Goal: Information Seeking & Learning: Learn about a topic

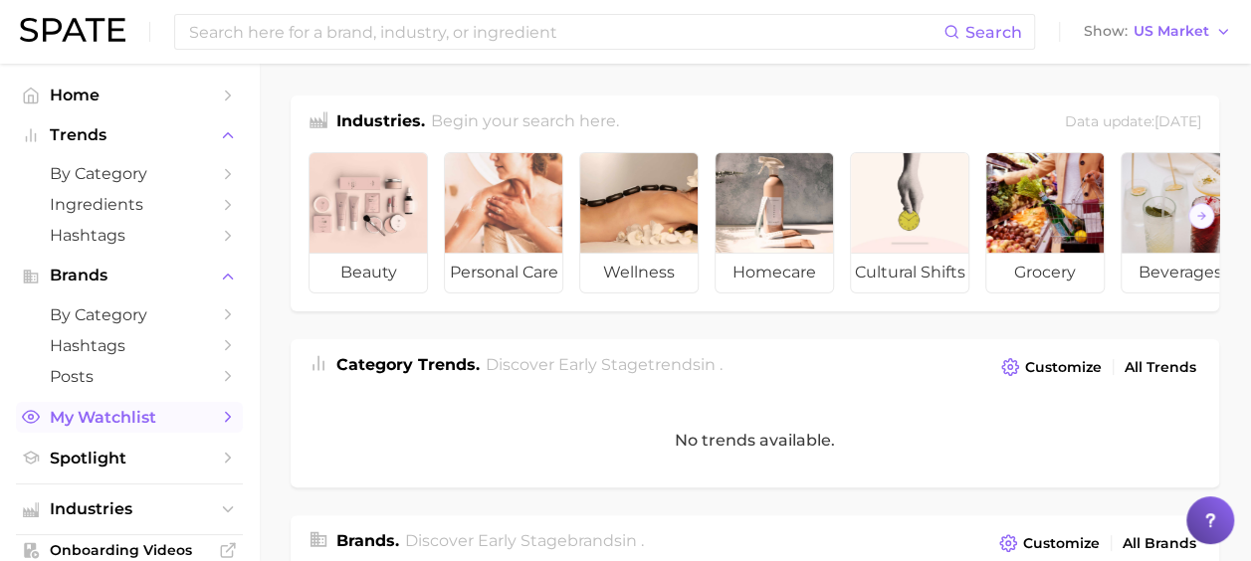
click at [113, 430] on link "My Watchlist" at bounding box center [129, 417] width 227 height 31
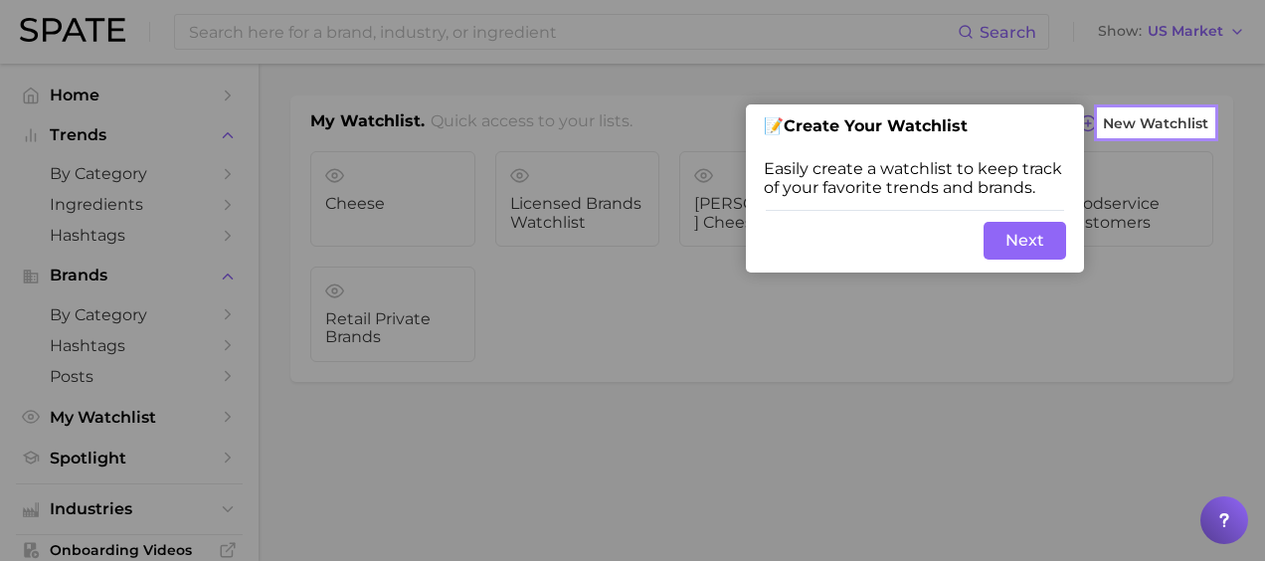
click at [999, 539] on div at bounding box center [549, 280] width 1099 height 561
click at [1046, 233] on button "Next" at bounding box center [1025, 241] width 83 height 38
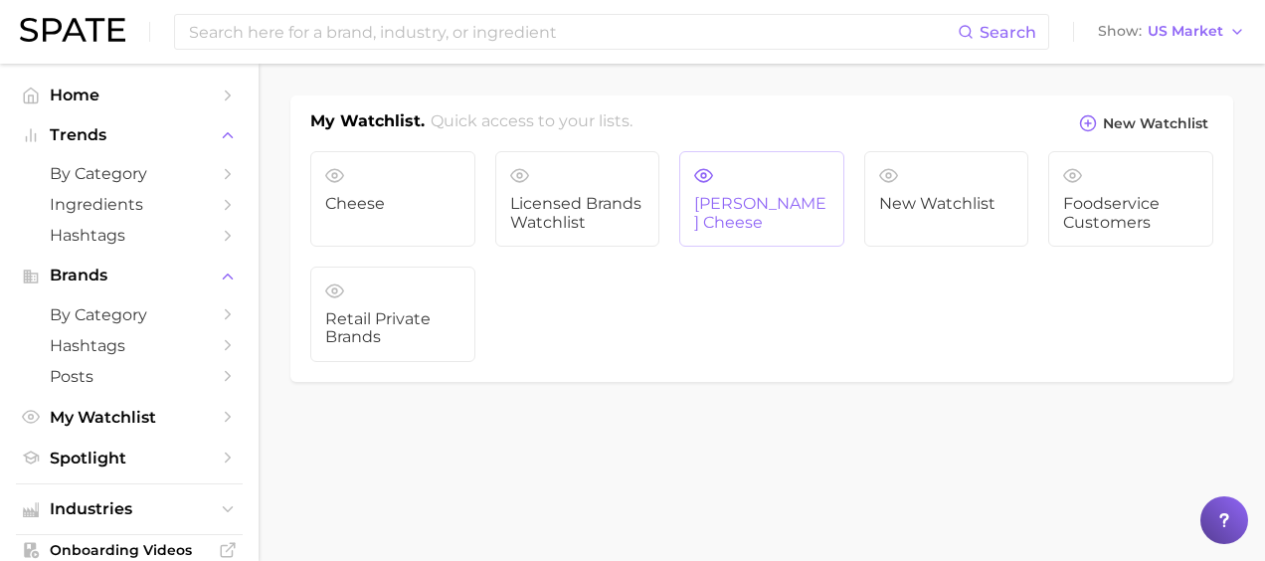
click at [798, 193] on link "[PERSON_NAME] Cheese" at bounding box center [761, 199] width 165 height 96
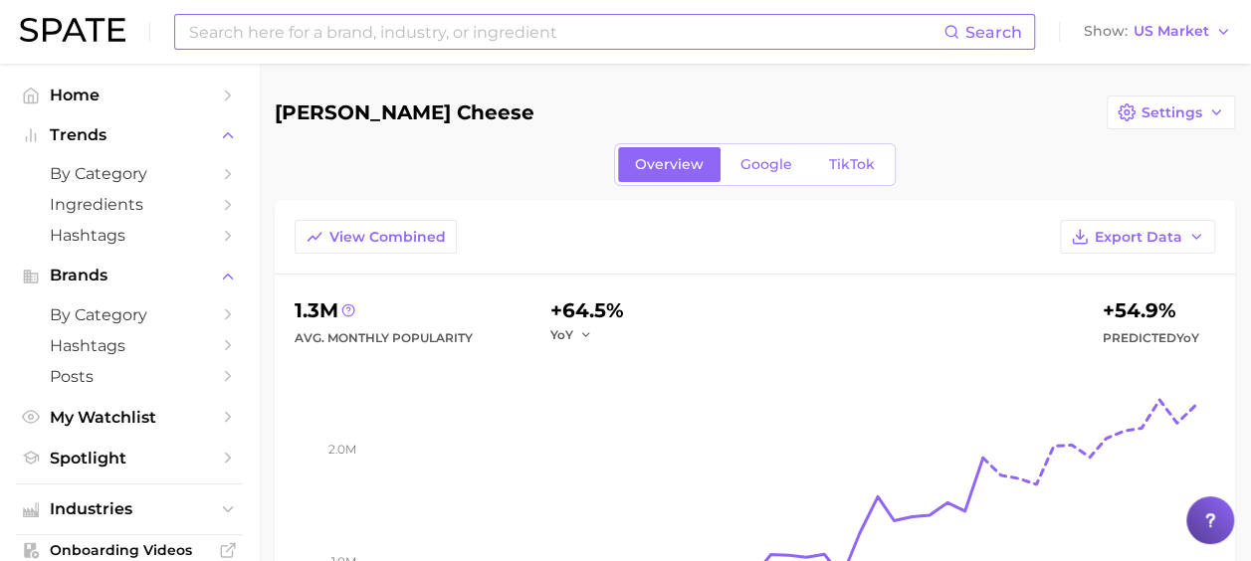
click at [341, 22] on input at bounding box center [565, 32] width 756 height 34
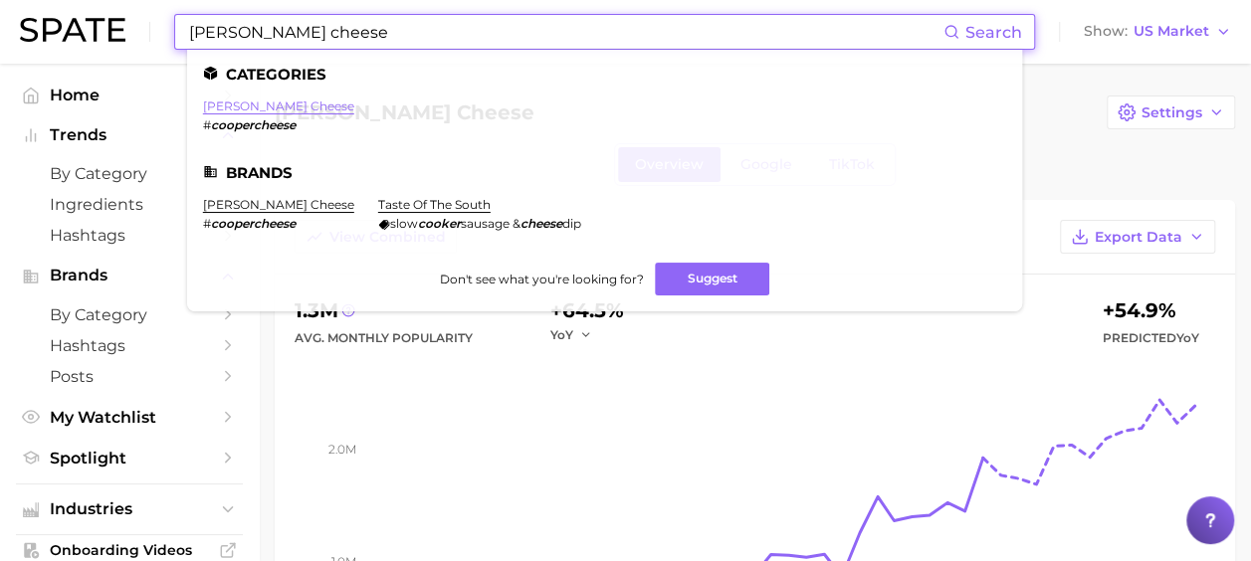
type input "[PERSON_NAME] cheese"
click at [277, 107] on link "[PERSON_NAME] cheese" at bounding box center [278, 105] width 151 height 15
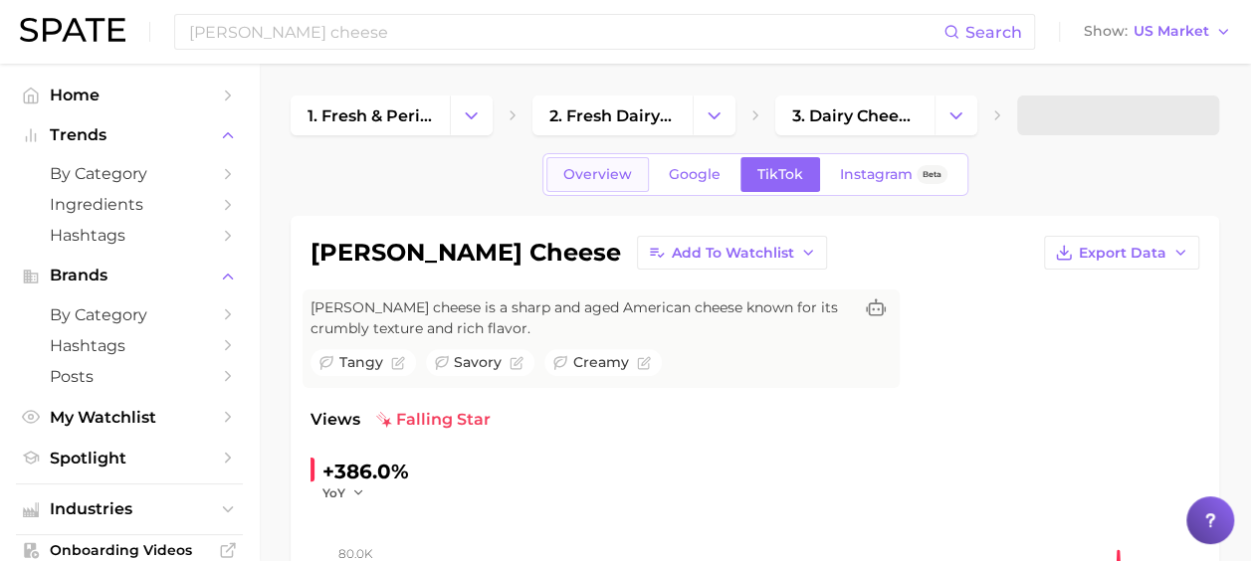
click at [613, 179] on span "Overview" at bounding box center [597, 174] width 69 height 17
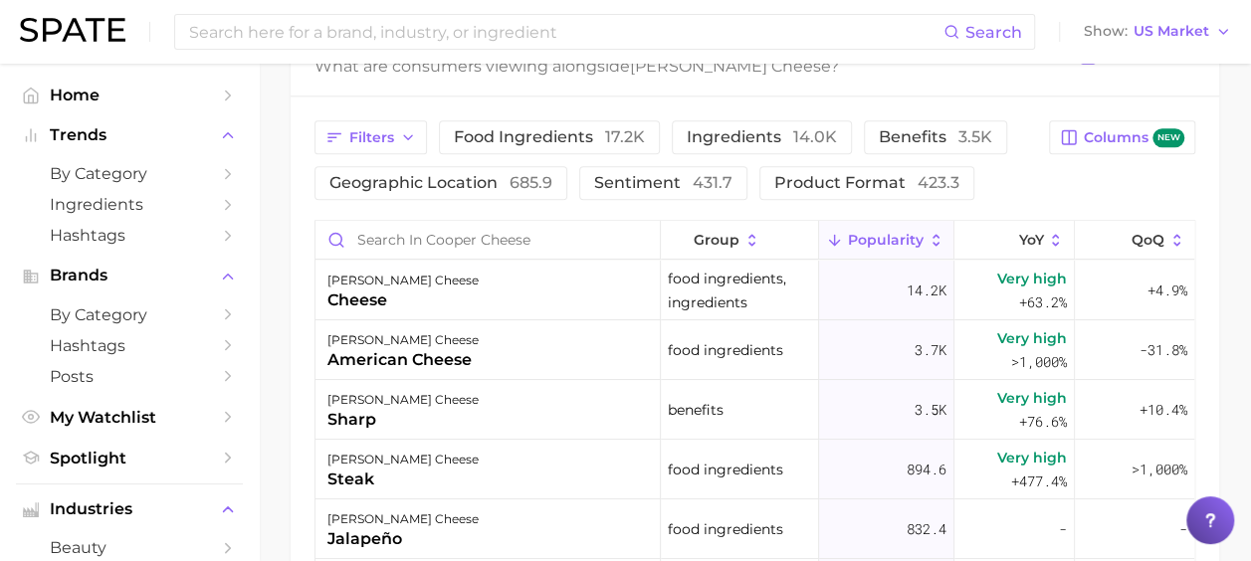
scroll to position [1094, 0]
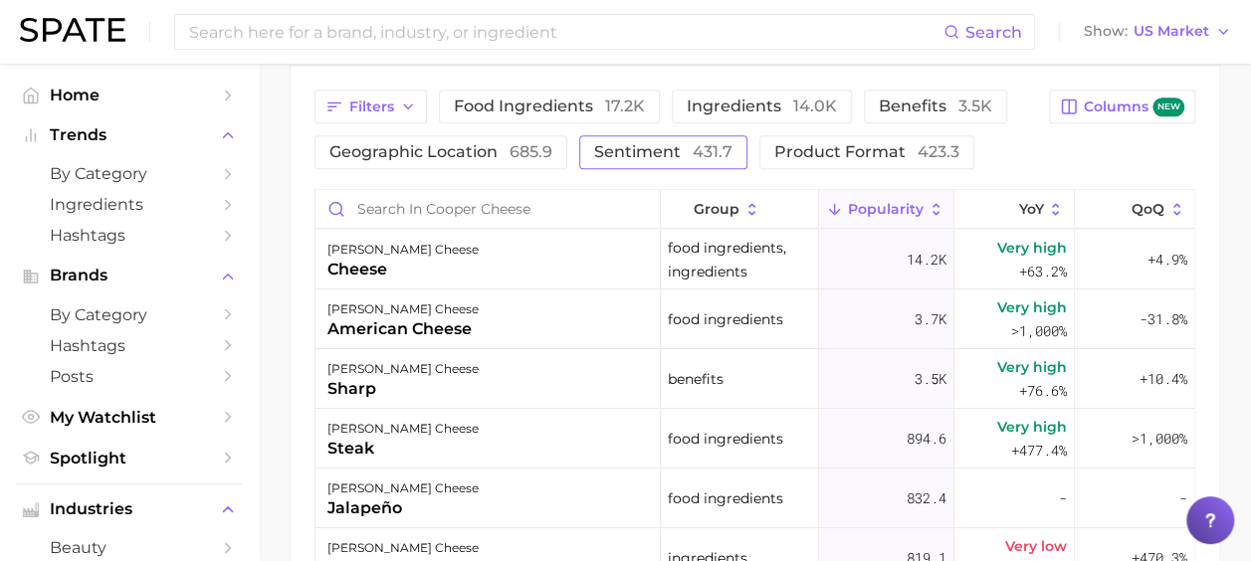
click at [629, 155] on span "sentiment 431.7" at bounding box center [663, 152] width 138 height 16
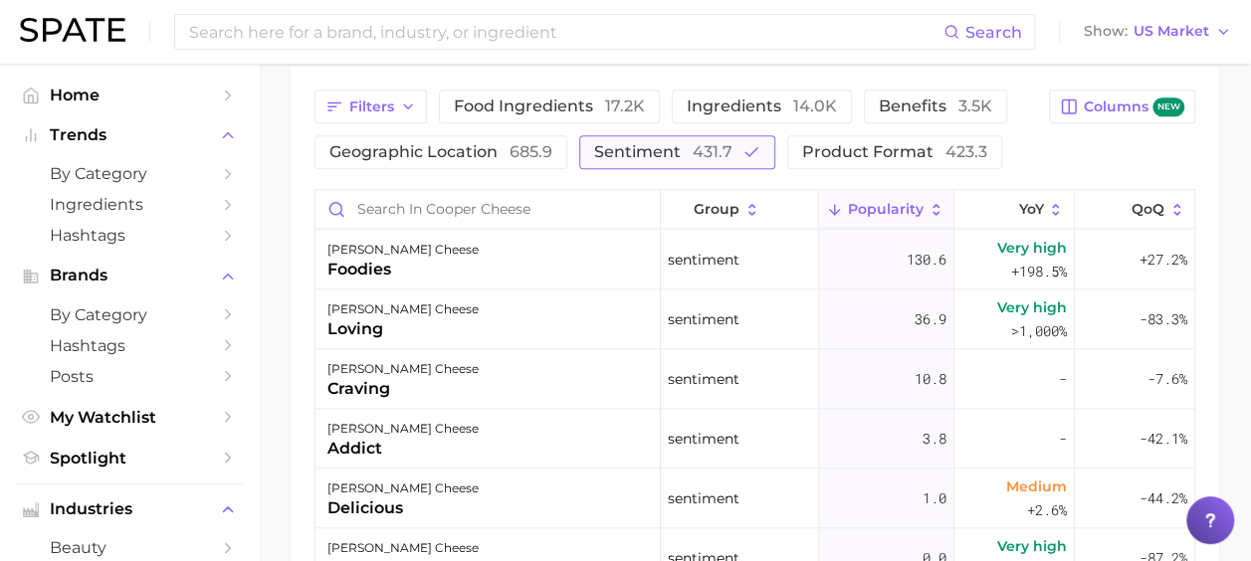
click at [629, 155] on span "sentiment 431.7" at bounding box center [663, 152] width 138 height 16
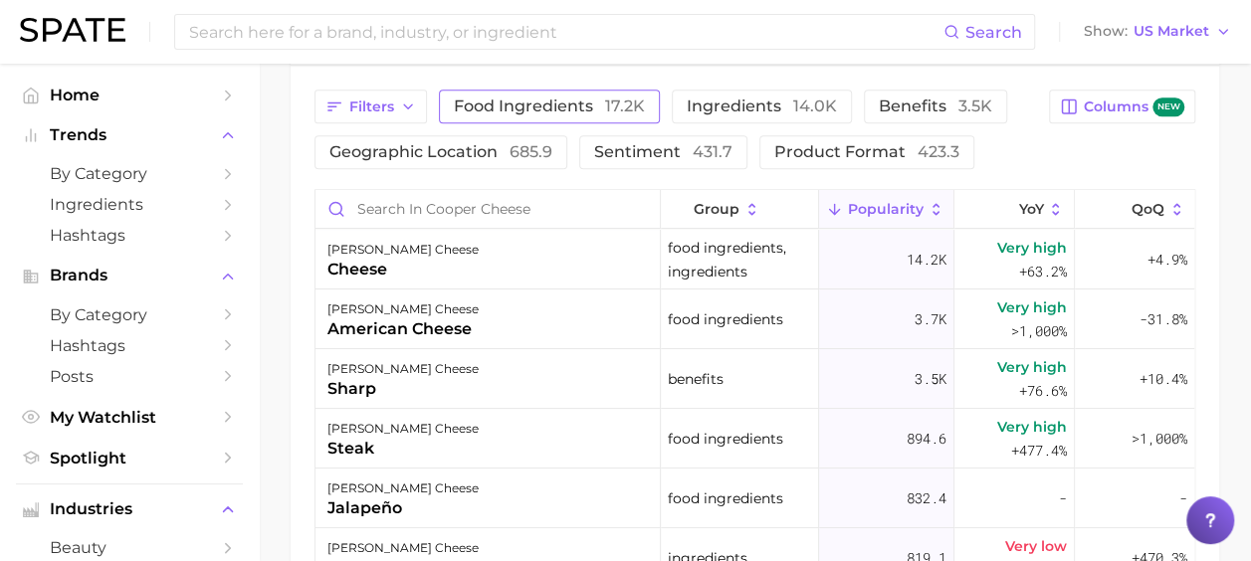
click at [602, 102] on span "food ingredients 17.2k" at bounding box center [549, 106] width 191 height 16
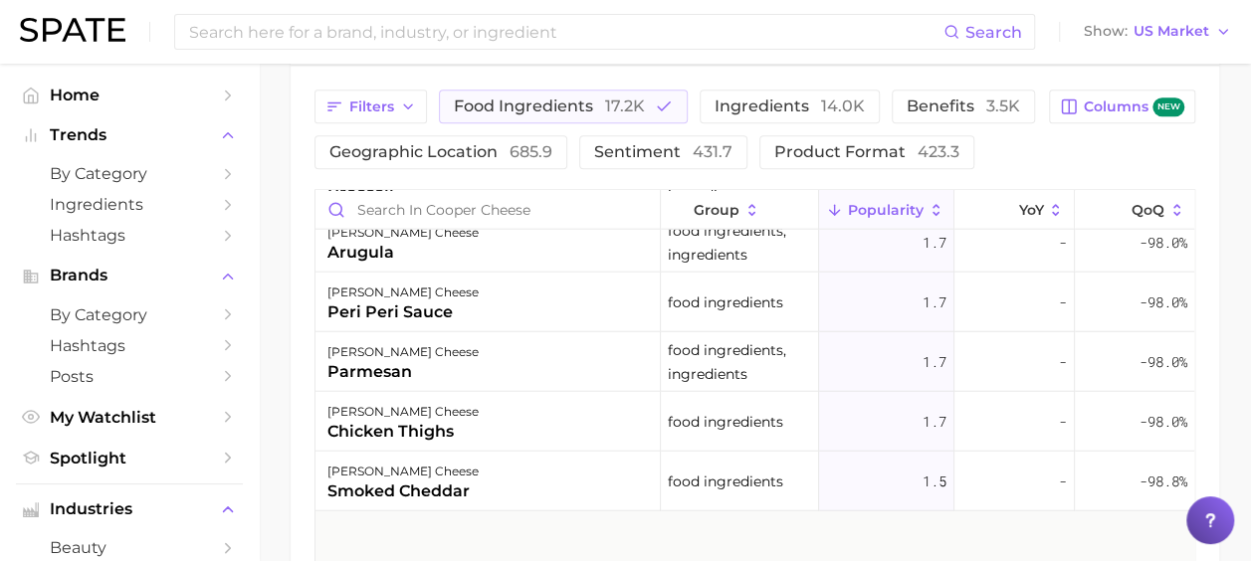
scroll to position [0, 0]
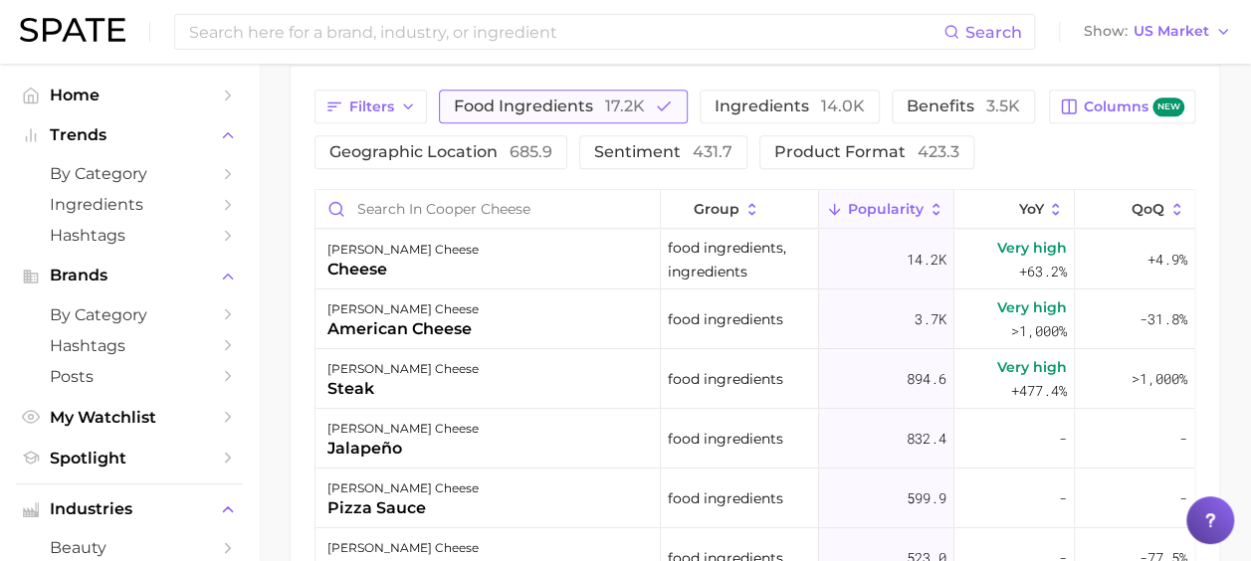
click at [580, 115] on button "food ingredients 17.2k" at bounding box center [563, 107] width 249 height 34
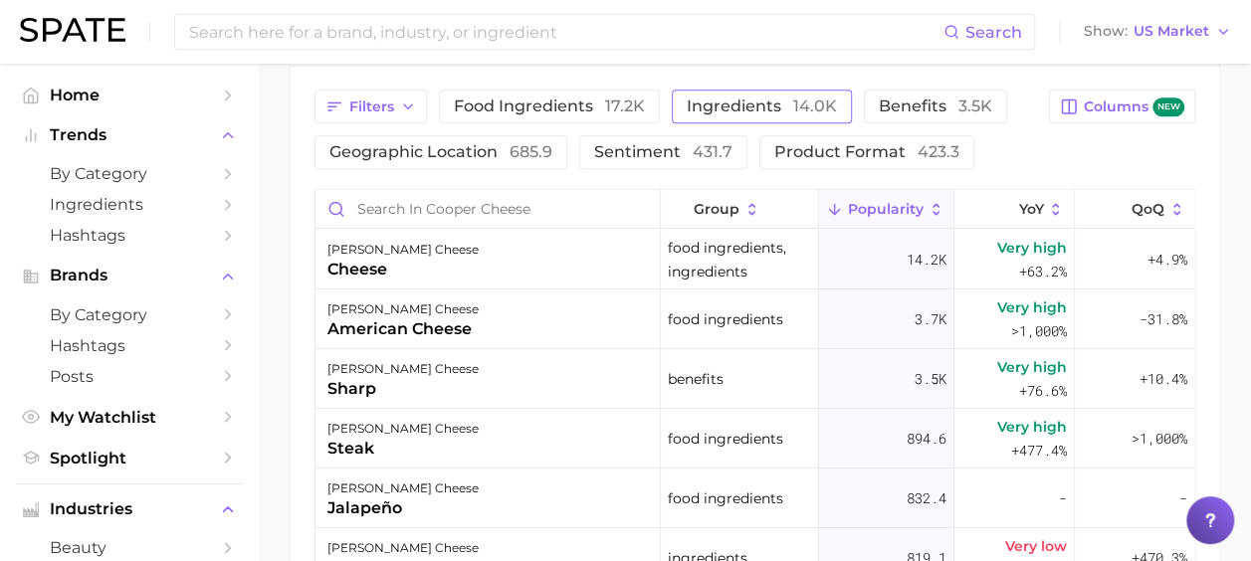
click at [756, 113] on span "ingredients 14.0k" at bounding box center [761, 106] width 150 height 16
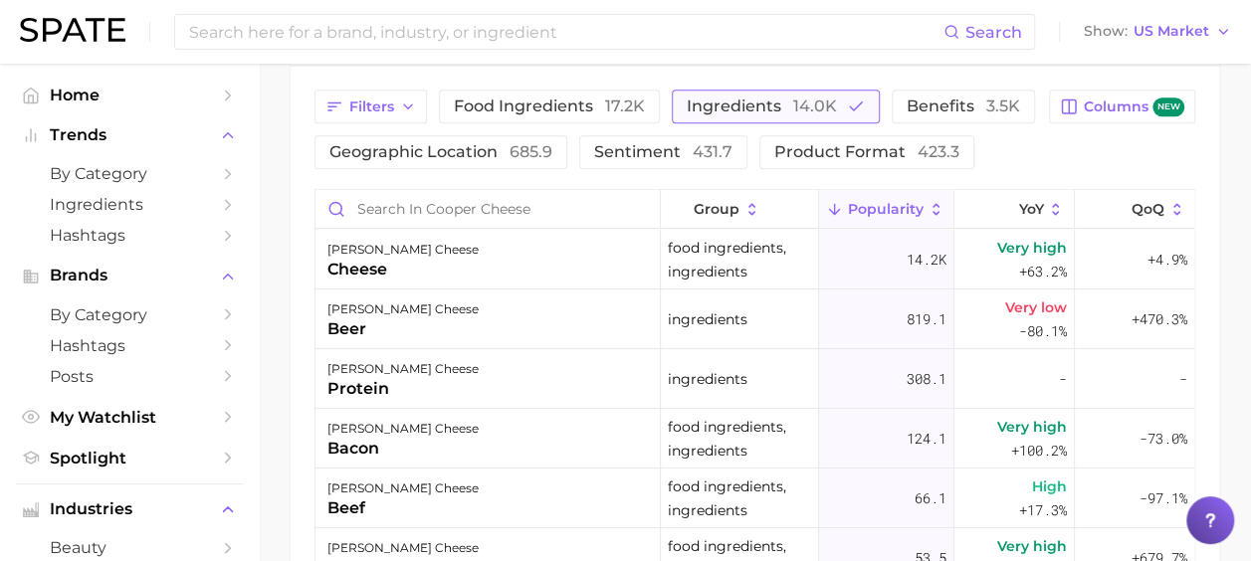
click at [756, 113] on span "ingredients 14.0k" at bounding box center [761, 106] width 150 height 16
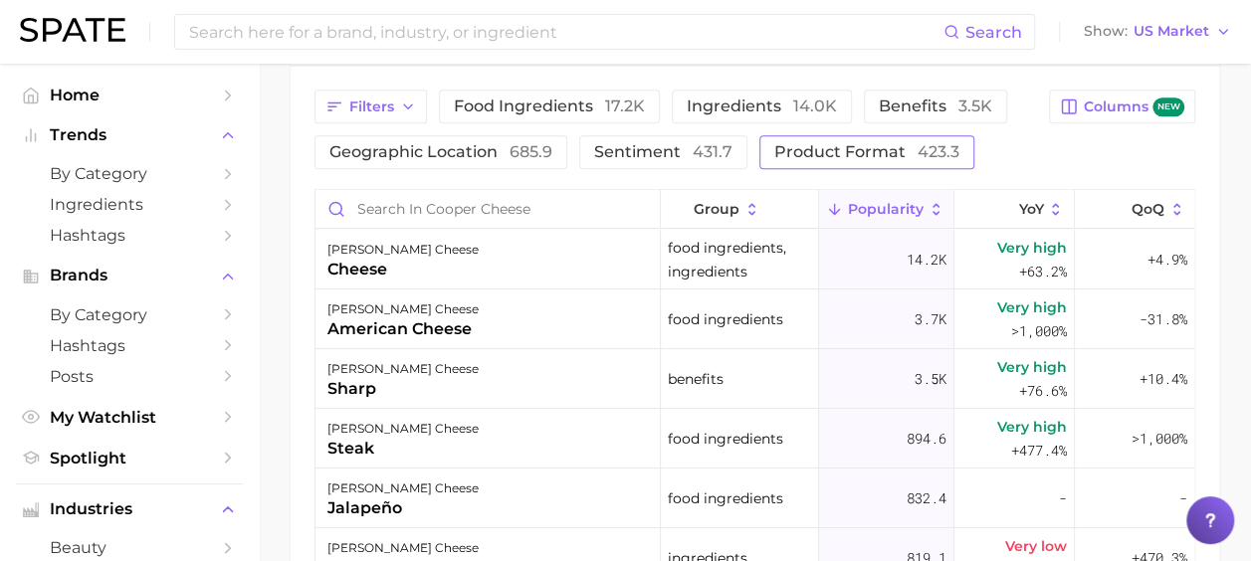
click at [800, 154] on span "product format 423.3" at bounding box center [866, 152] width 185 height 16
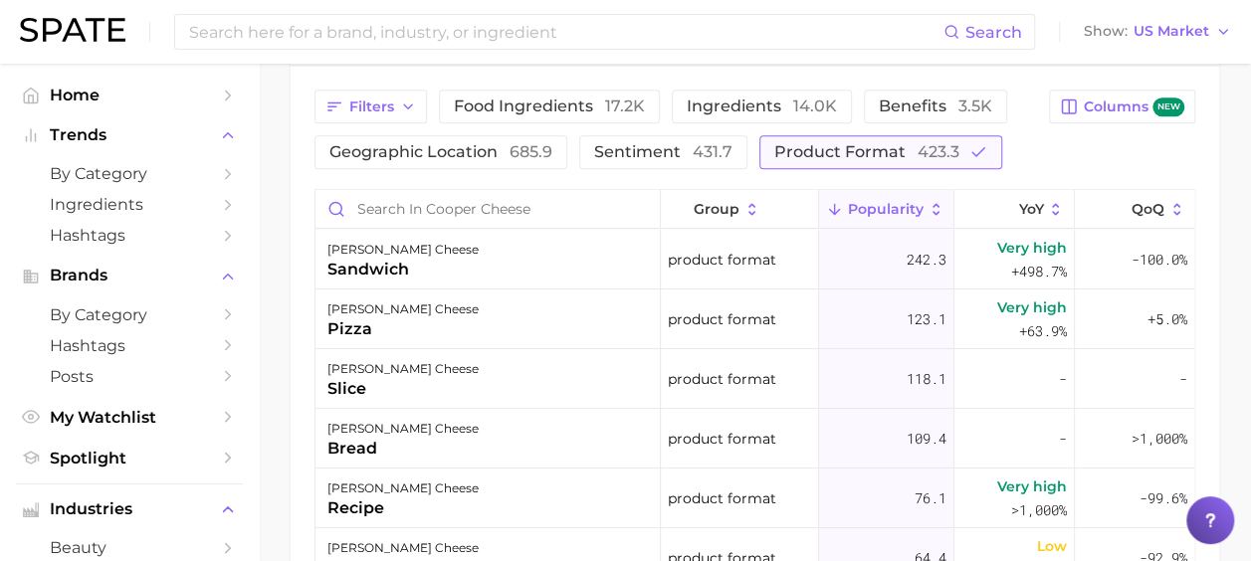
click at [873, 144] on span "product format 423.3" at bounding box center [866, 152] width 185 height 16
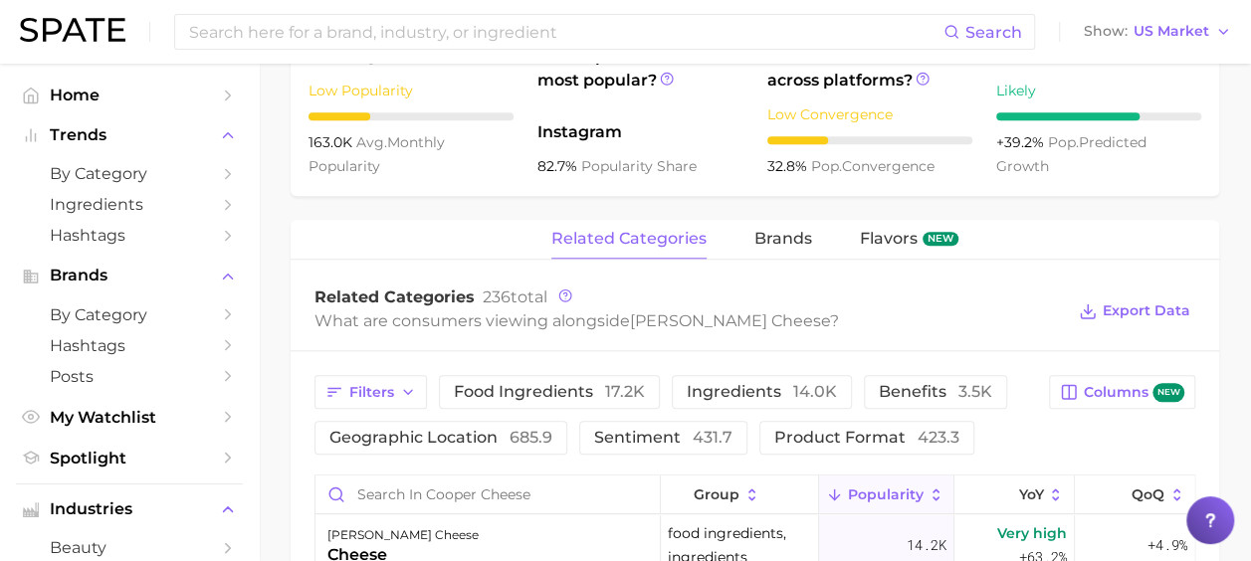
scroll to position [908, 0]
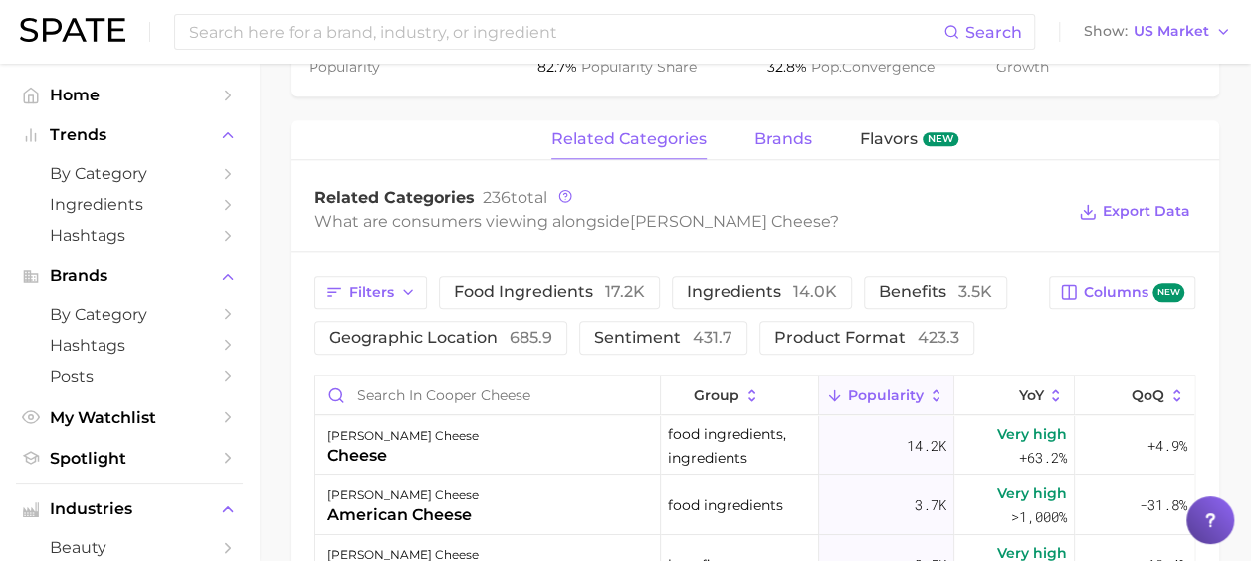
click at [784, 137] on span "brands" at bounding box center [783, 139] width 58 height 18
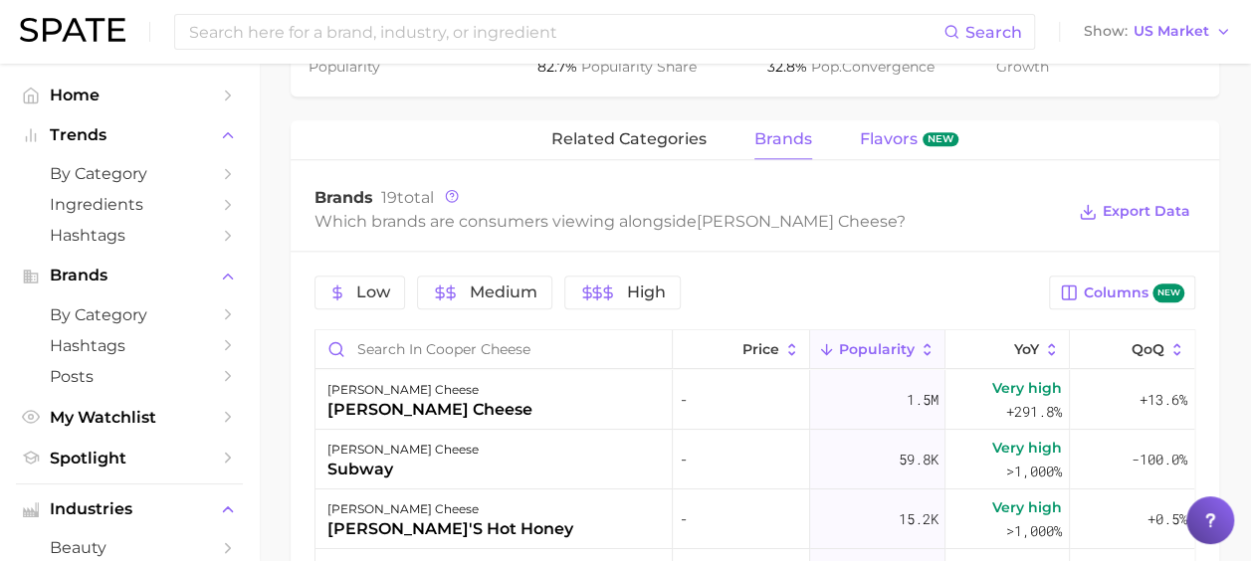
click at [902, 135] on span "Flavors" at bounding box center [889, 139] width 58 height 18
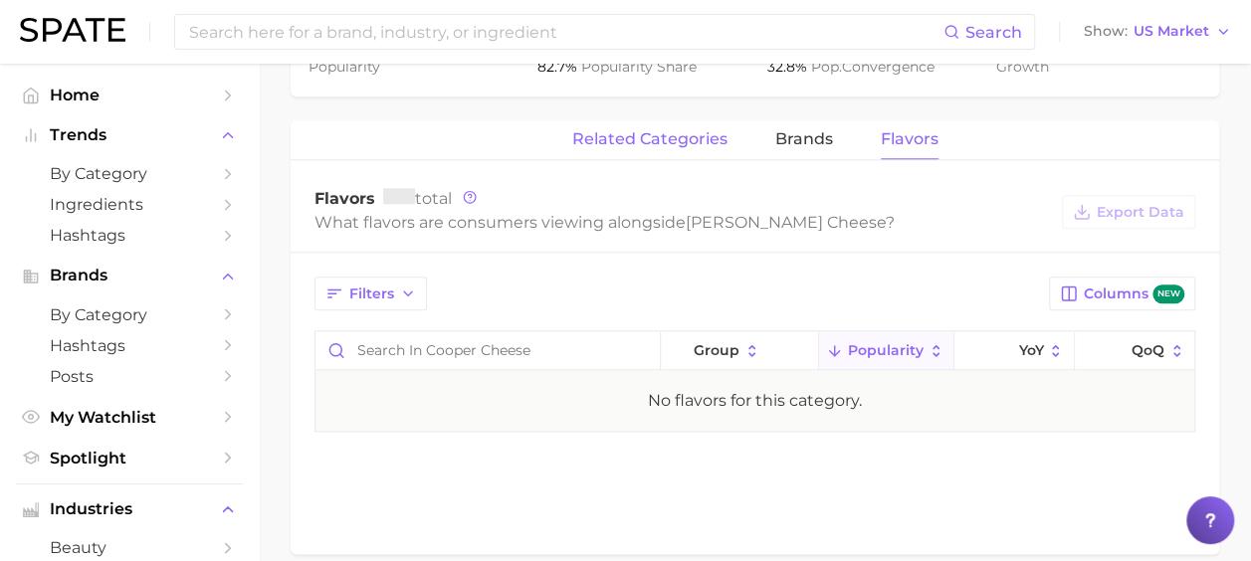
click at [702, 136] on span "related categories" at bounding box center [649, 139] width 155 height 18
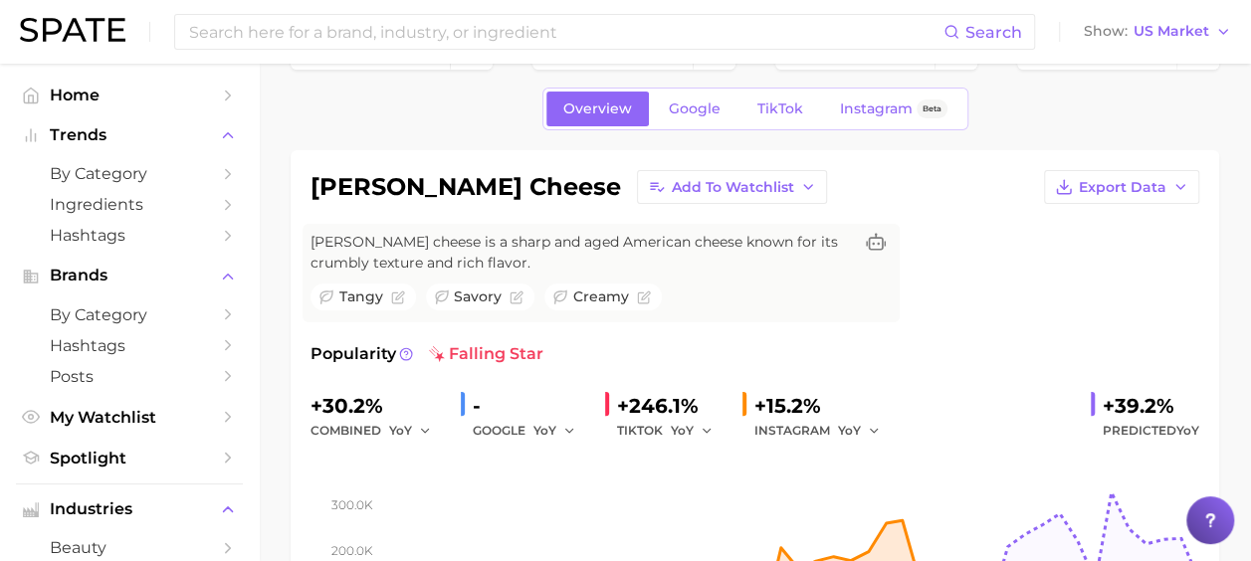
scroll to position [0, 0]
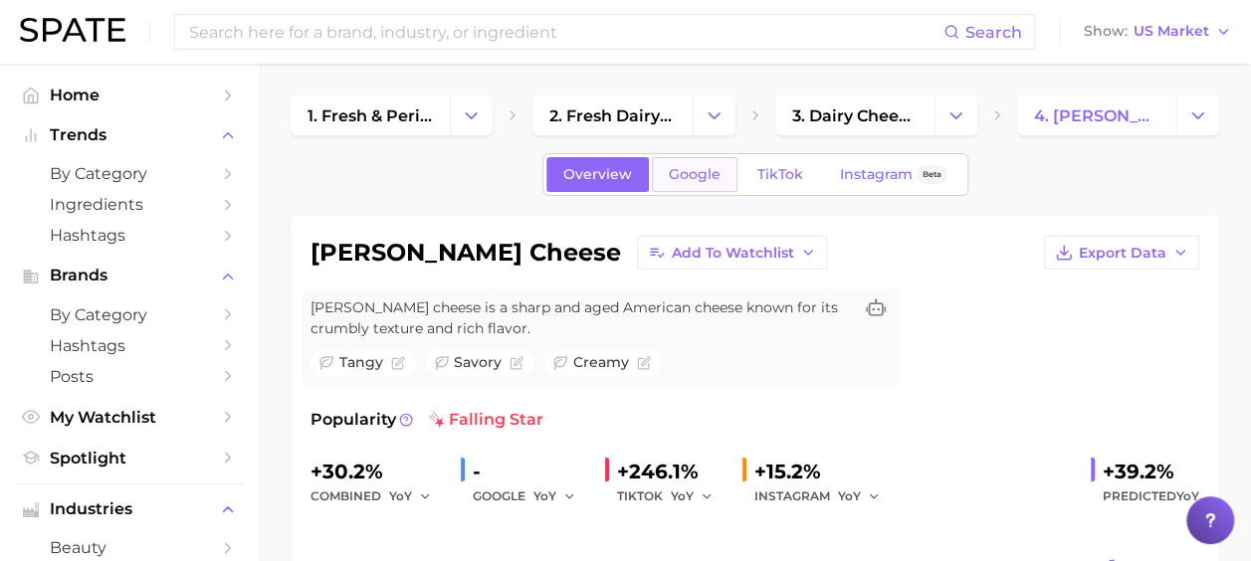
click at [705, 169] on span "Google" at bounding box center [695, 174] width 52 height 17
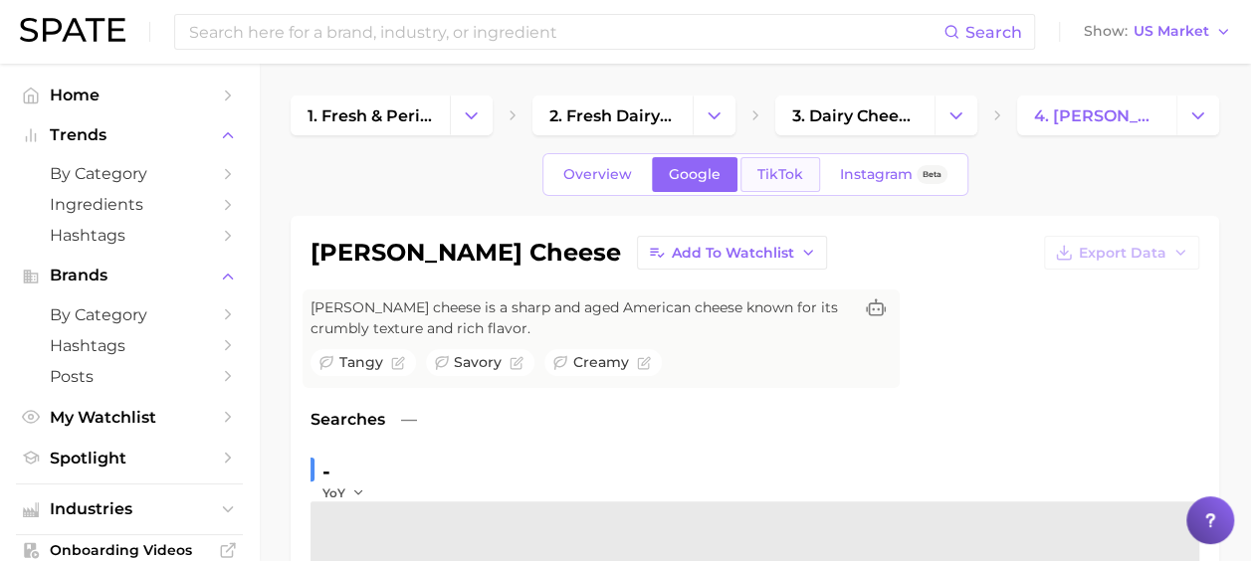
click at [777, 171] on span "TikTok" at bounding box center [780, 174] width 46 height 17
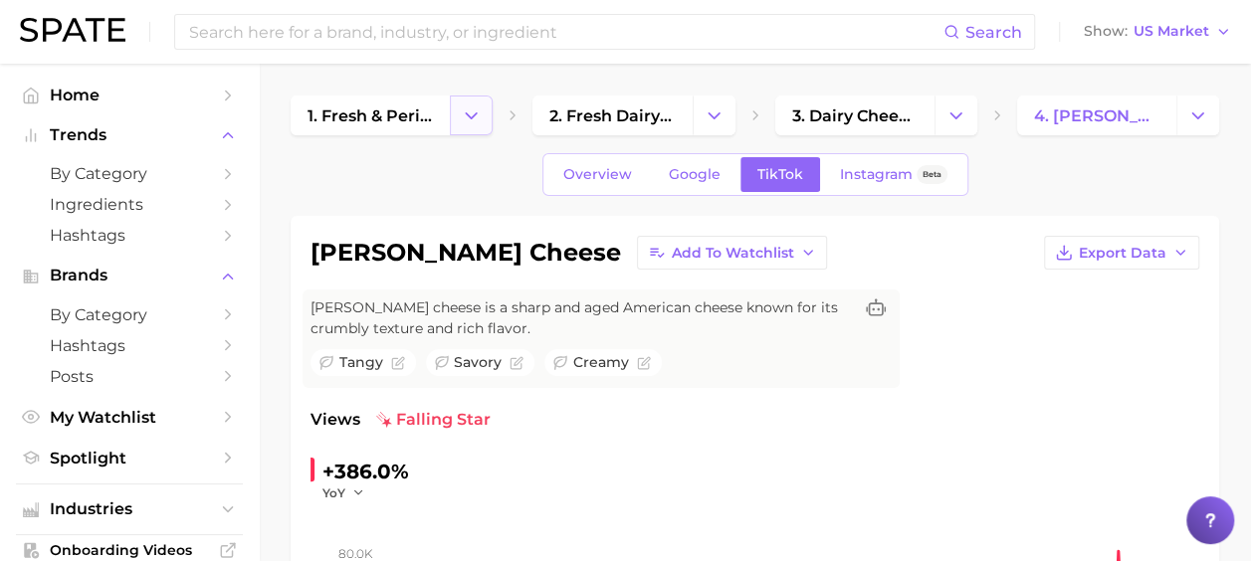
click at [476, 117] on icon "Change Category" at bounding box center [471, 115] width 21 height 21
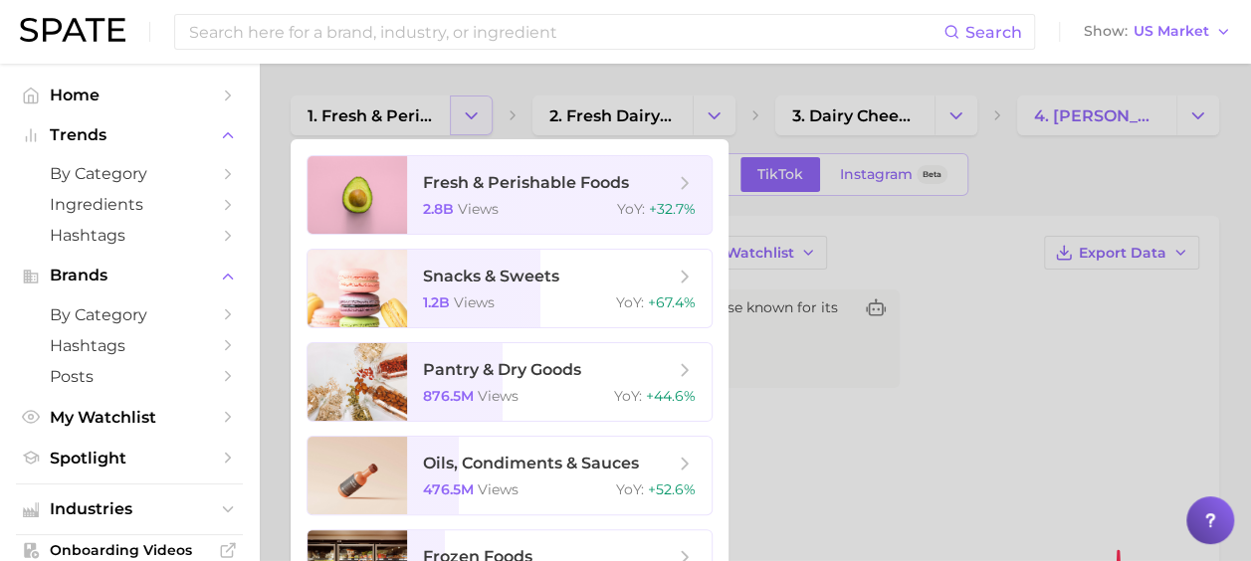
click at [476, 117] on div at bounding box center [625, 280] width 1251 height 561
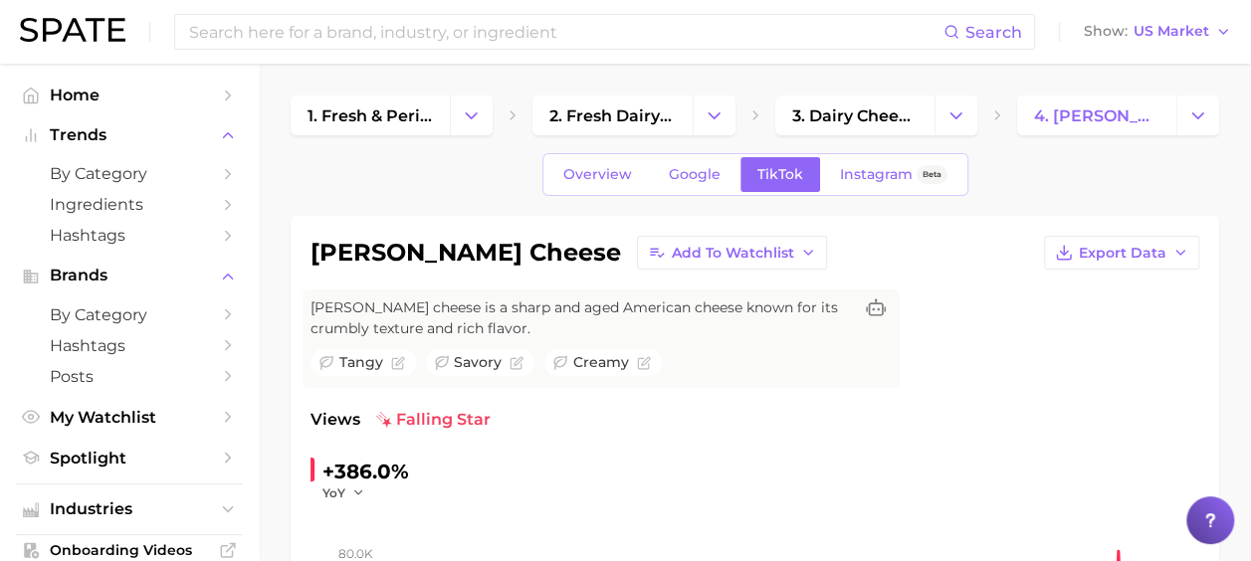
click at [708, 108] on icon "Change Category" at bounding box center [713, 115] width 21 height 21
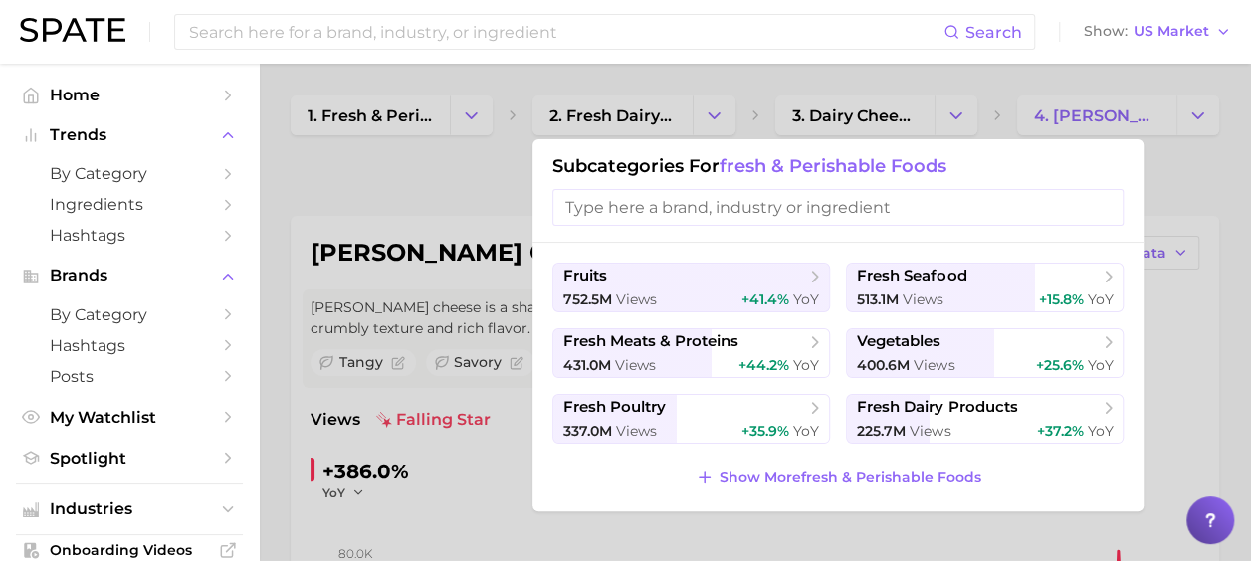
click at [700, 73] on div at bounding box center [625, 280] width 1251 height 561
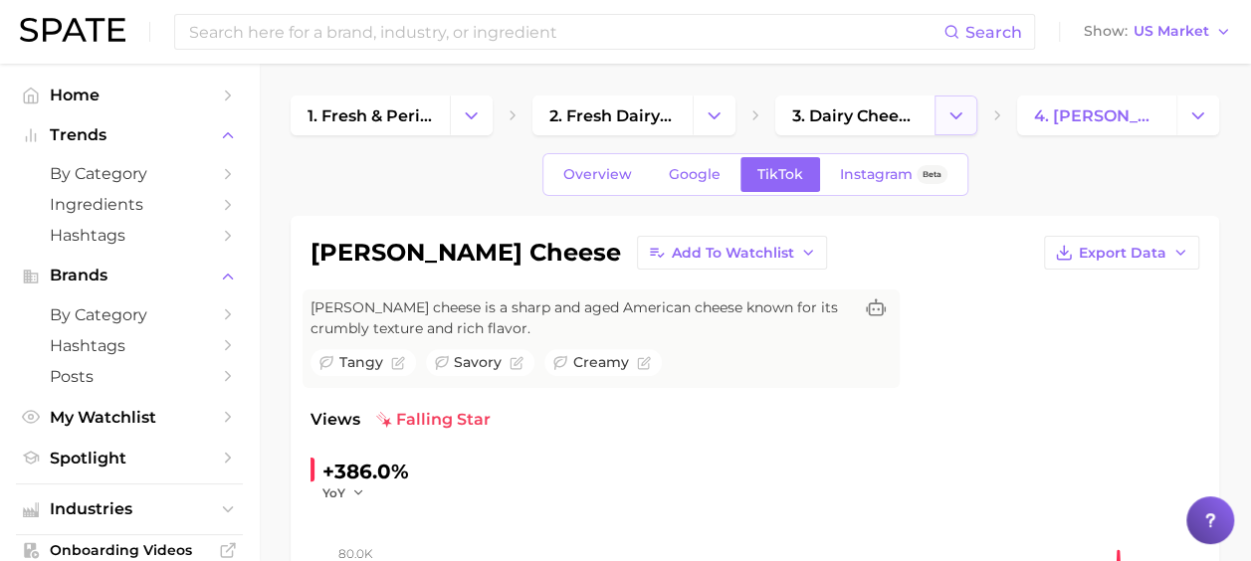
click at [957, 121] on icon "Change Category" at bounding box center [955, 115] width 21 height 21
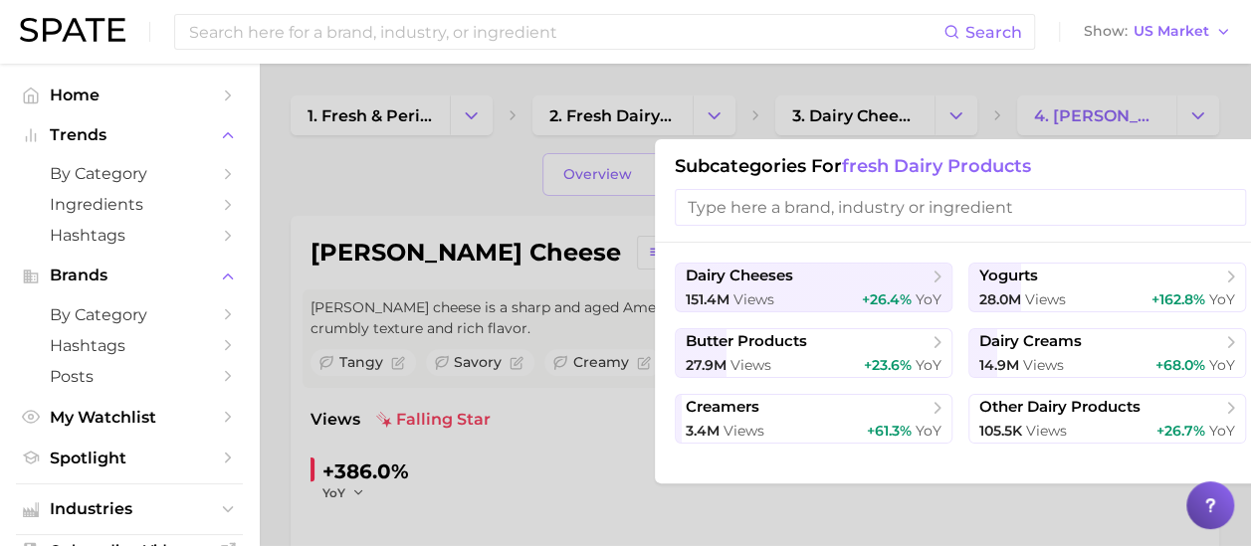
click at [906, 66] on div at bounding box center [625, 273] width 1251 height 546
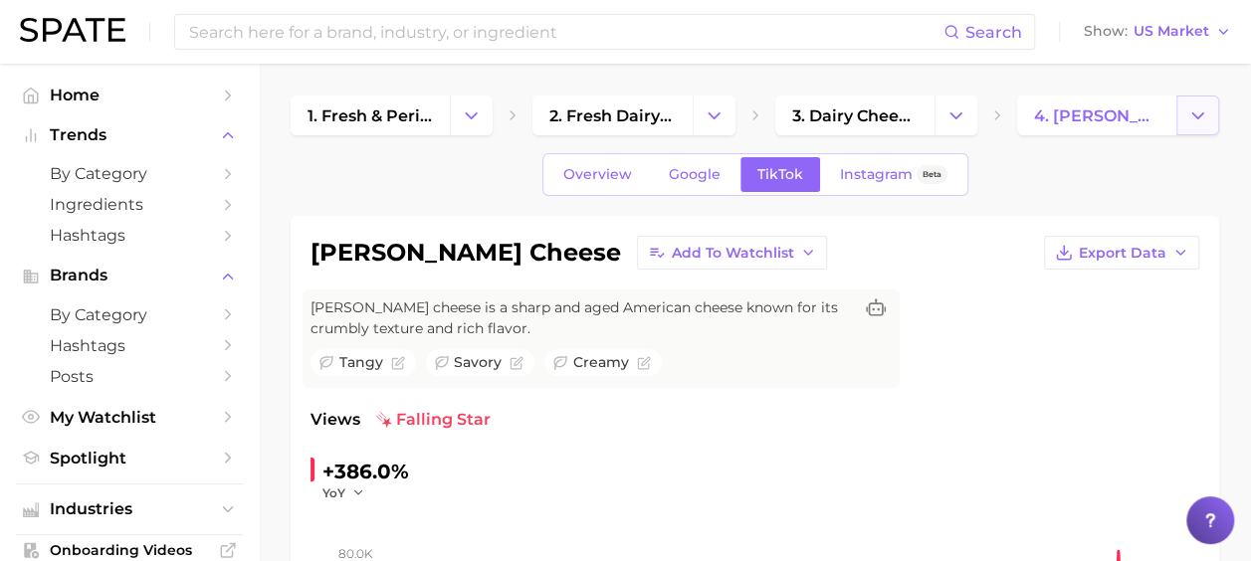
click at [1209, 109] on button "Change Category" at bounding box center [1197, 116] width 43 height 40
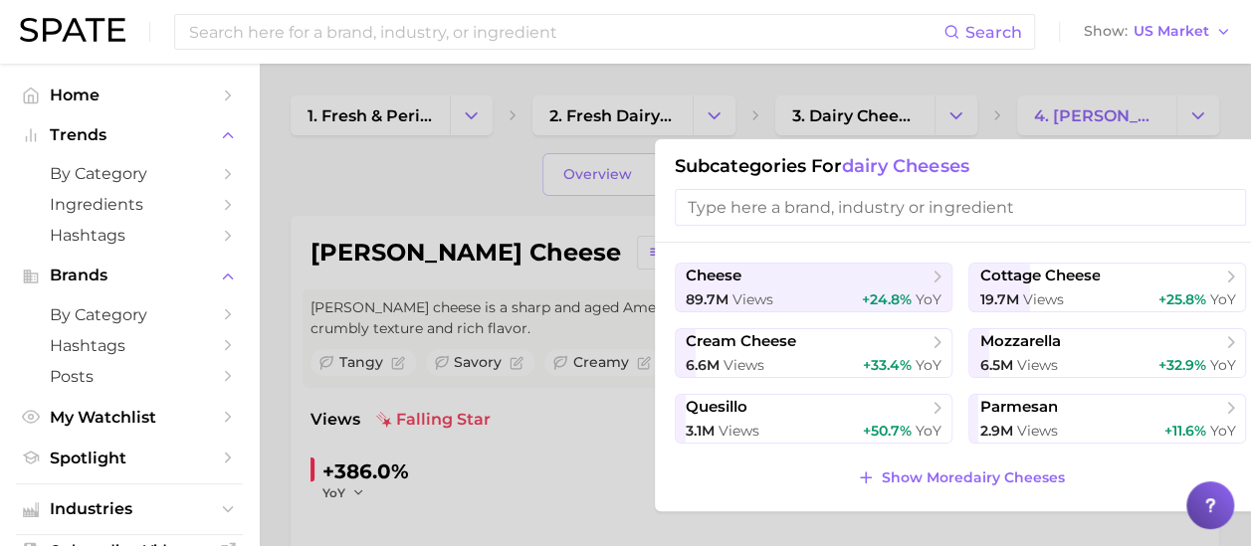
click at [922, 69] on div at bounding box center [625, 273] width 1251 height 546
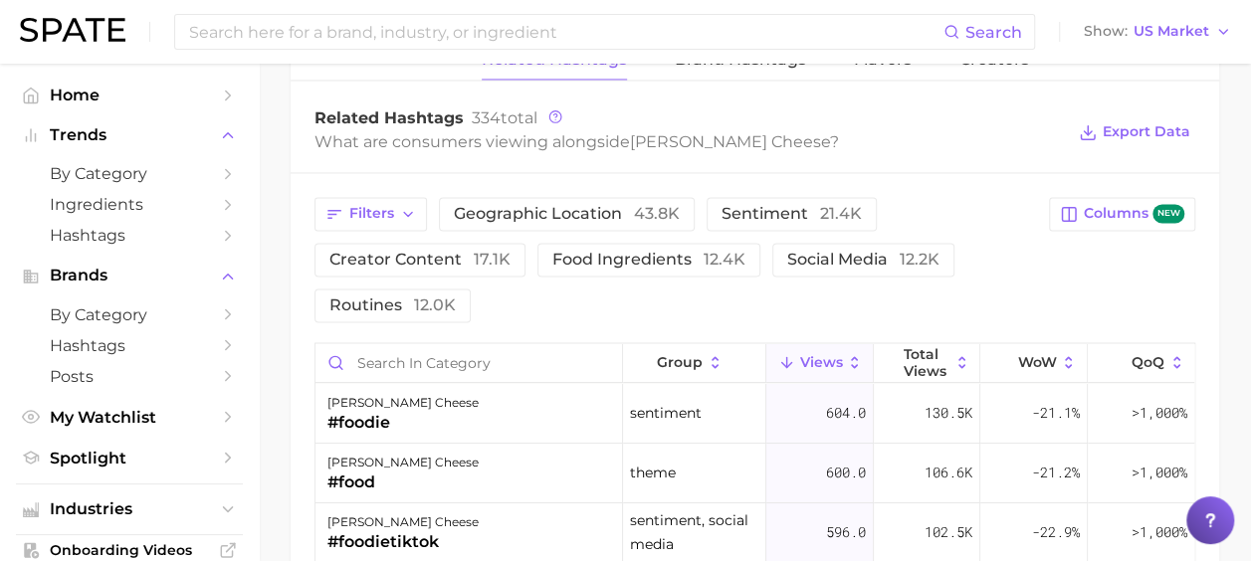
scroll to position [1592, 0]
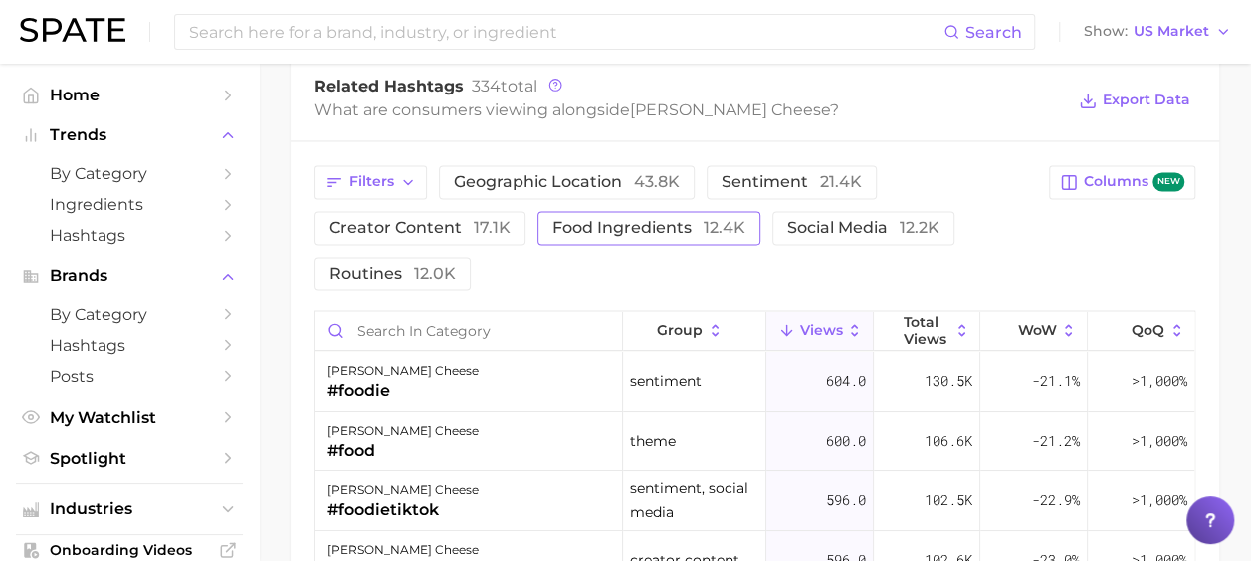
click at [594, 220] on span "food ingredients 12.4k" at bounding box center [648, 228] width 193 height 16
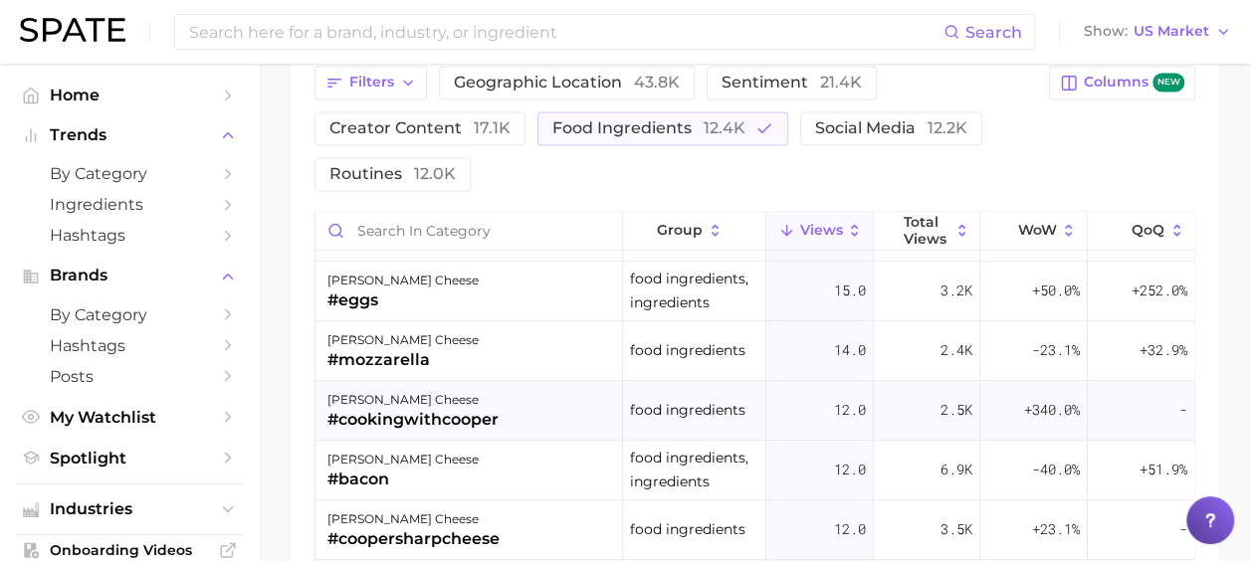
scroll to position [398, 0]
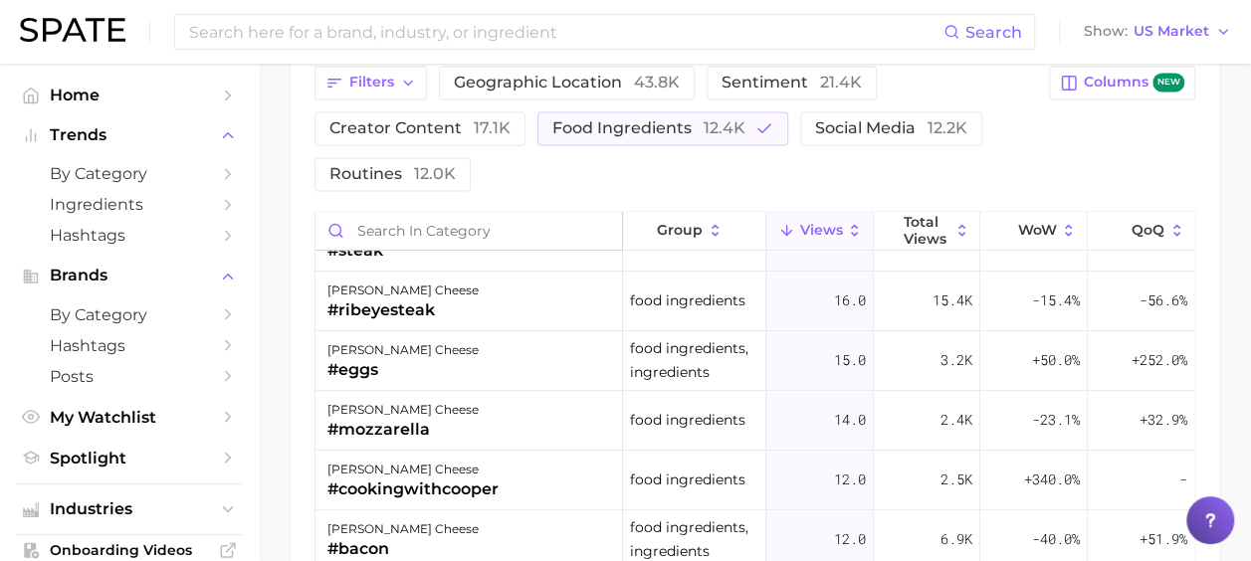
click at [506, 224] on input "Search in category" at bounding box center [468, 231] width 306 height 38
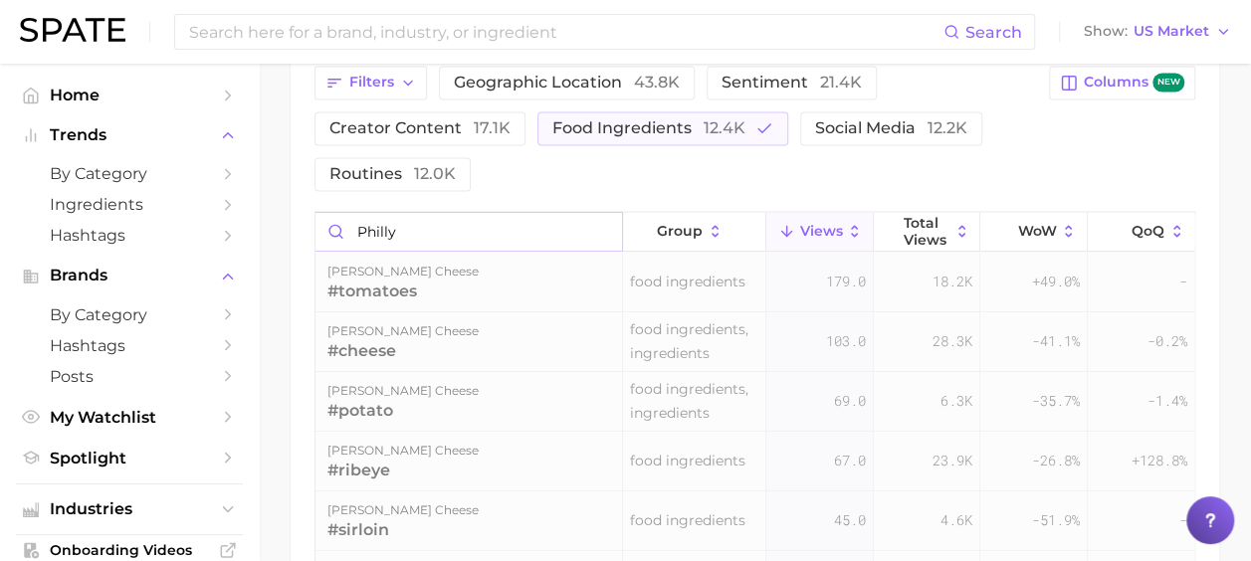
scroll to position [1568, 0]
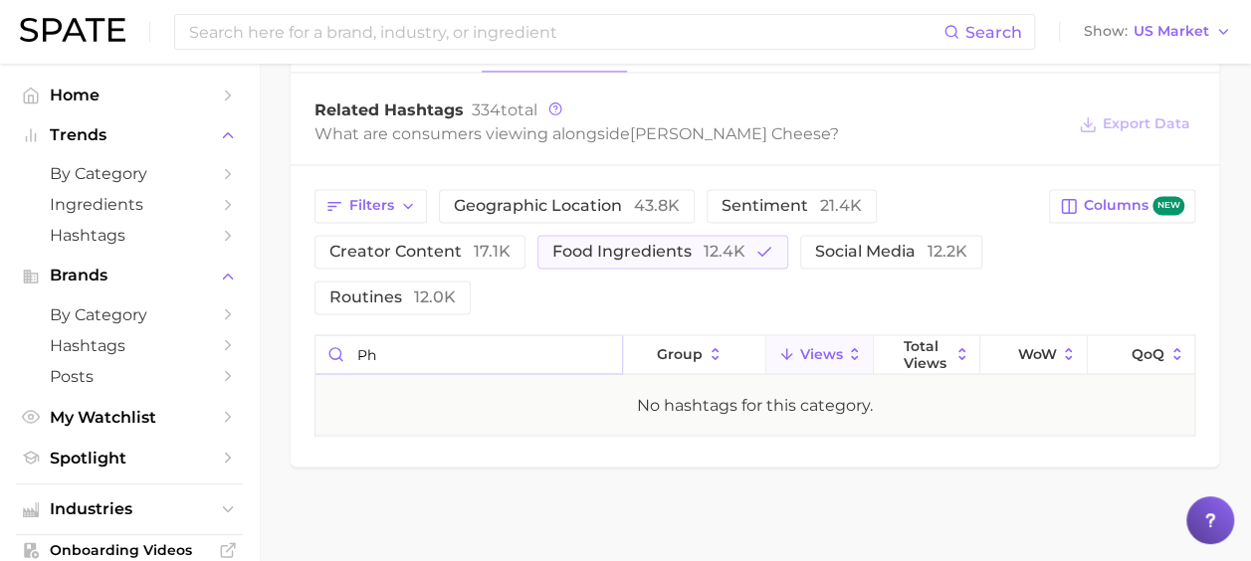
type input "p"
type input "c"
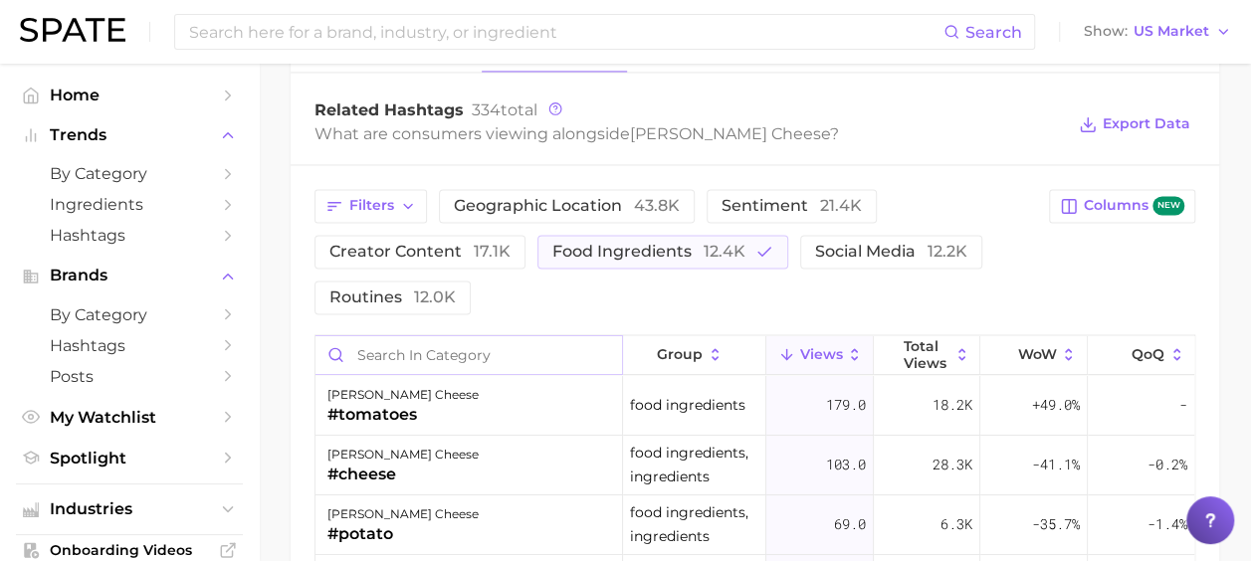
scroll to position [1691, 0]
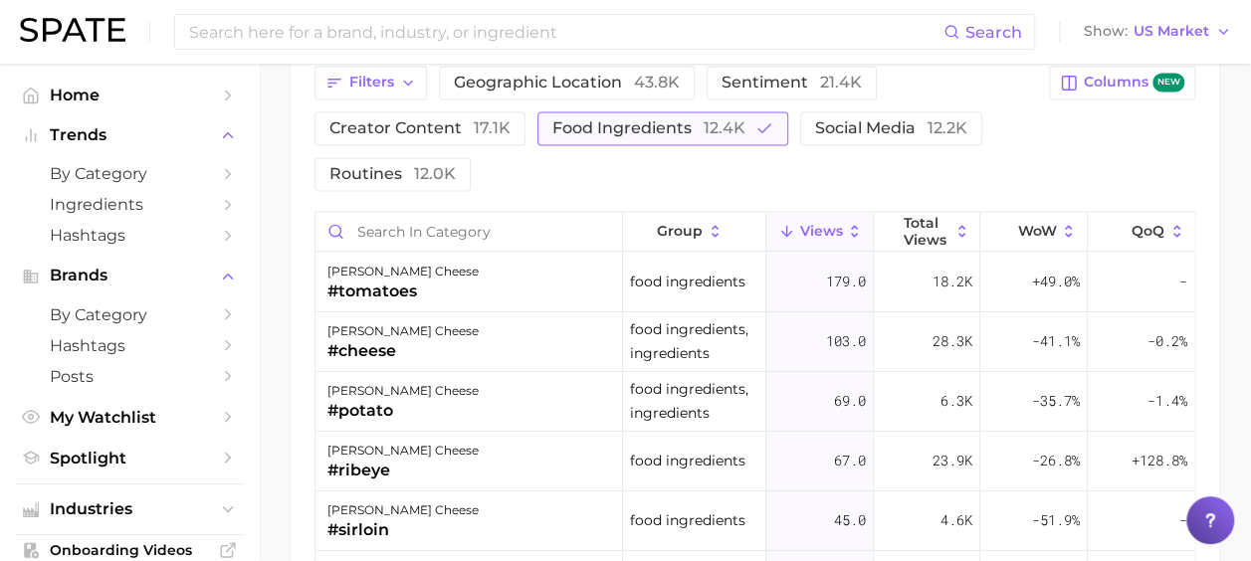
click at [657, 120] on span "food ingredients 12.4k" at bounding box center [648, 128] width 193 height 16
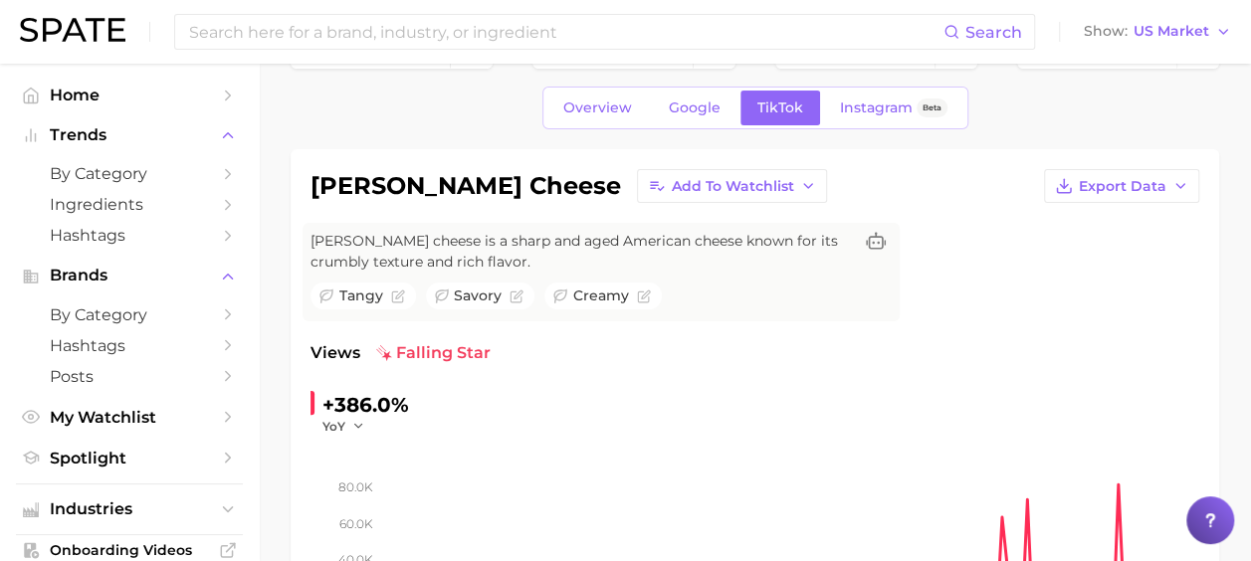
scroll to position [0, 0]
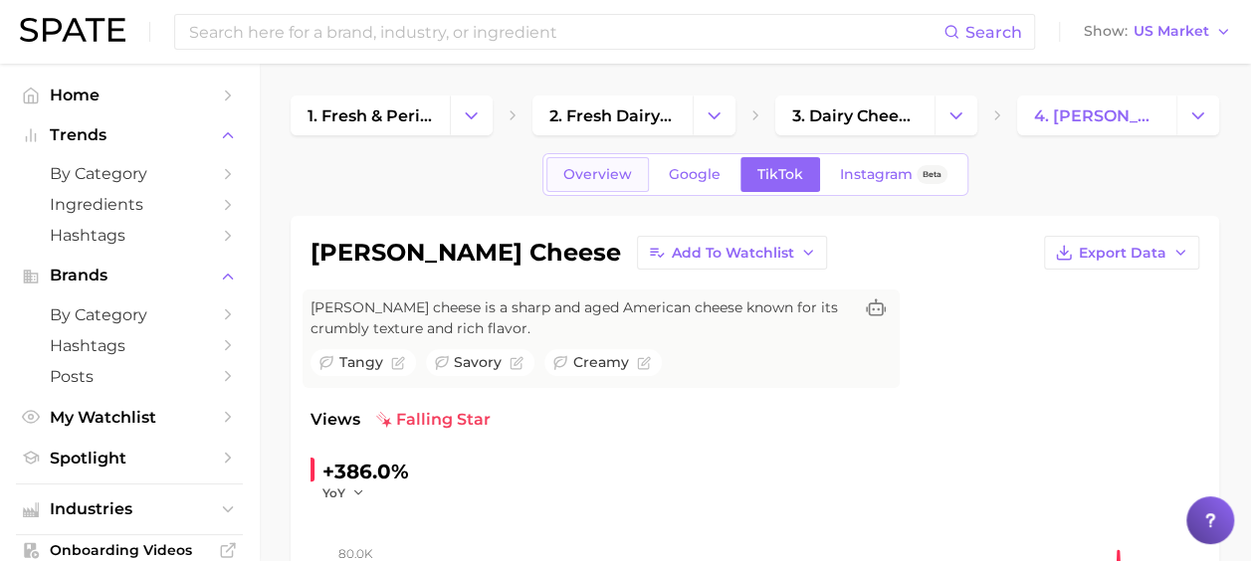
click at [595, 178] on span "Overview" at bounding box center [597, 174] width 69 height 17
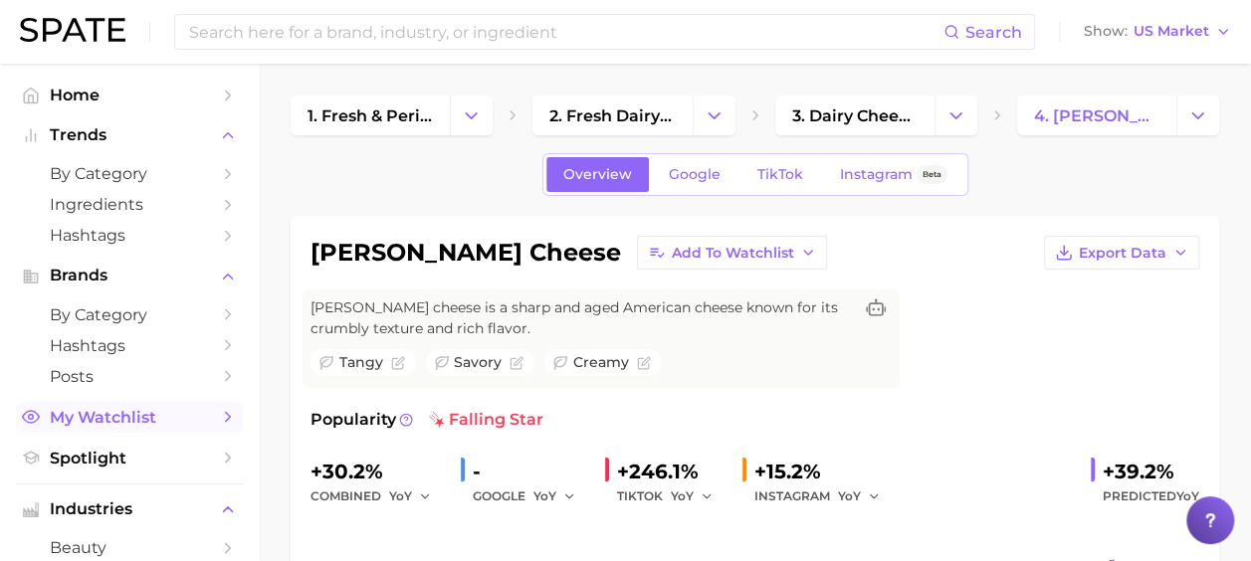
click at [114, 427] on span "My Watchlist" at bounding box center [129, 417] width 159 height 19
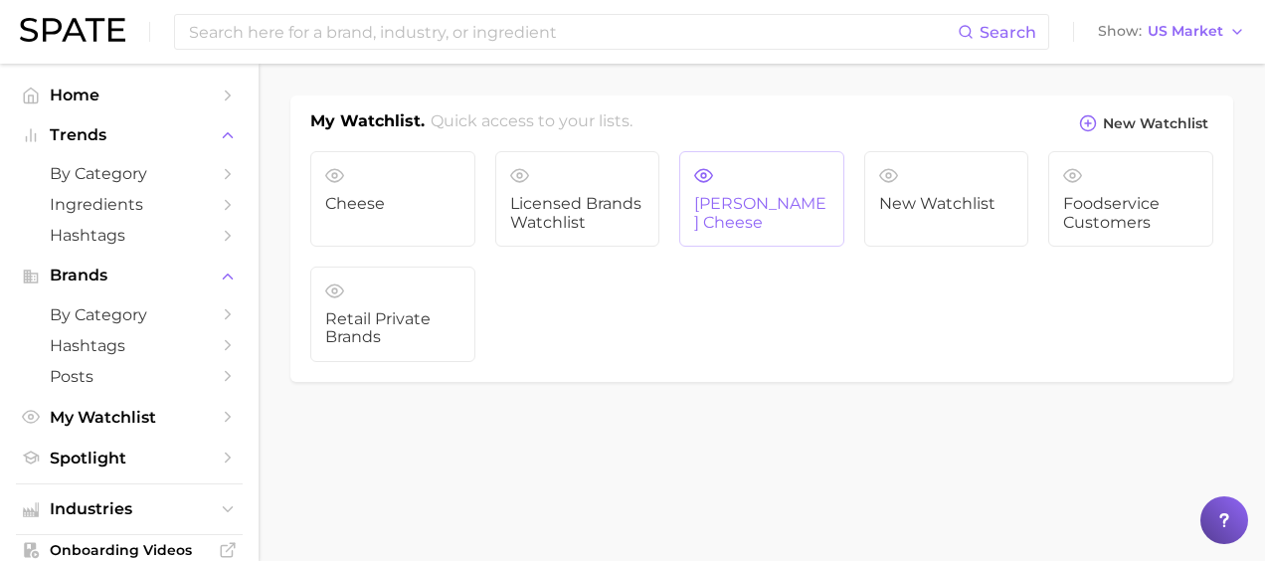
click at [747, 212] on span "[PERSON_NAME] Cheese" at bounding box center [761, 213] width 135 height 37
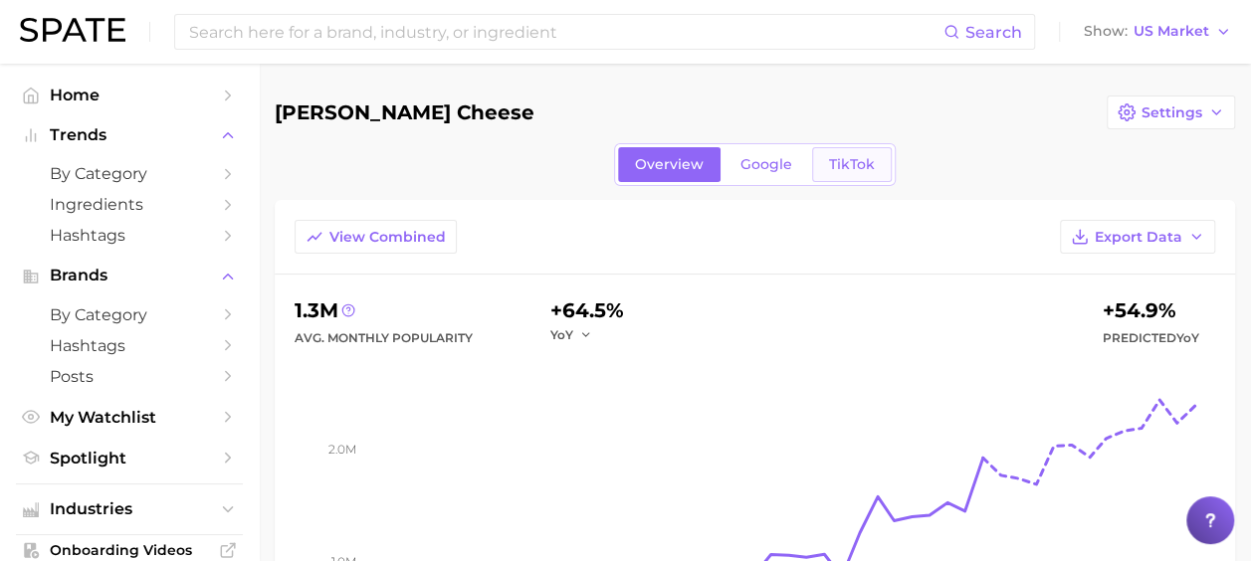
click at [849, 174] on link "TikTok" at bounding box center [852, 164] width 80 height 35
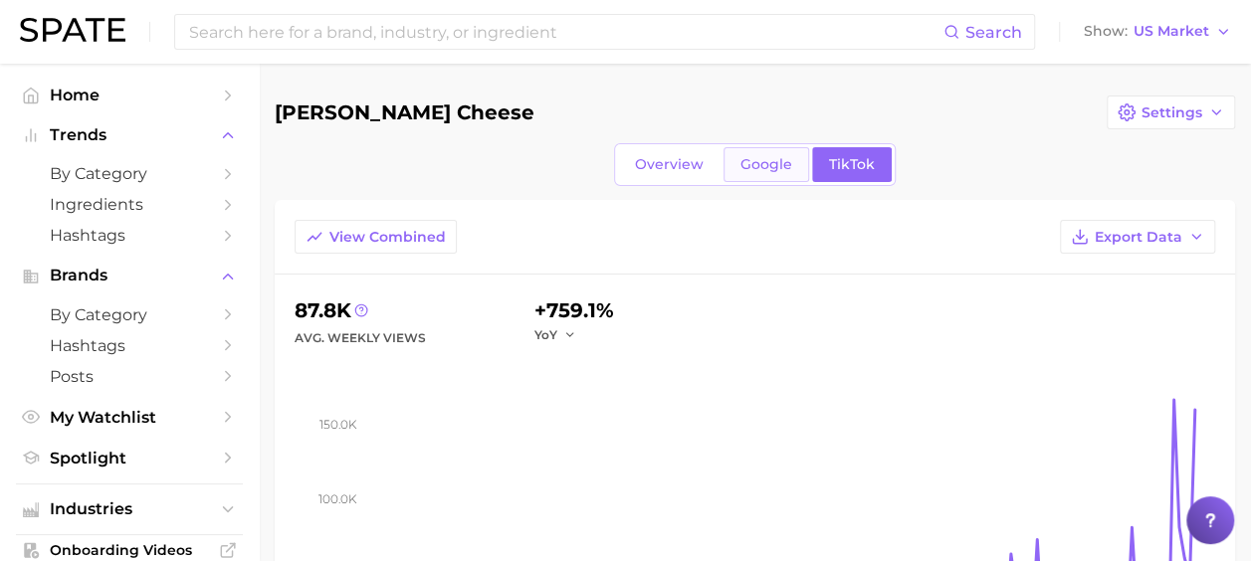
click at [772, 169] on span "Google" at bounding box center [766, 164] width 52 height 17
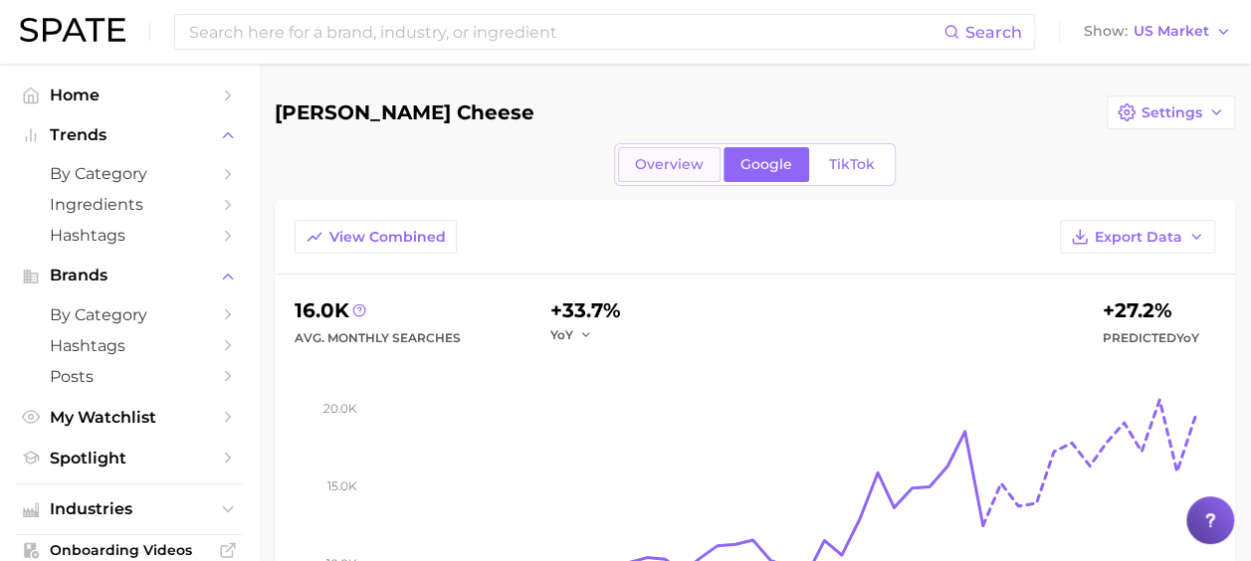
click at [659, 165] on span "Overview" at bounding box center [669, 164] width 69 height 17
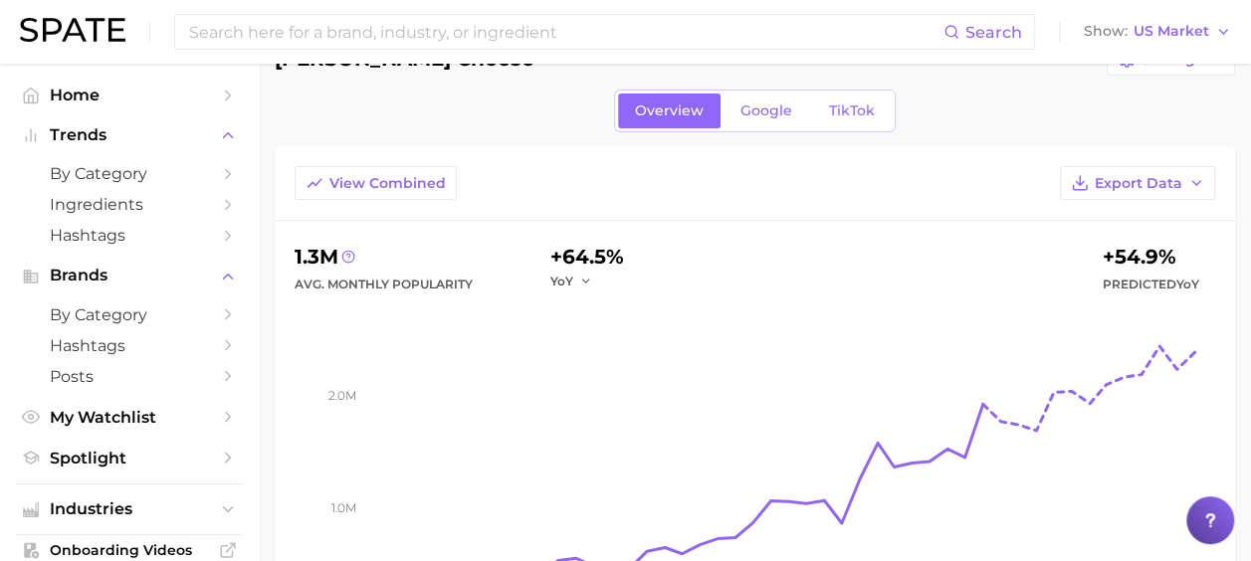
scroll to position [99, 0]
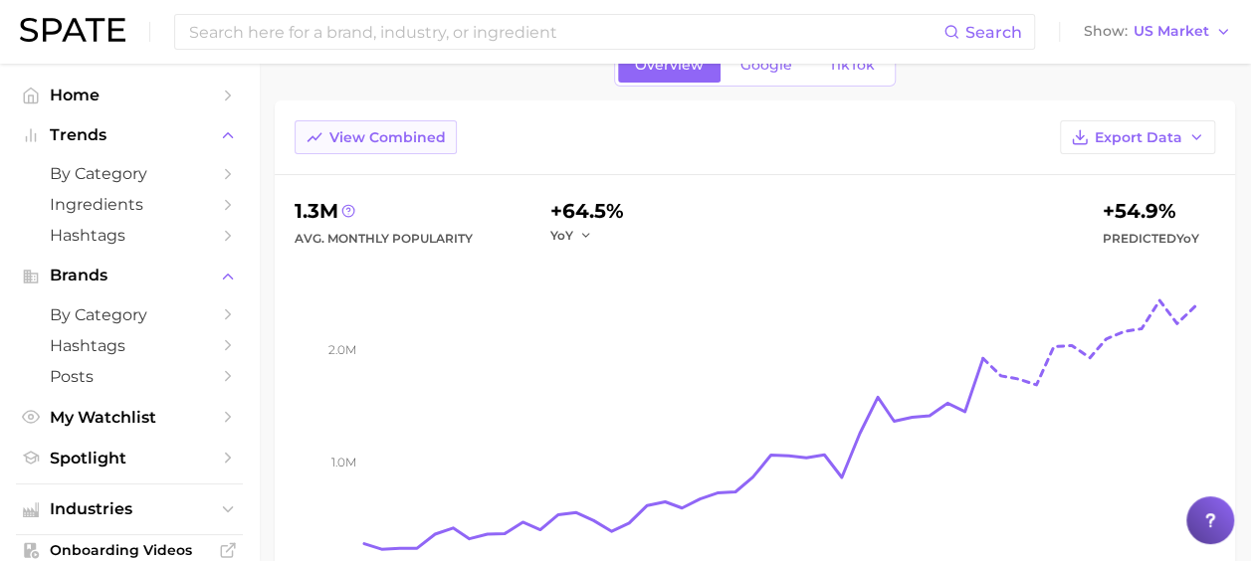
click at [358, 131] on span "View Combined" at bounding box center [387, 137] width 116 height 17
click at [424, 141] on span "View Separated" at bounding box center [386, 137] width 115 height 17
click at [424, 141] on span "View Combined" at bounding box center [387, 137] width 116 height 17
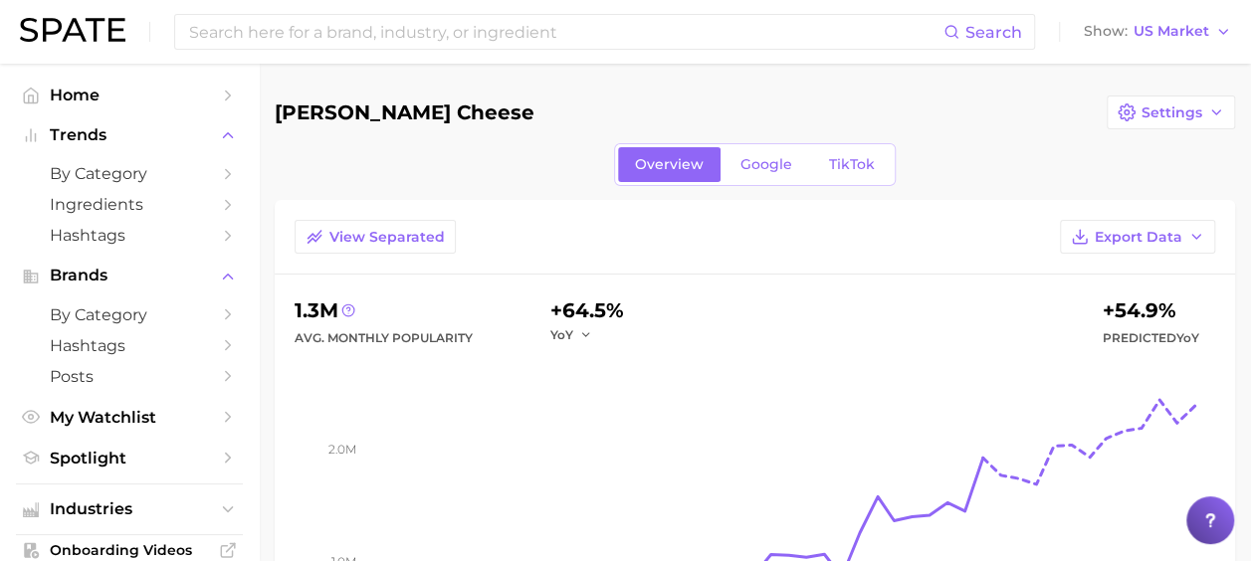
scroll to position [0, 0]
click at [761, 167] on span "Google" at bounding box center [766, 164] width 52 height 17
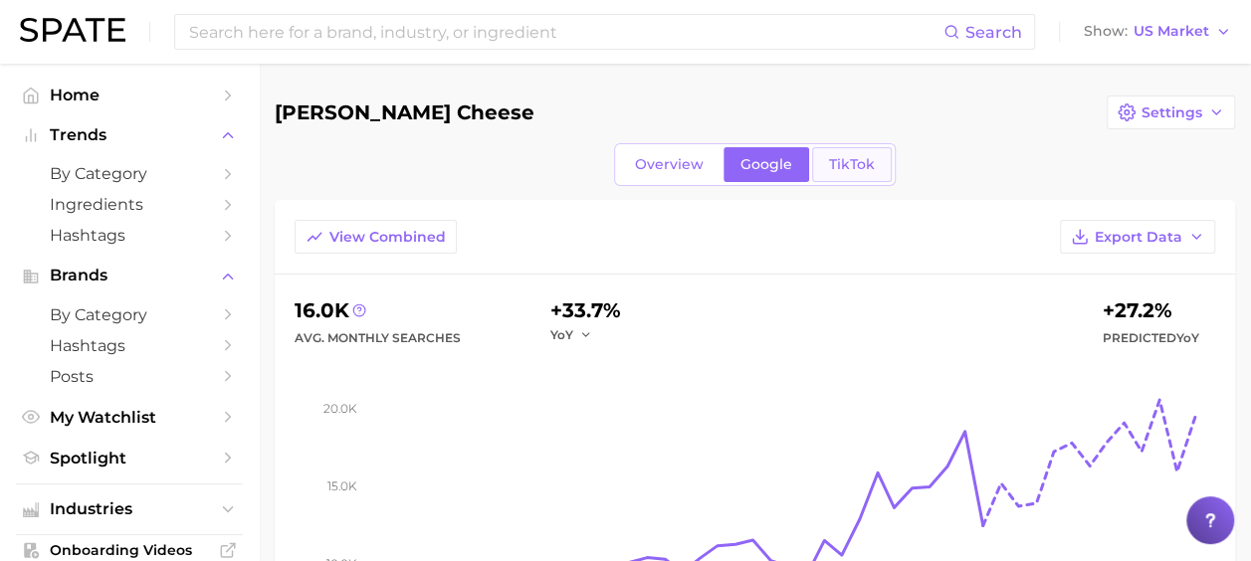
click at [866, 167] on span "TikTok" at bounding box center [852, 164] width 46 height 17
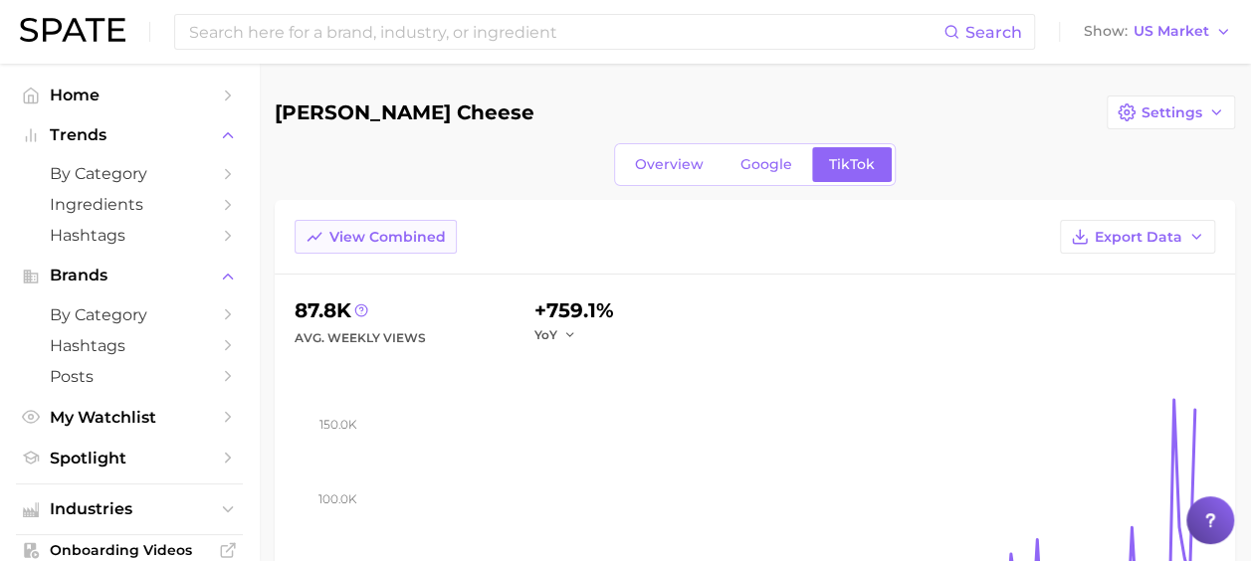
click at [397, 223] on button "View Combined" at bounding box center [375, 237] width 162 height 34
click at [418, 229] on span "View Separated" at bounding box center [386, 237] width 115 height 17
click at [661, 173] on link "Overview" at bounding box center [669, 164] width 102 height 35
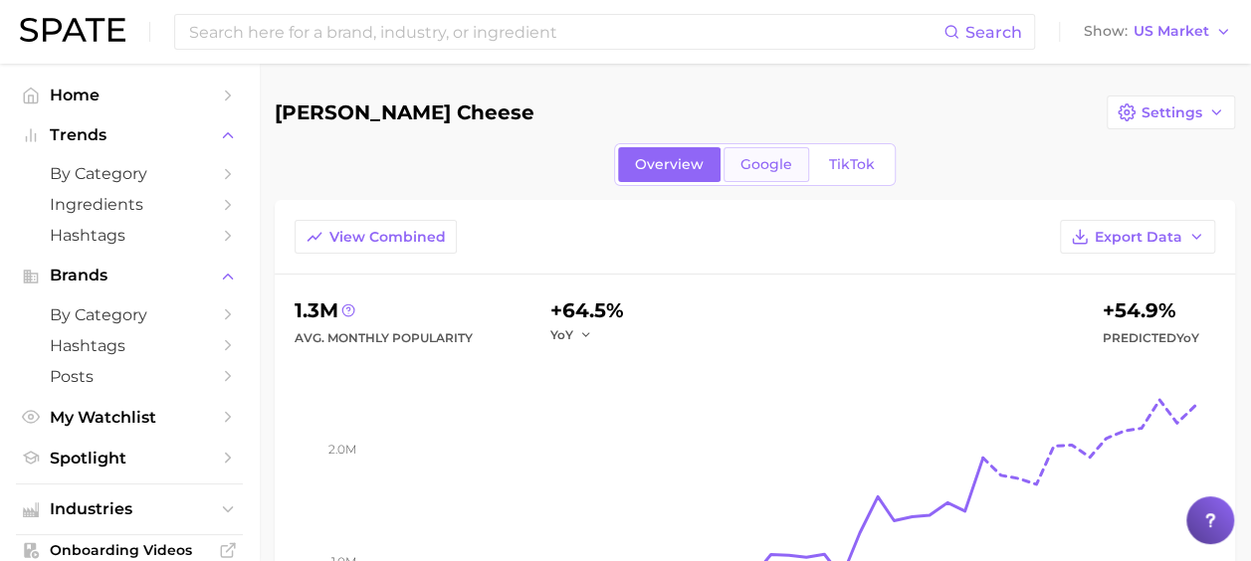
click at [771, 159] on span "Google" at bounding box center [766, 164] width 52 height 17
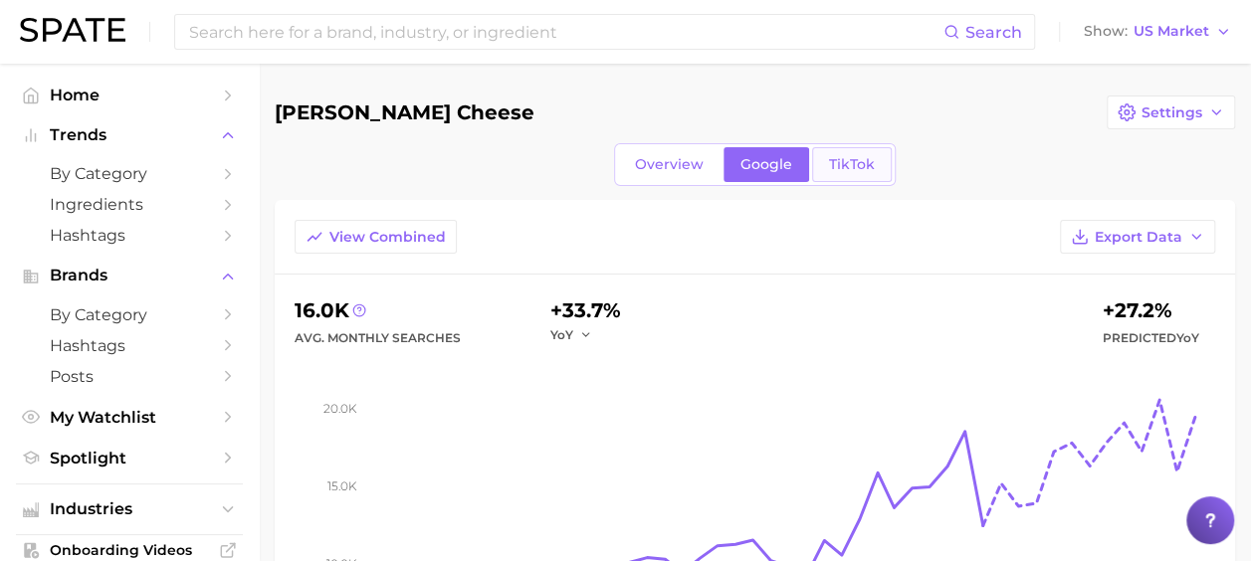
click at [857, 174] on link "TikTok" at bounding box center [852, 164] width 80 height 35
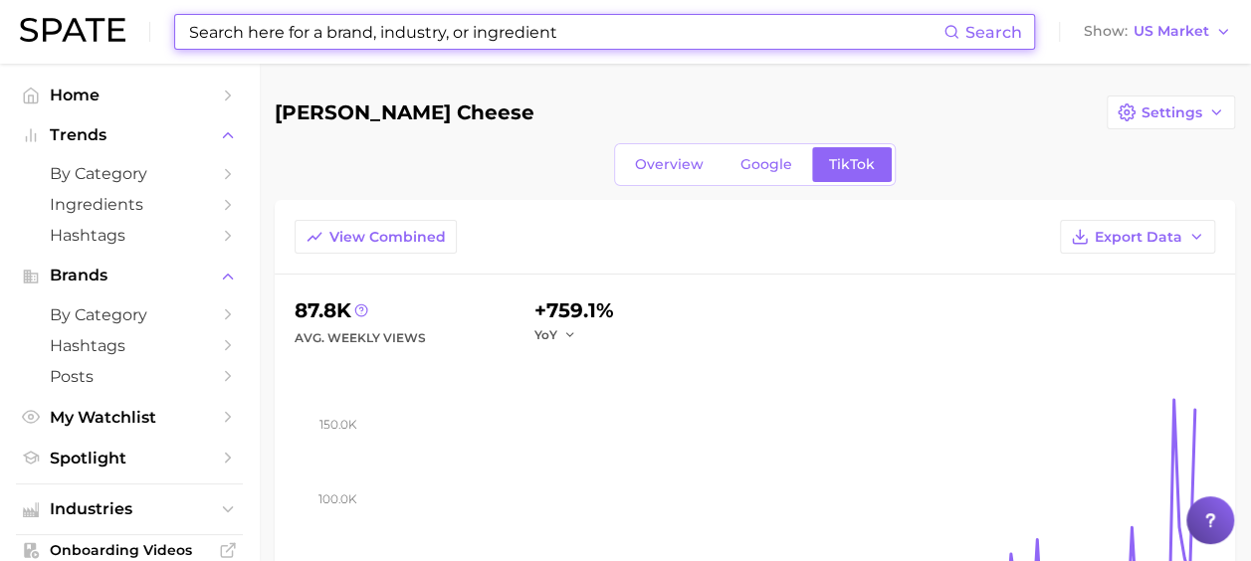
click at [432, 36] on input at bounding box center [565, 32] width 756 height 34
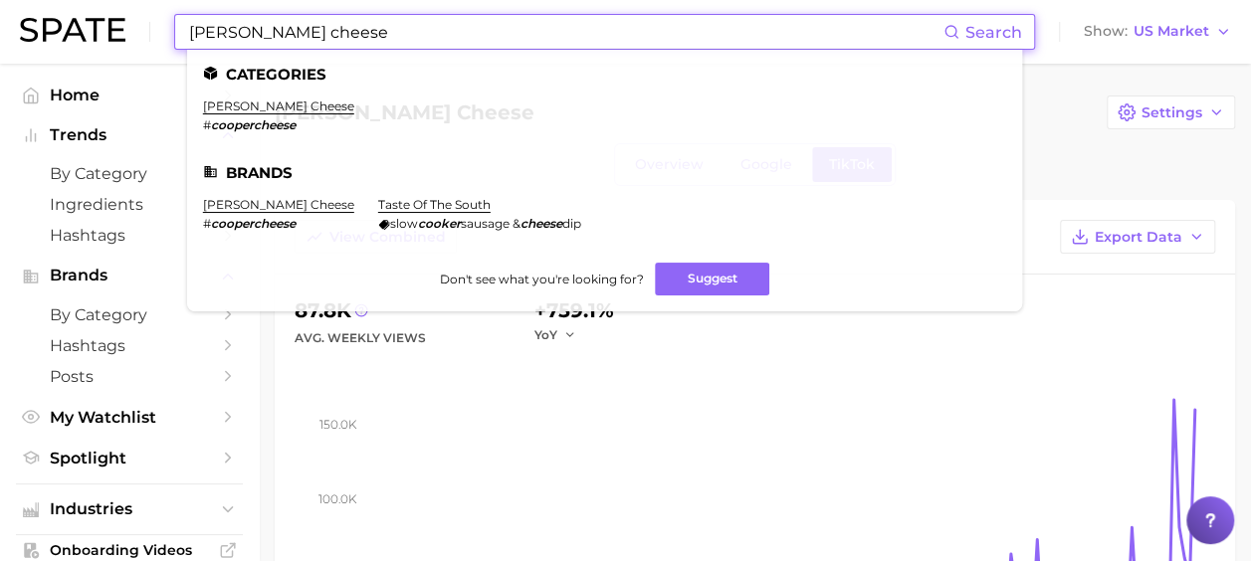
drag, startPoint x: 359, startPoint y: 32, endPoint x: 140, endPoint y: 32, distance: 218.9
click at [140, 32] on div "[PERSON_NAME] cheese Search Categories [PERSON_NAME] cheese # coopercheese Bran…" at bounding box center [625, 32] width 1211 height 64
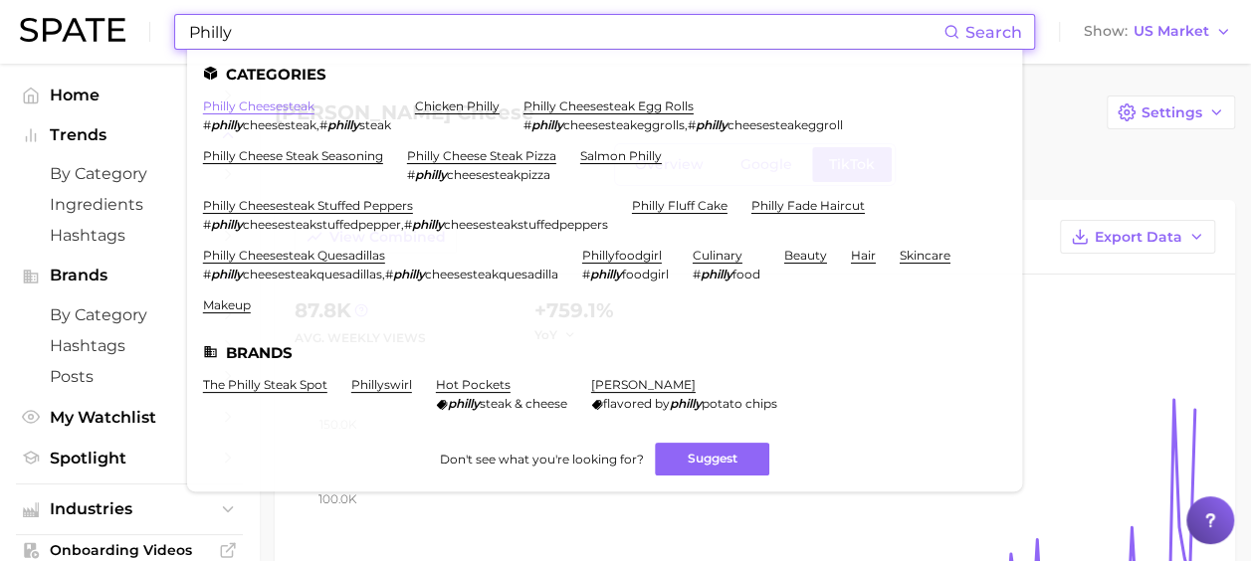
type input "Philly"
click at [241, 104] on link "philly cheesesteak" at bounding box center [258, 105] width 111 height 15
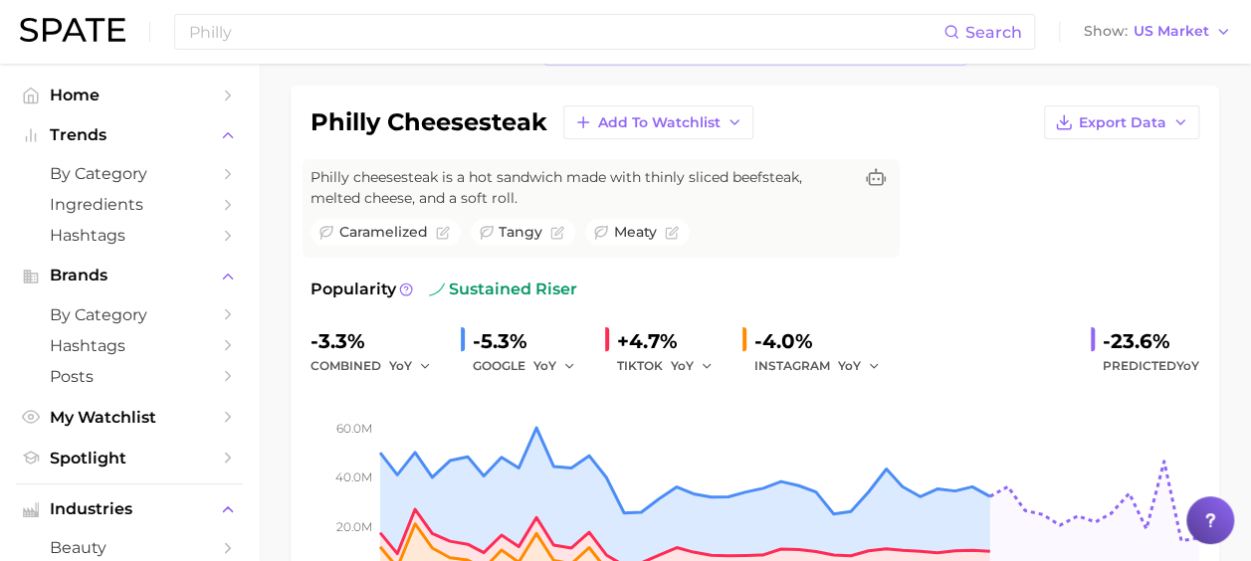
scroll to position [99, 0]
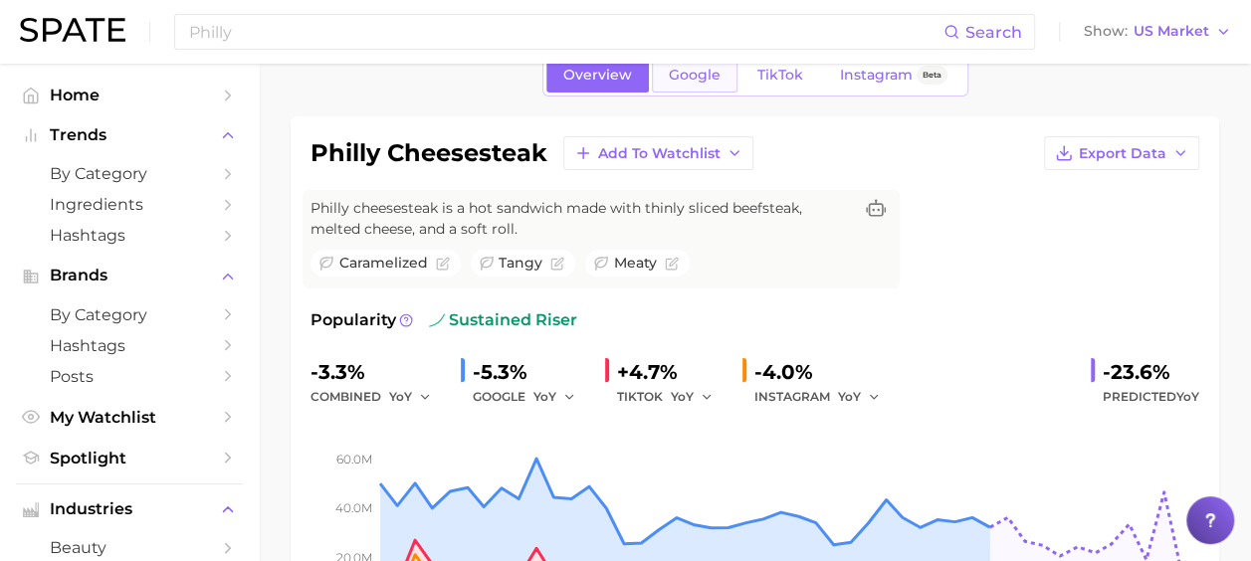
click at [706, 82] on span "Google" at bounding box center [695, 75] width 52 height 17
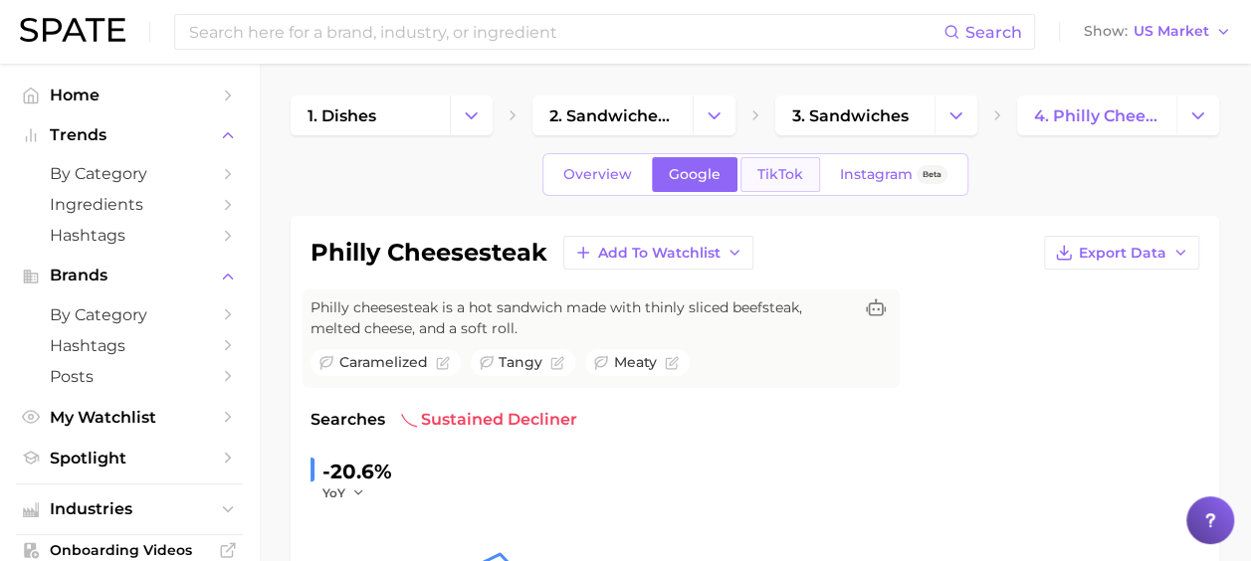
click at [763, 175] on span "TikTok" at bounding box center [780, 174] width 46 height 17
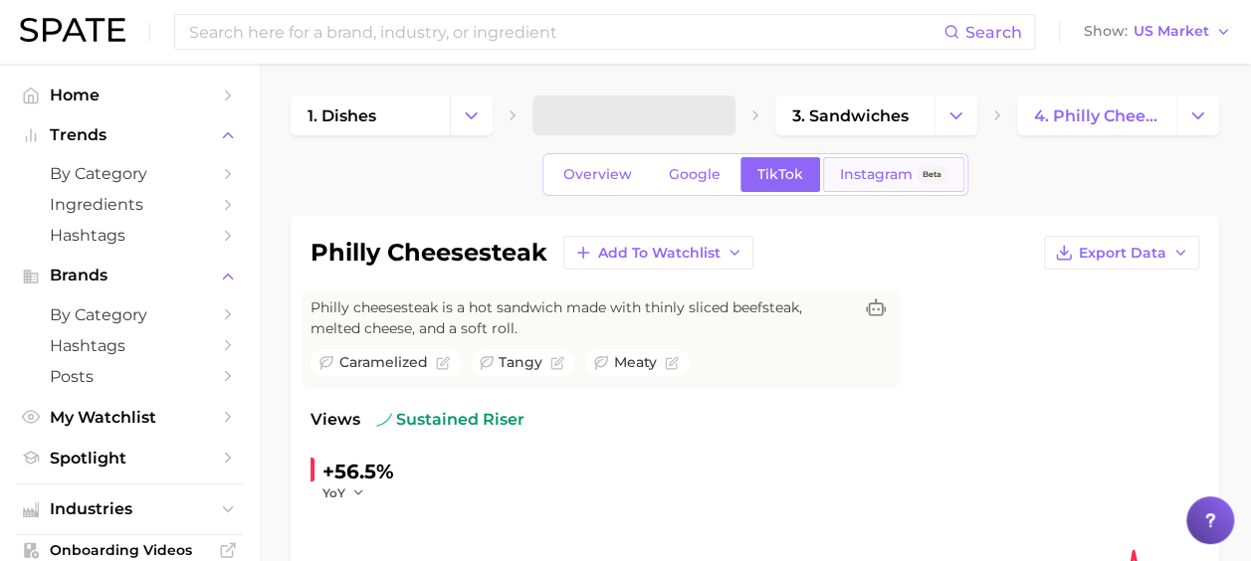
click at [885, 187] on link "Instagram Beta" at bounding box center [893, 174] width 141 height 35
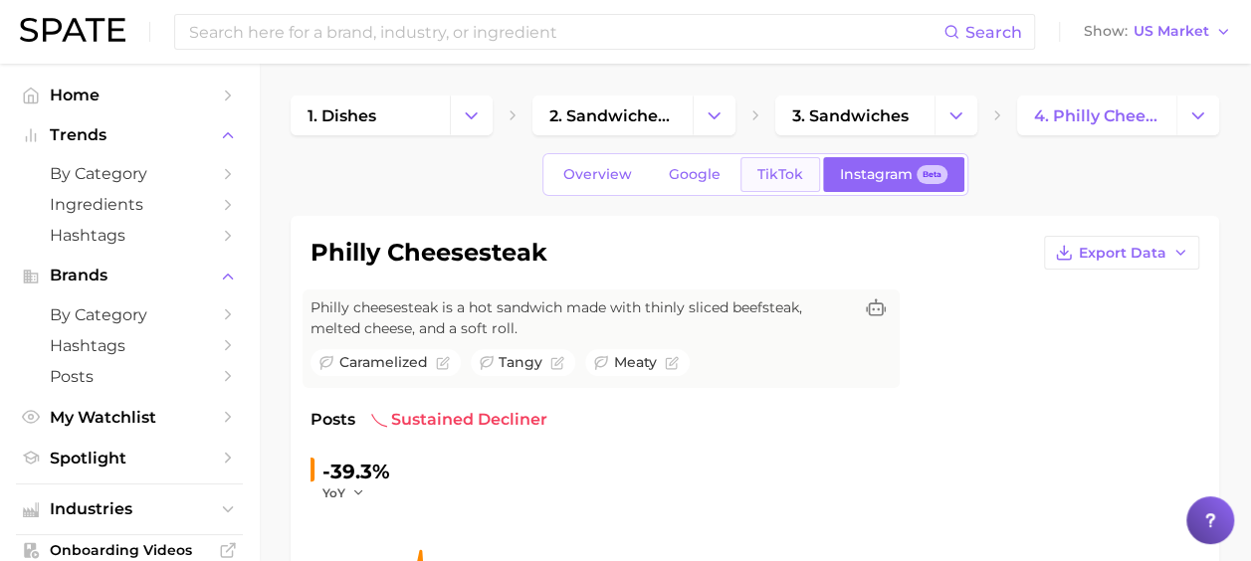
click at [788, 176] on span "TikTok" at bounding box center [780, 174] width 46 height 17
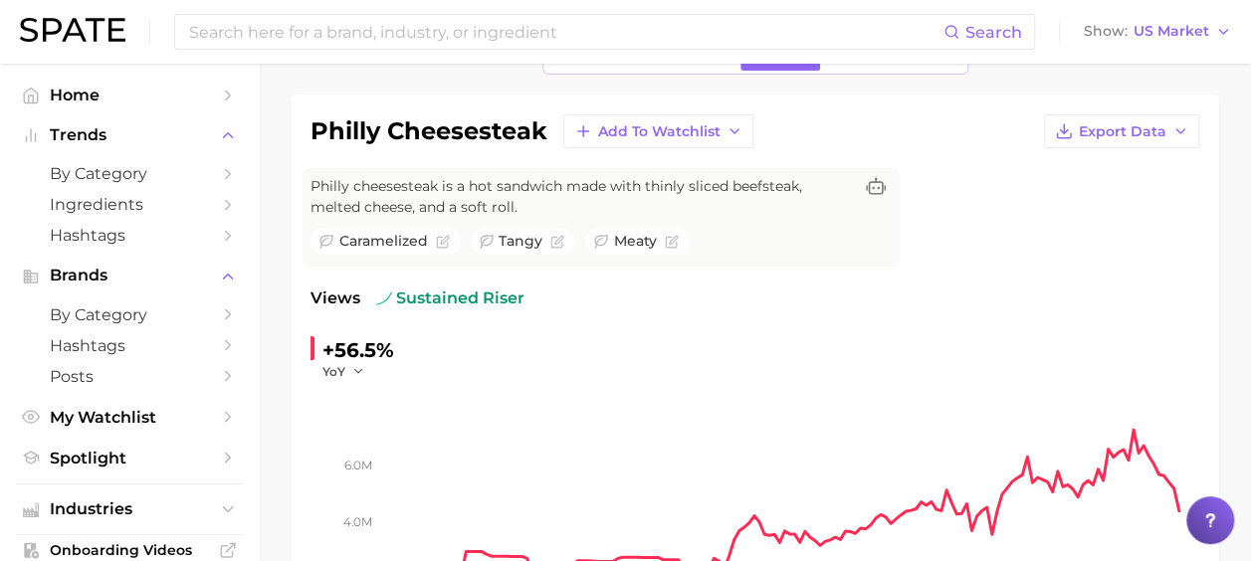
scroll to position [99, 0]
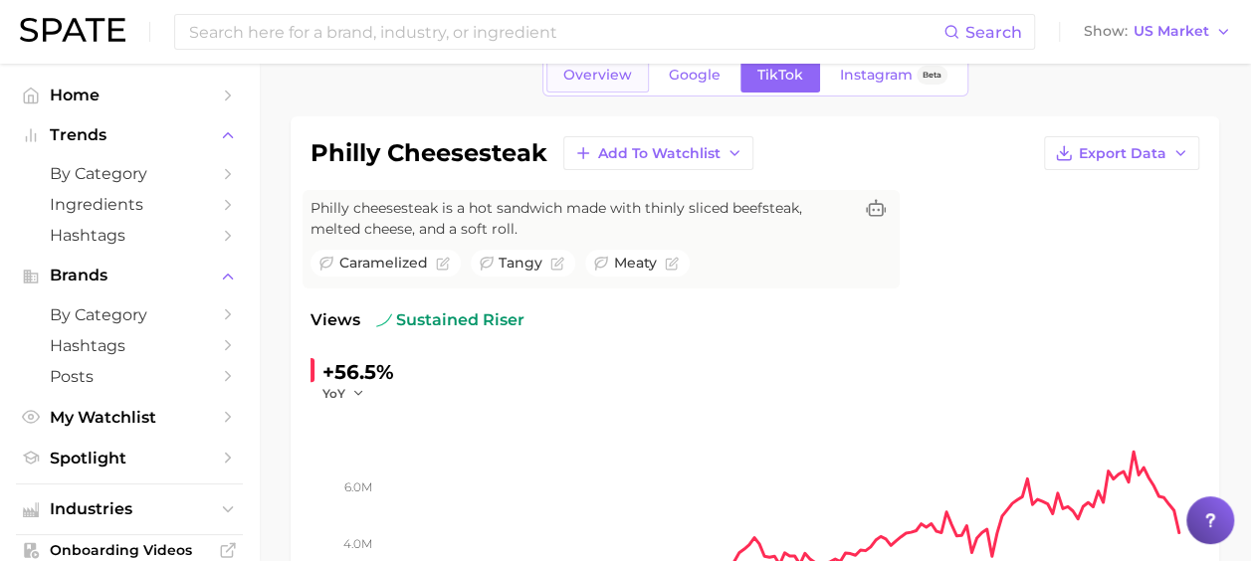
click at [595, 85] on link "Overview" at bounding box center [597, 75] width 102 height 35
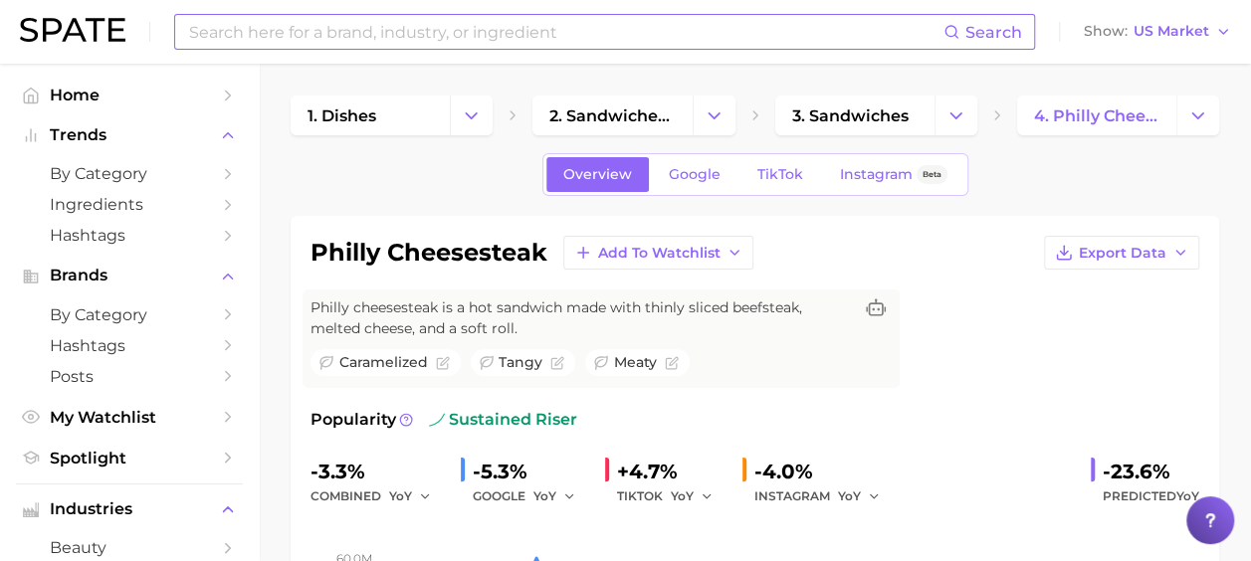
click at [250, 38] on input at bounding box center [565, 32] width 756 height 34
type input "P"
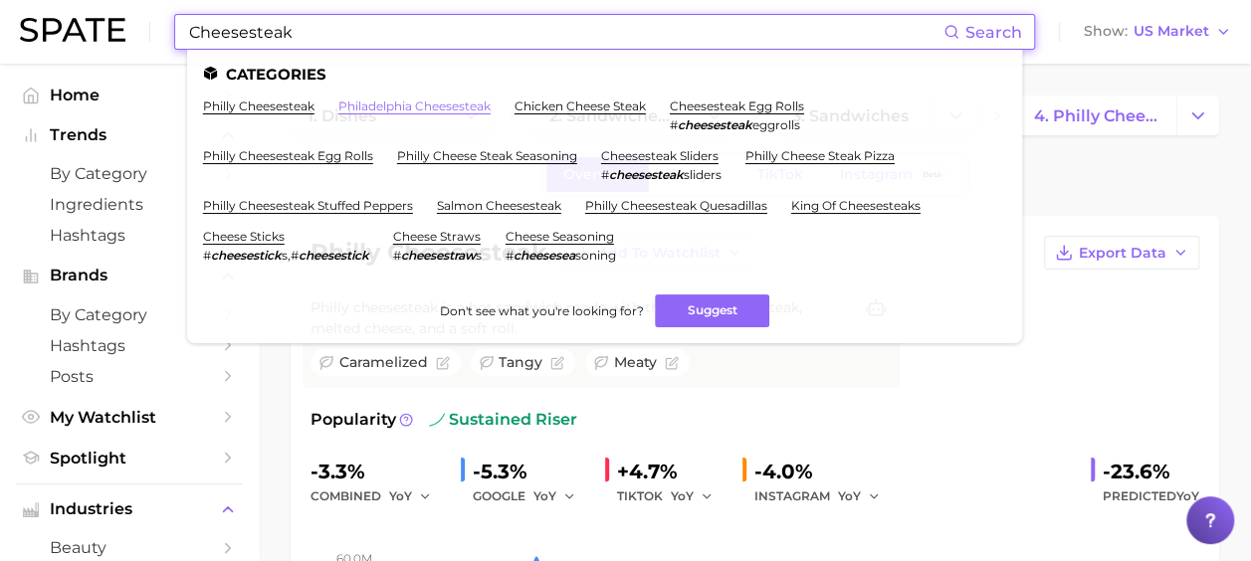
type input "Cheesesteak"
click at [423, 109] on link "philadelphia cheesesteak" at bounding box center [414, 105] width 152 height 15
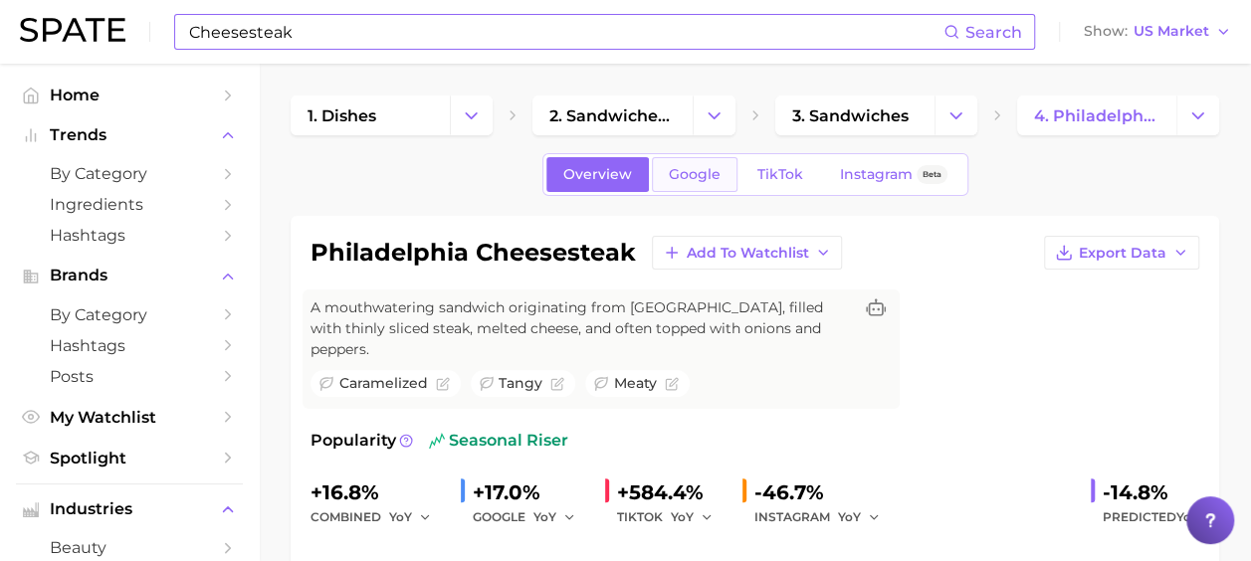
click at [675, 166] on span "Google" at bounding box center [695, 174] width 52 height 17
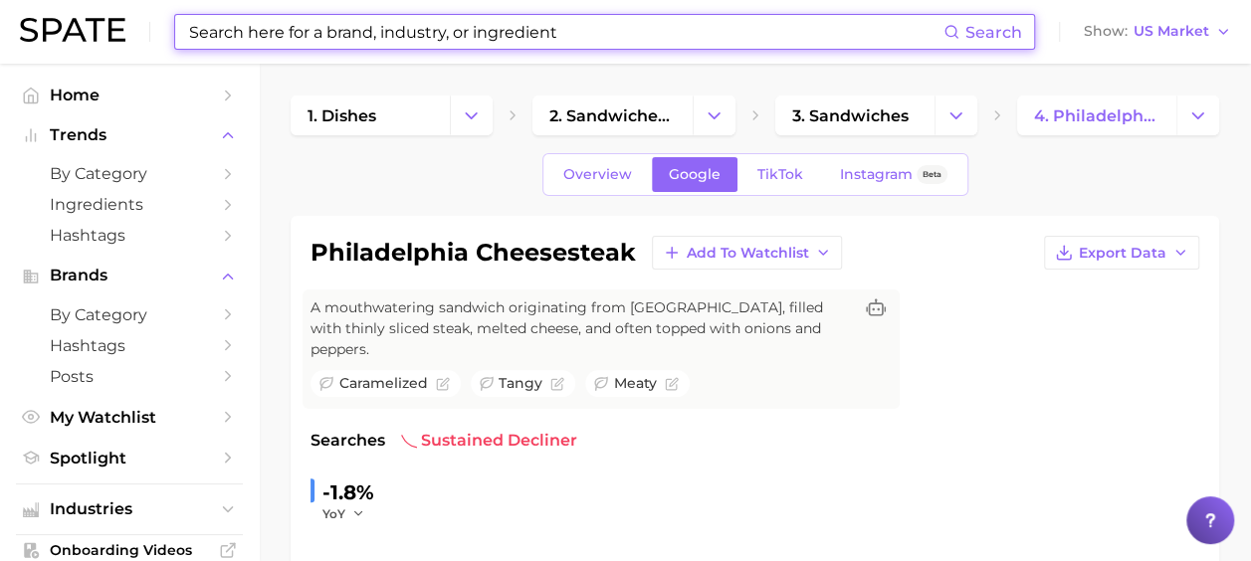
scroll to position [199, 0]
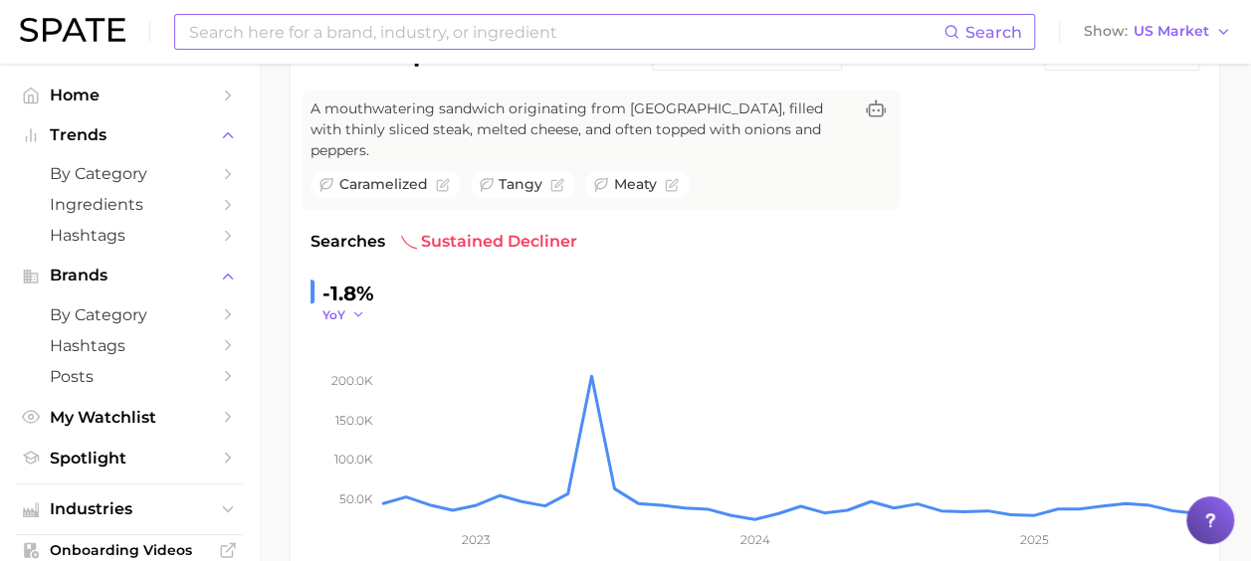
click at [352, 307] on icon "button" at bounding box center [358, 314] width 14 height 14
click at [364, 361] on button "QoQ" at bounding box center [431, 379] width 219 height 36
click at [356, 280] on div "-28.6%" at bounding box center [356, 294] width 69 height 32
click at [356, 307] on icon "button" at bounding box center [363, 314] width 14 height 14
click at [373, 397] on button "MoM" at bounding box center [431, 415] width 219 height 36
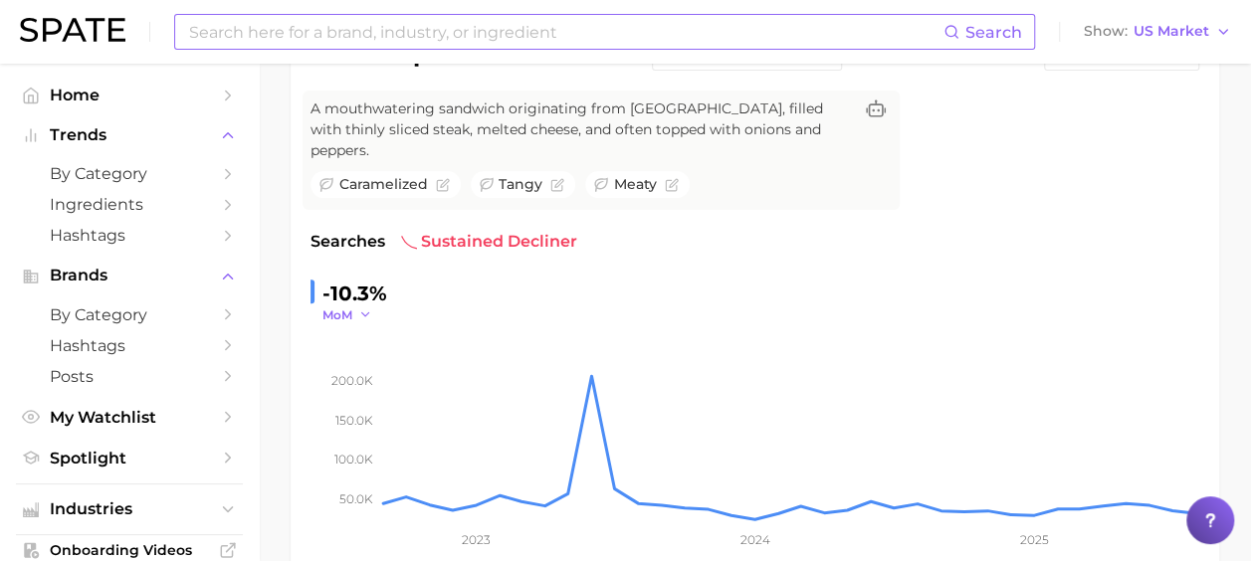
click at [358, 306] on button "MoM" at bounding box center [347, 314] width 50 height 17
click at [366, 325] on button "YoY" at bounding box center [431, 343] width 219 height 36
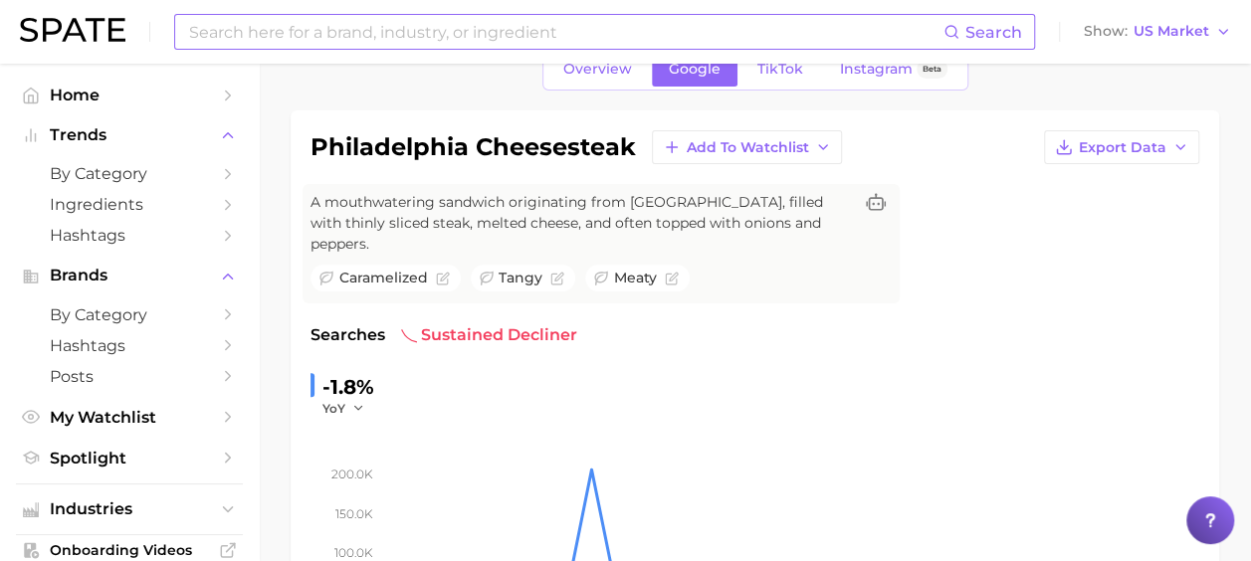
scroll to position [0, 0]
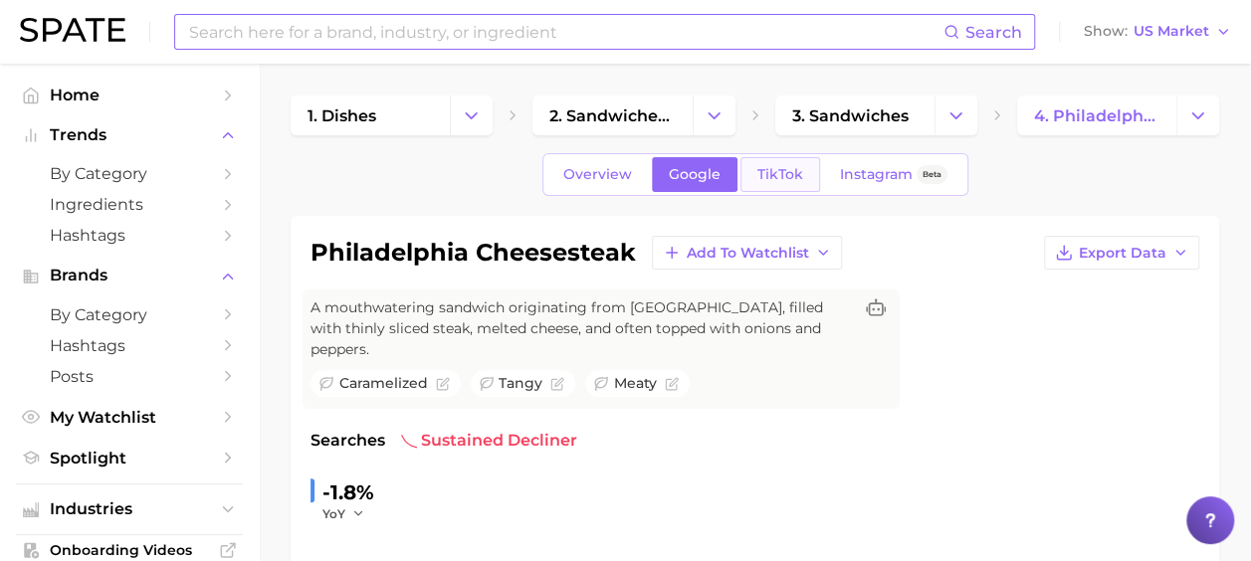
click at [778, 172] on span "TikTok" at bounding box center [780, 174] width 46 height 17
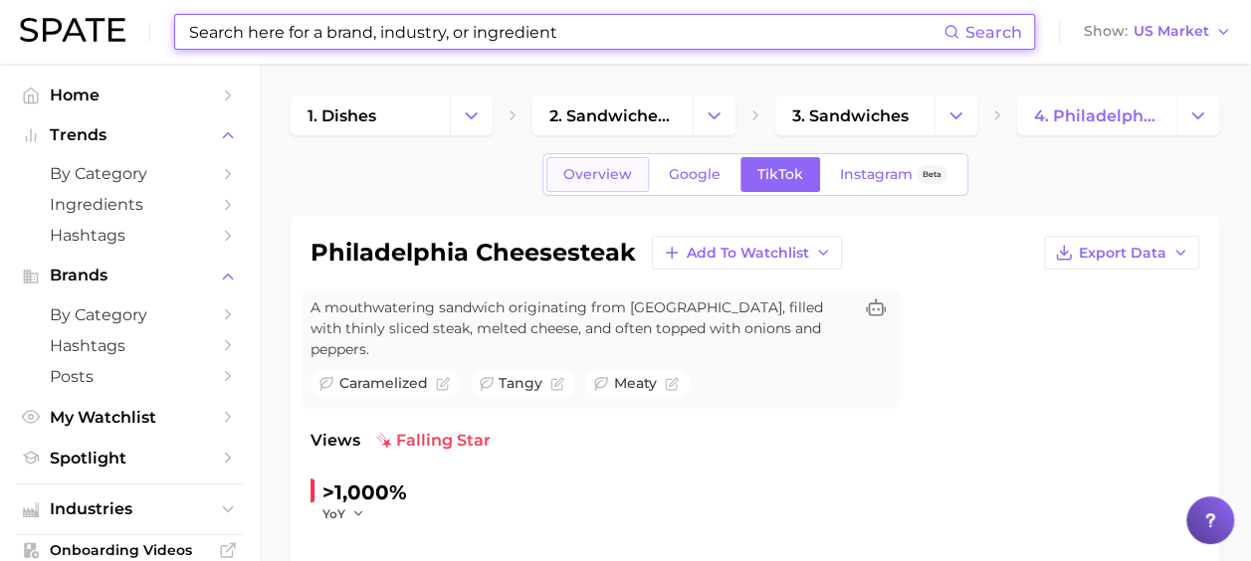
click at [586, 183] on link "Overview" at bounding box center [597, 174] width 102 height 35
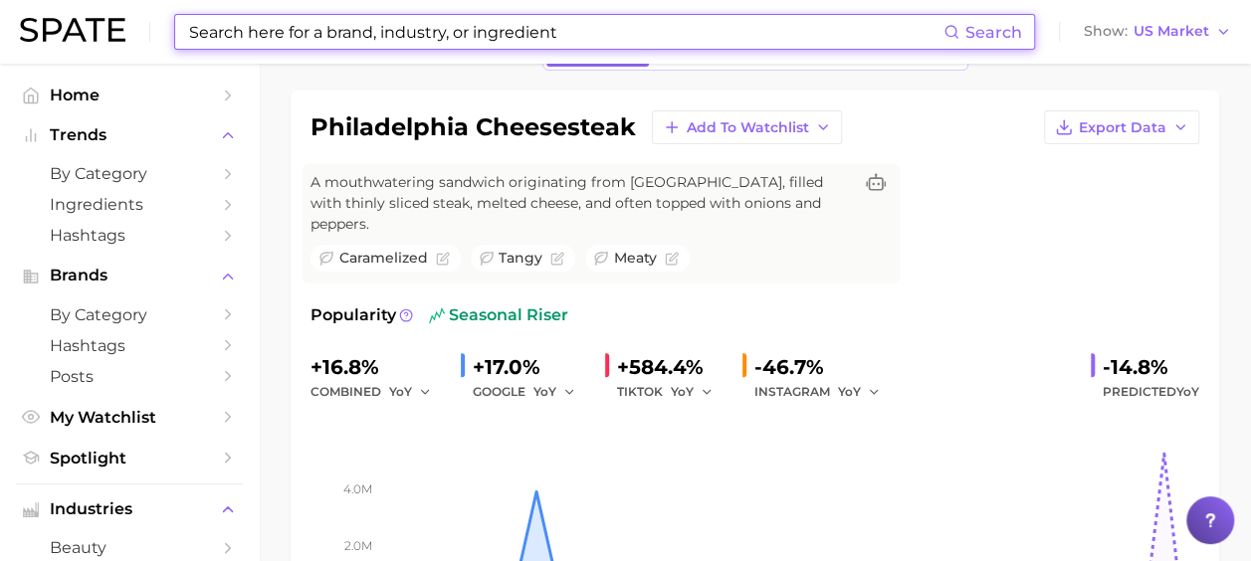
scroll to position [99, 0]
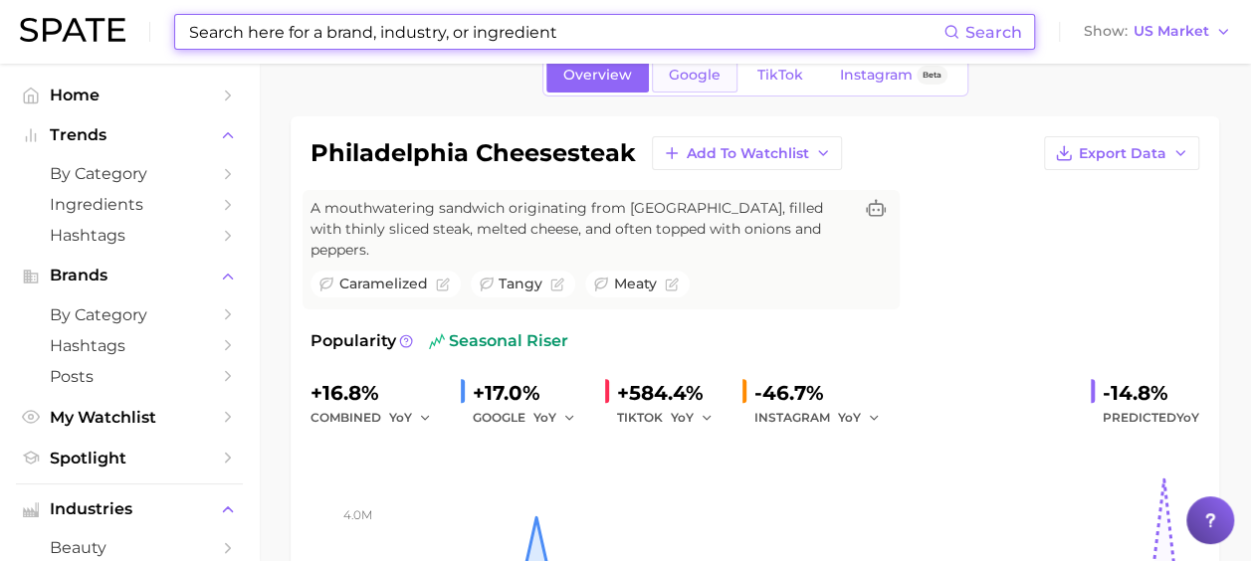
click at [675, 71] on span "Google" at bounding box center [695, 75] width 52 height 17
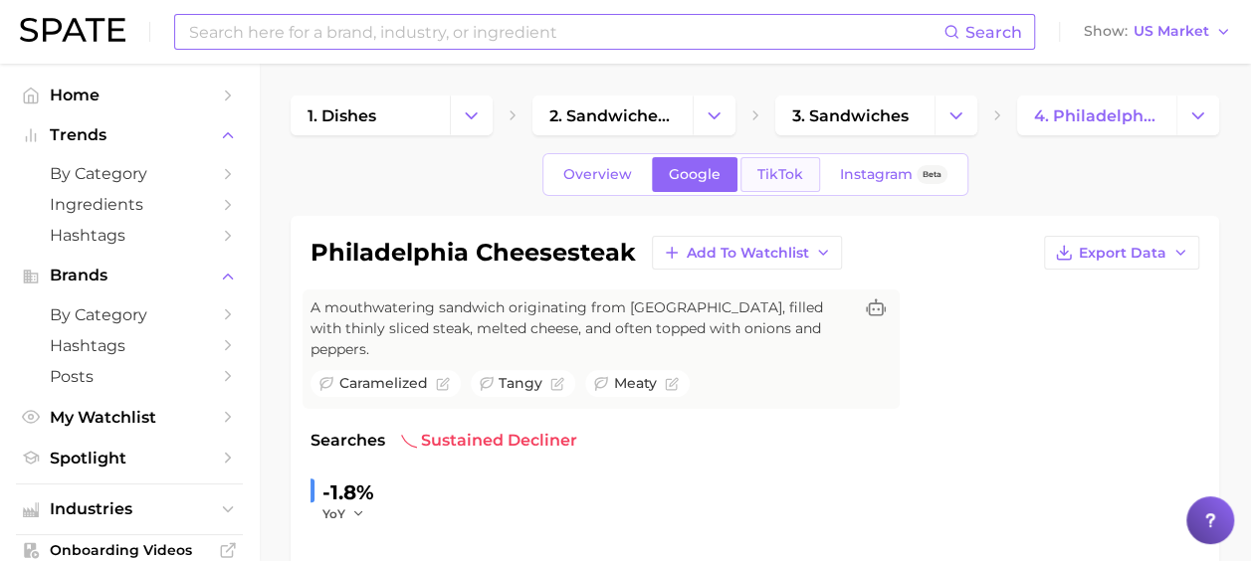
click at [794, 166] on span "TikTok" at bounding box center [780, 174] width 46 height 17
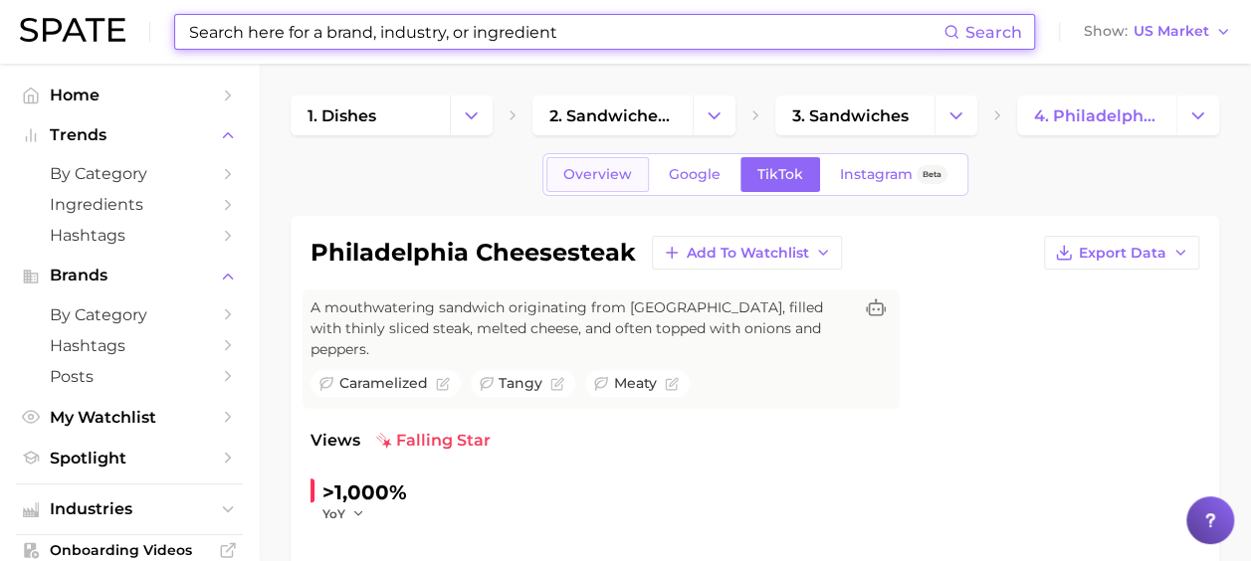
click at [617, 183] on link "Overview" at bounding box center [597, 174] width 102 height 35
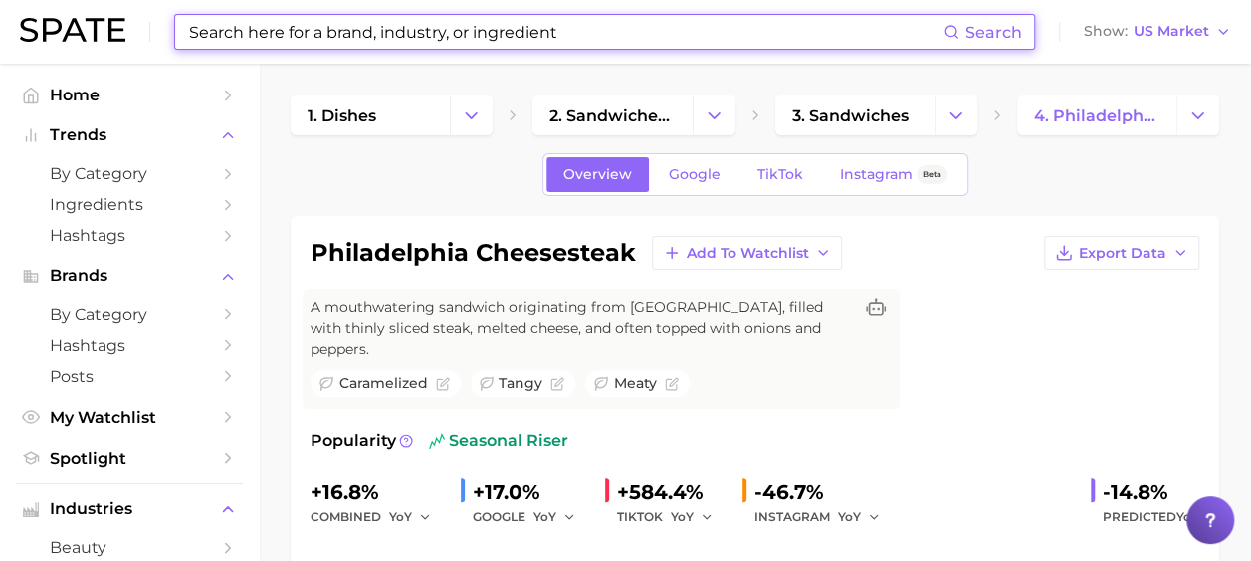
click at [487, 38] on input at bounding box center [565, 32] width 756 height 34
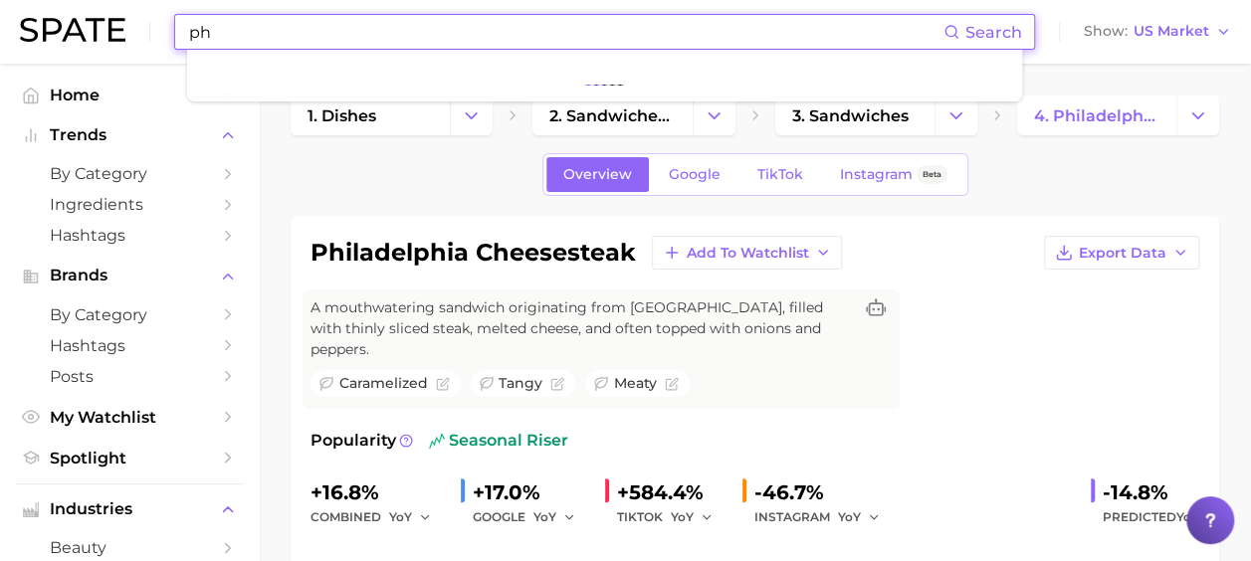
type input "p"
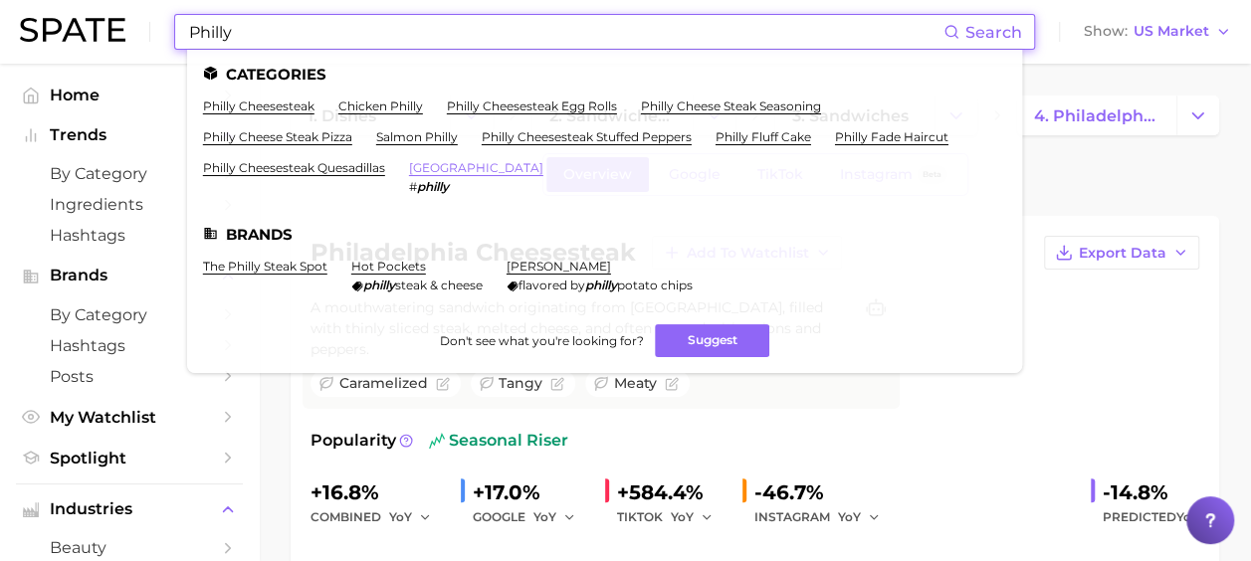
type input "Philly"
click at [458, 169] on link "[GEOGRAPHIC_DATA]" at bounding box center [476, 167] width 134 height 15
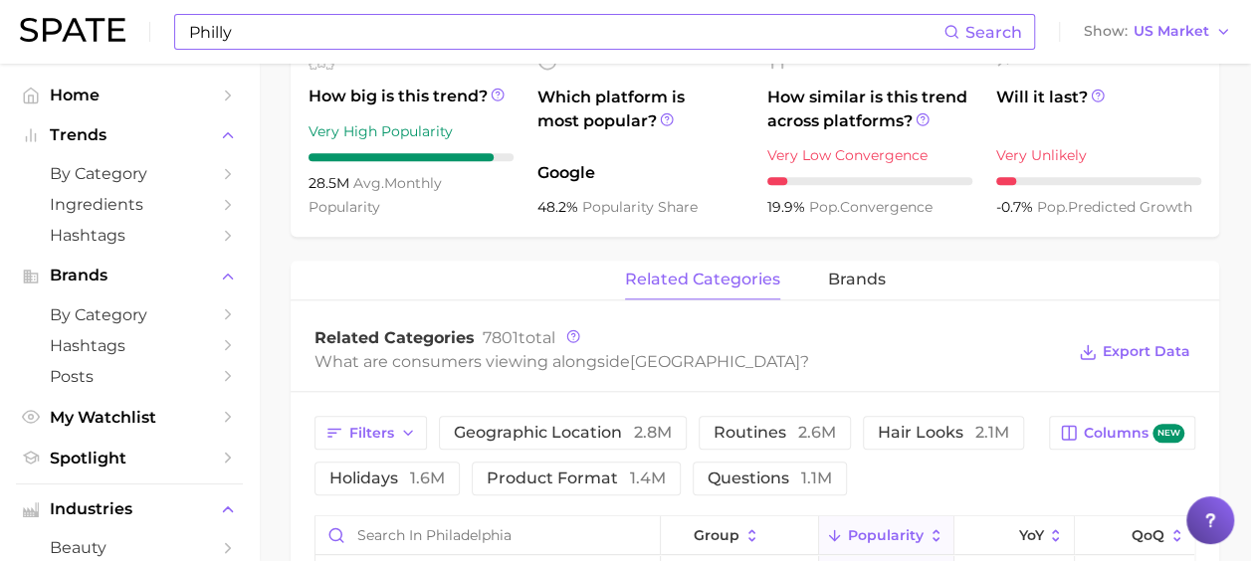
scroll to position [796, 0]
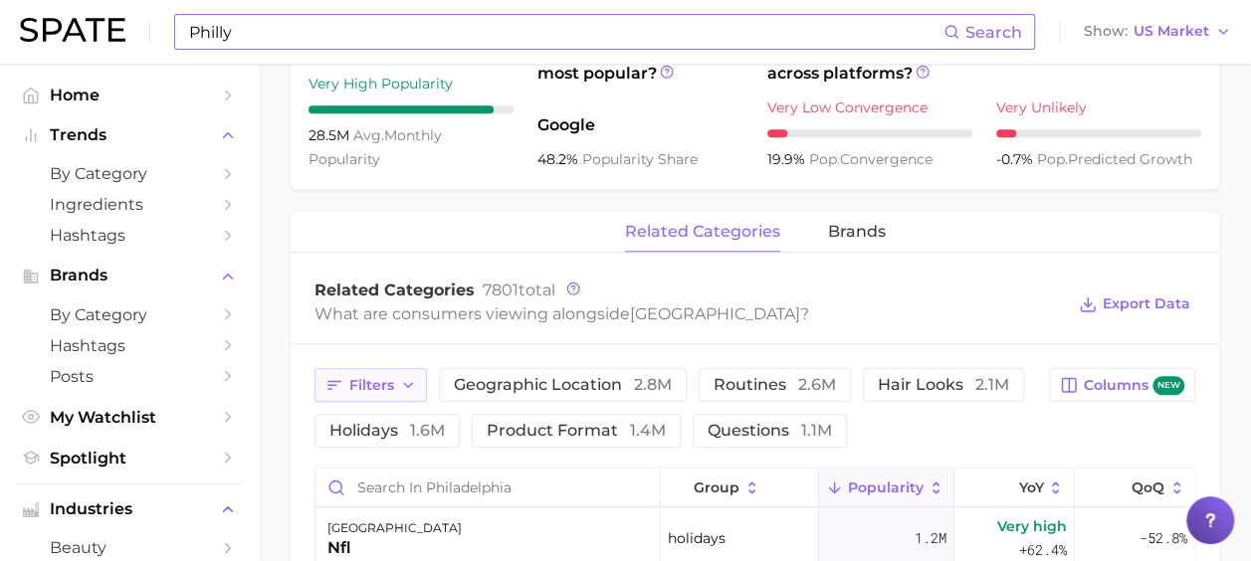
click at [389, 377] on span "Filters" at bounding box center [371, 385] width 45 height 17
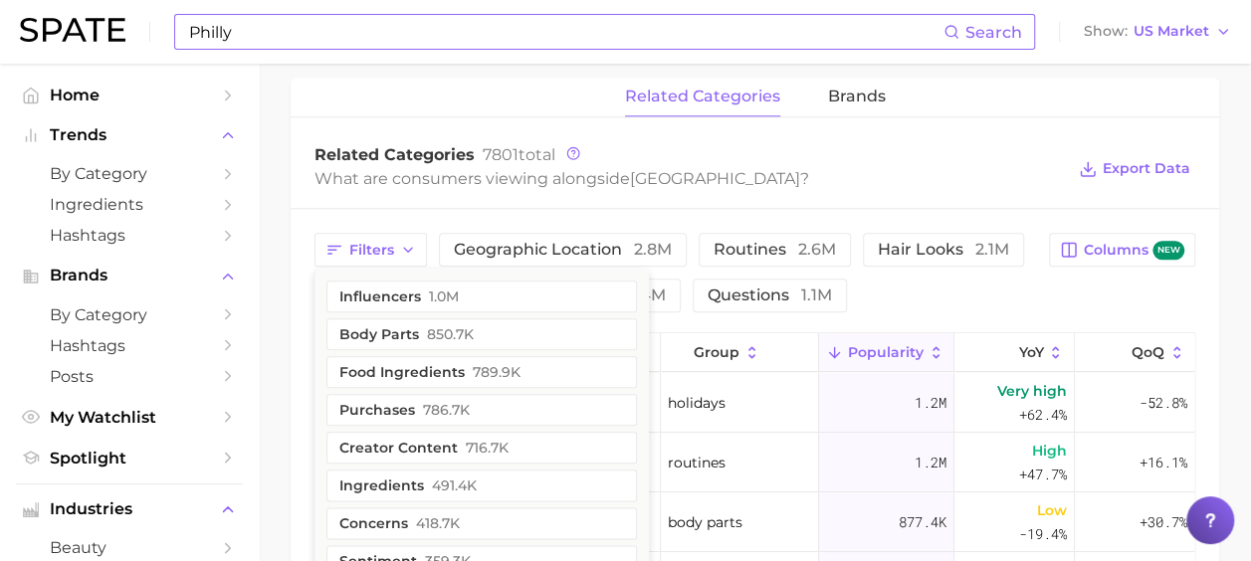
scroll to position [995, 0]
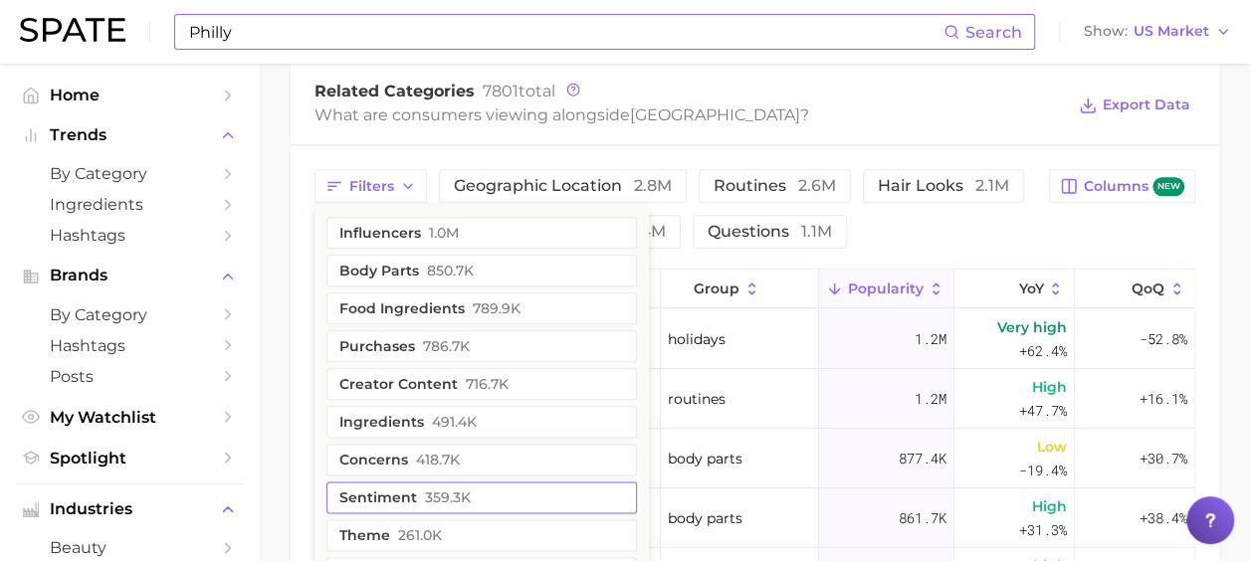
click at [426, 489] on span "359.3k" at bounding box center [448, 497] width 46 height 16
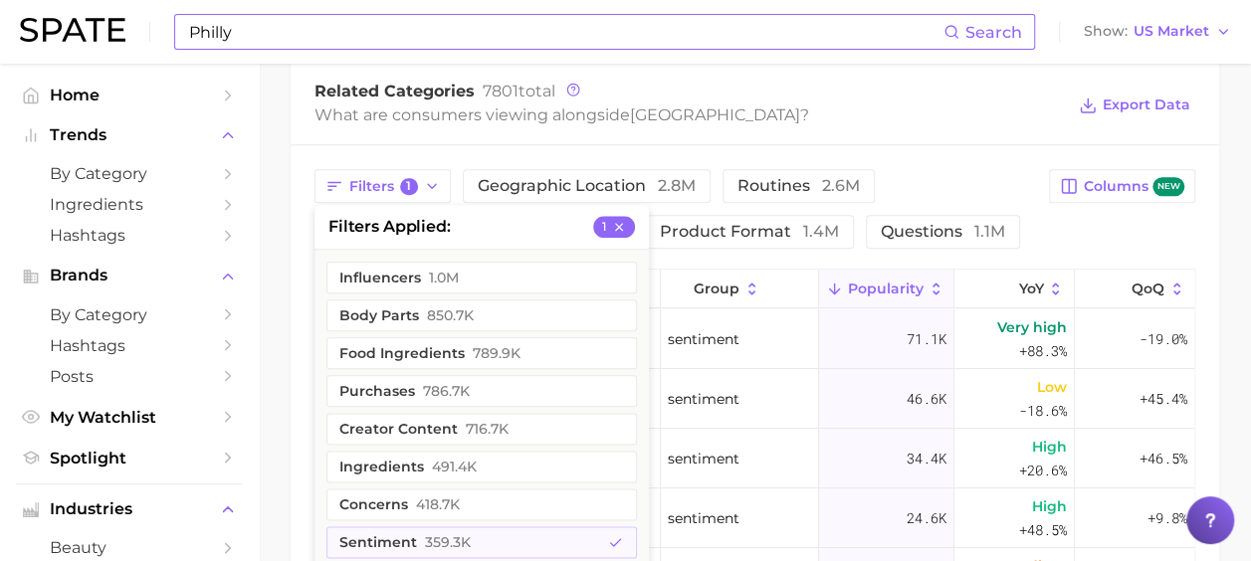
click at [591, 118] on div "Related Categories 7801 total What are consumers viewing alongside [GEOGRAPHIC_…" at bounding box center [754, 106] width 928 height 80
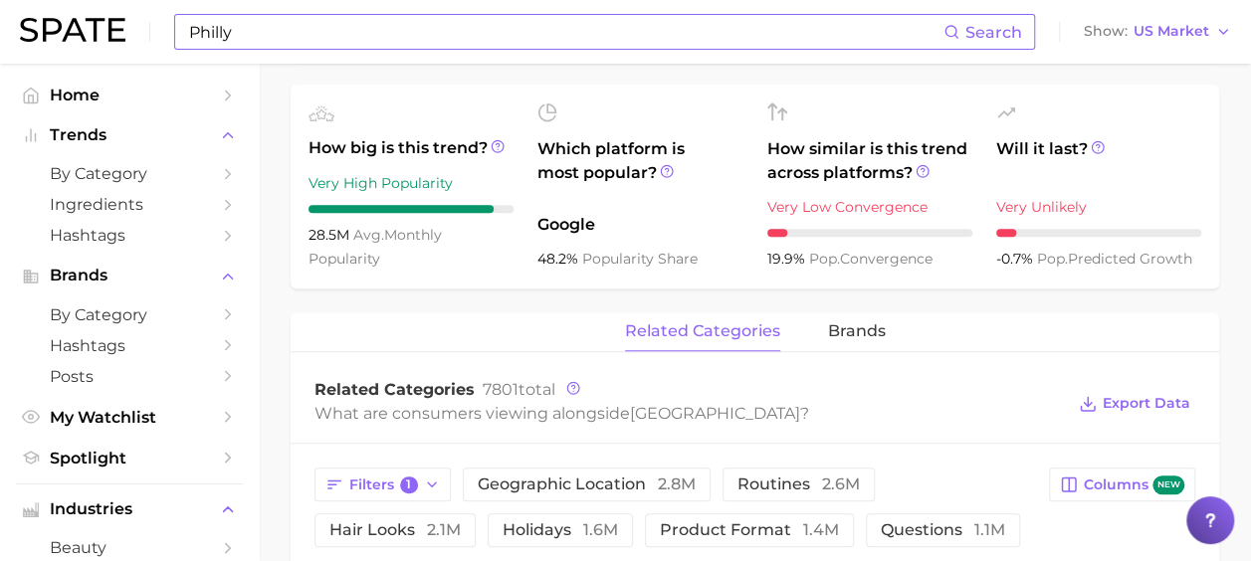
scroll to position [796, 0]
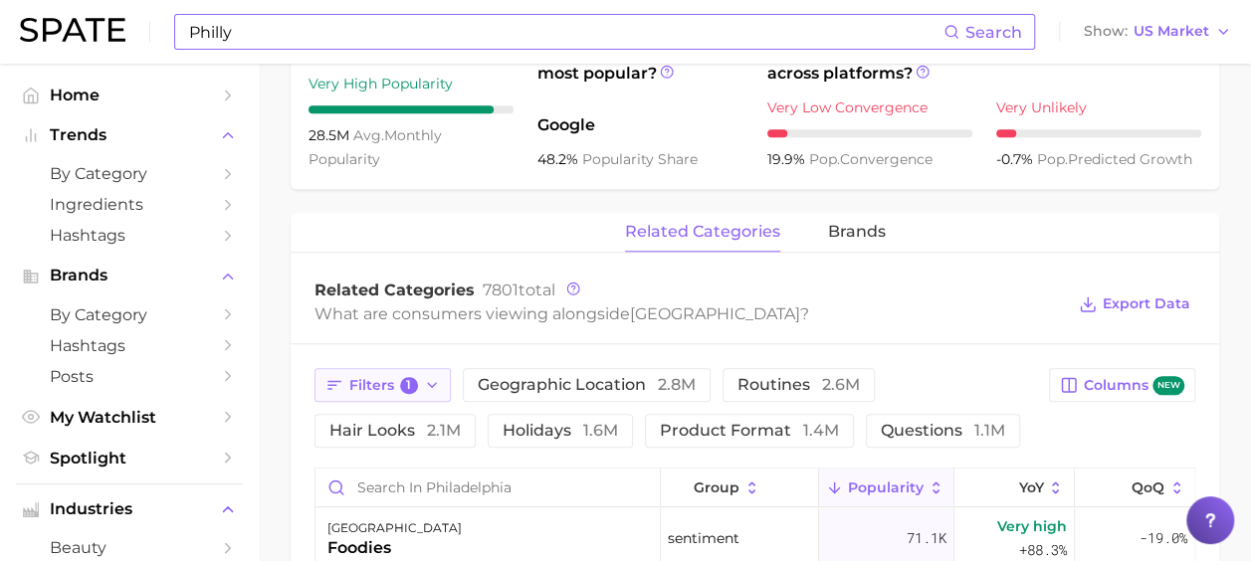
click at [388, 377] on span "Filters 1" at bounding box center [383, 386] width 69 height 18
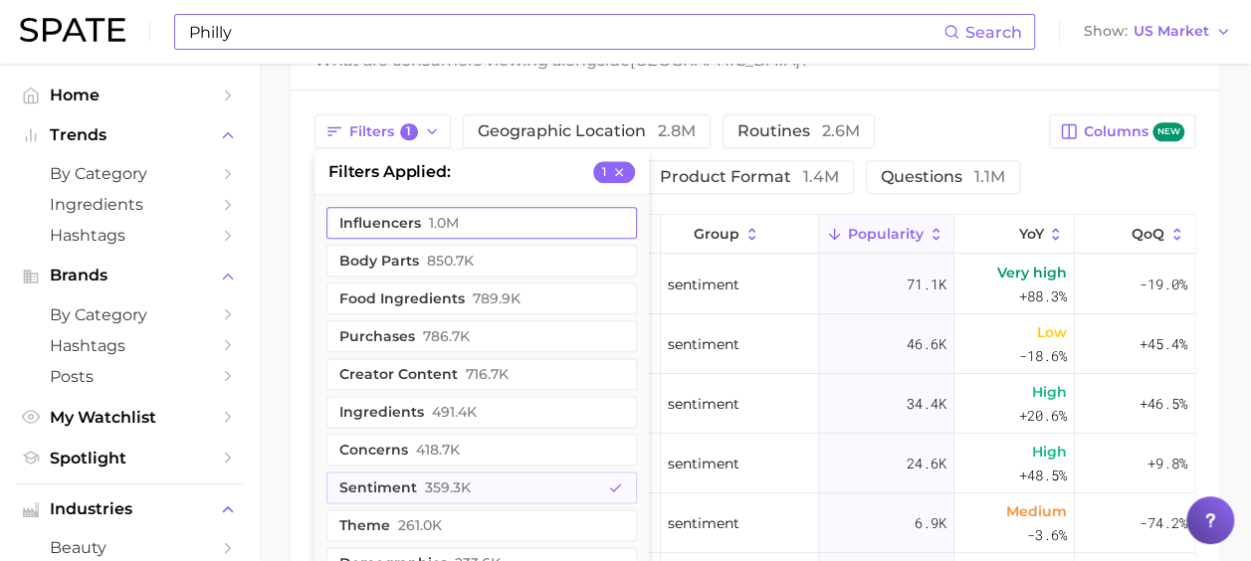
scroll to position [1094, 0]
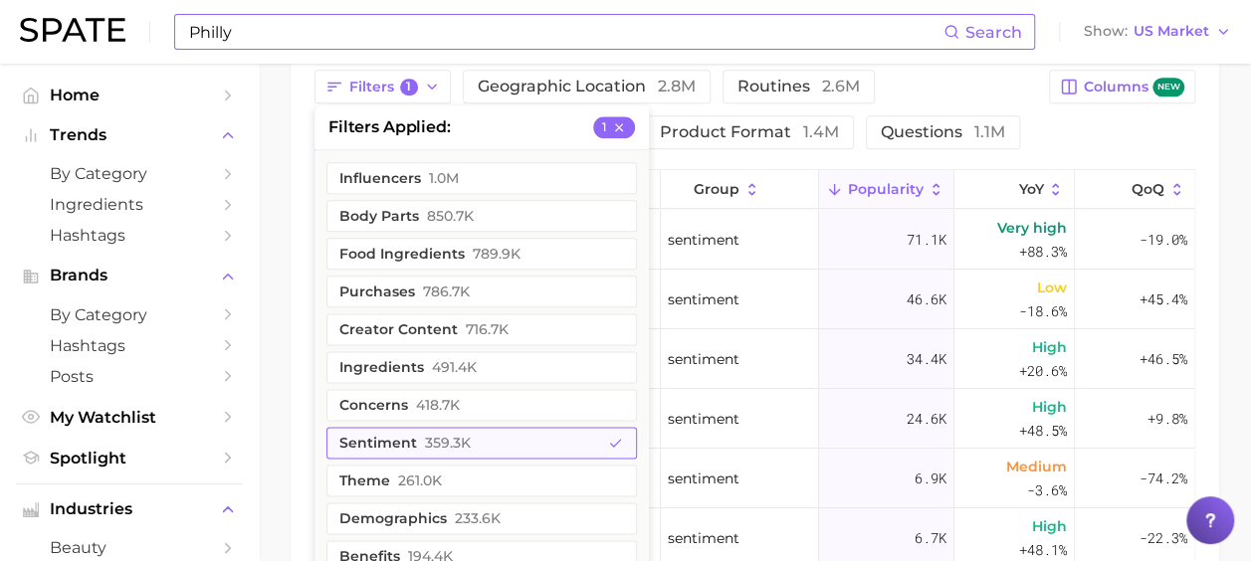
click at [427, 435] on span "359.3k" at bounding box center [448, 443] width 46 height 16
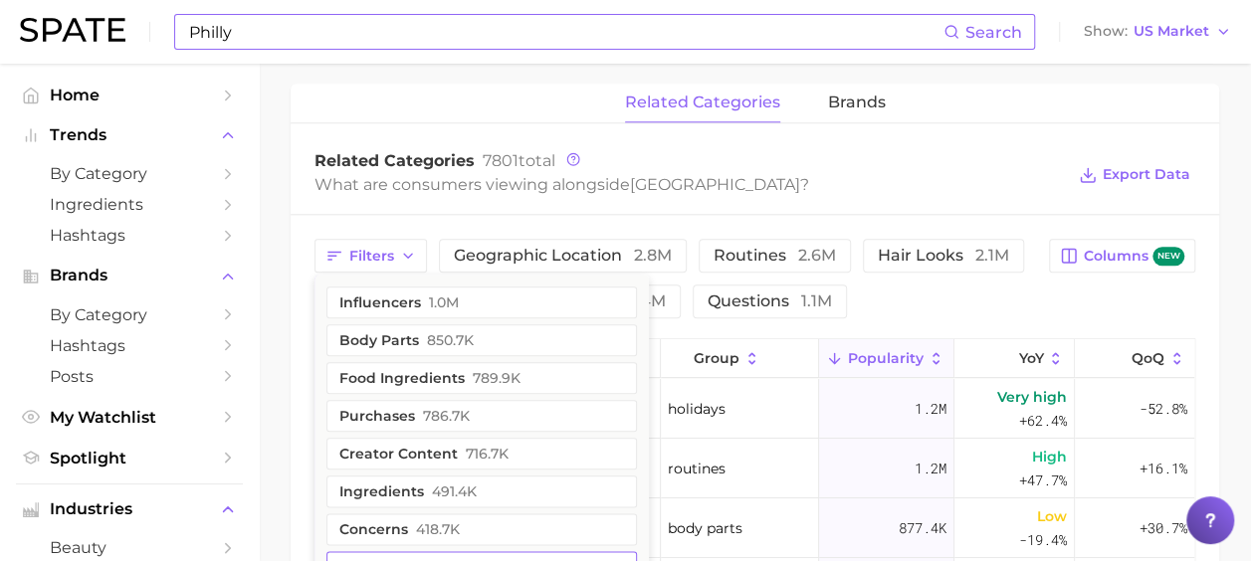
scroll to position [987, 0]
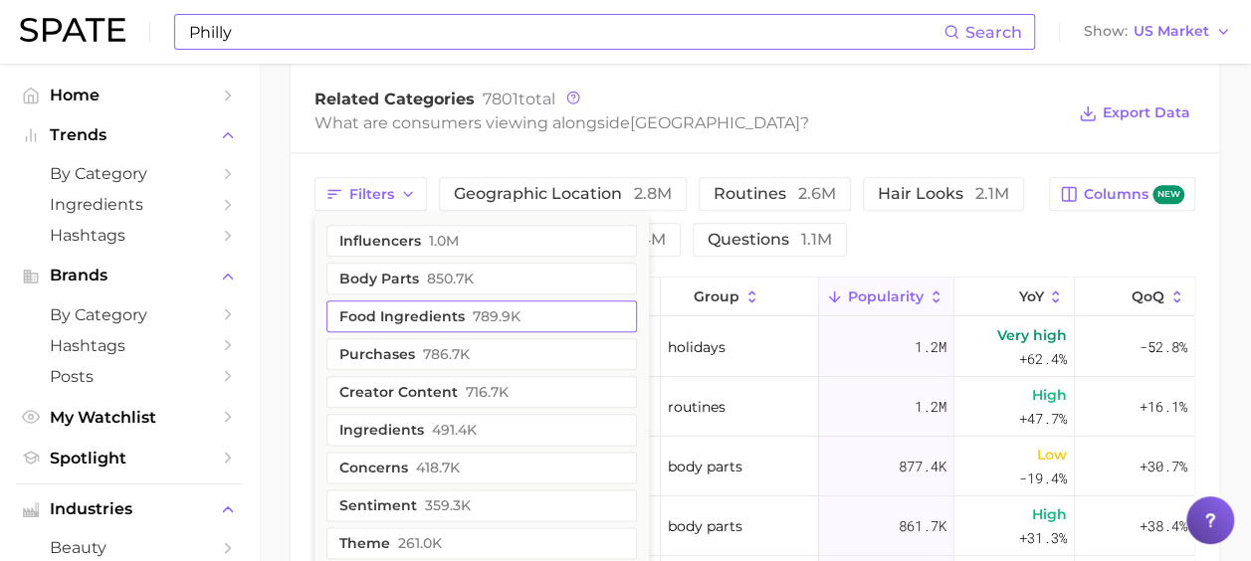
click at [390, 300] on button "food ingredients 789.9k" at bounding box center [481, 316] width 310 height 32
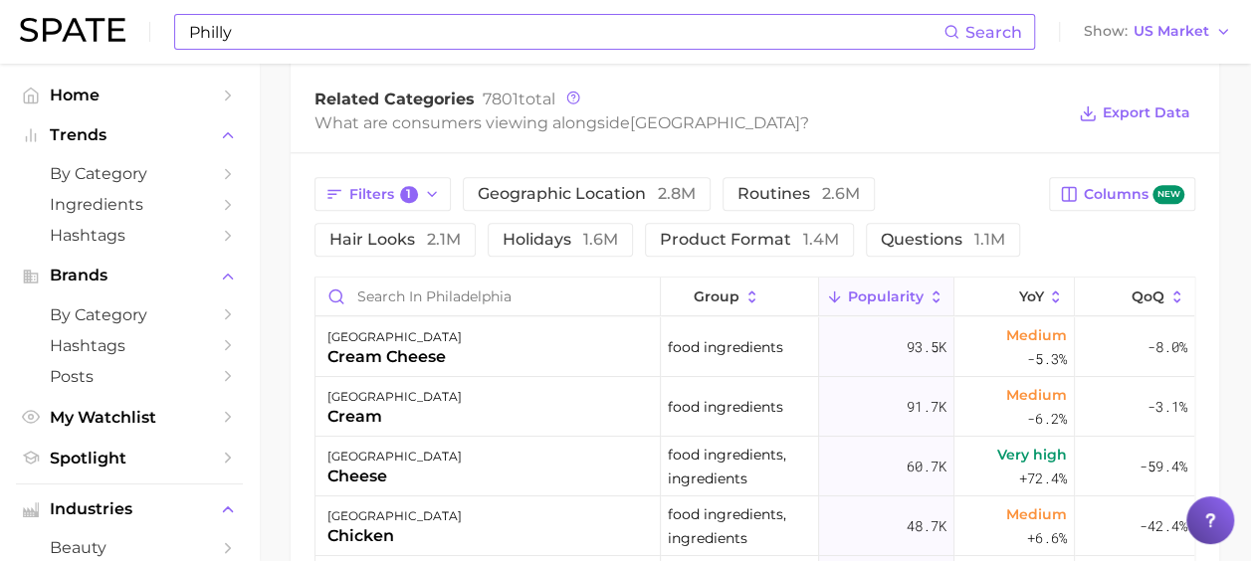
click at [458, 129] on div "Related Categories 7801 total What are consumers viewing alongside [GEOGRAPHIC_…" at bounding box center [754, 114] width 928 height 80
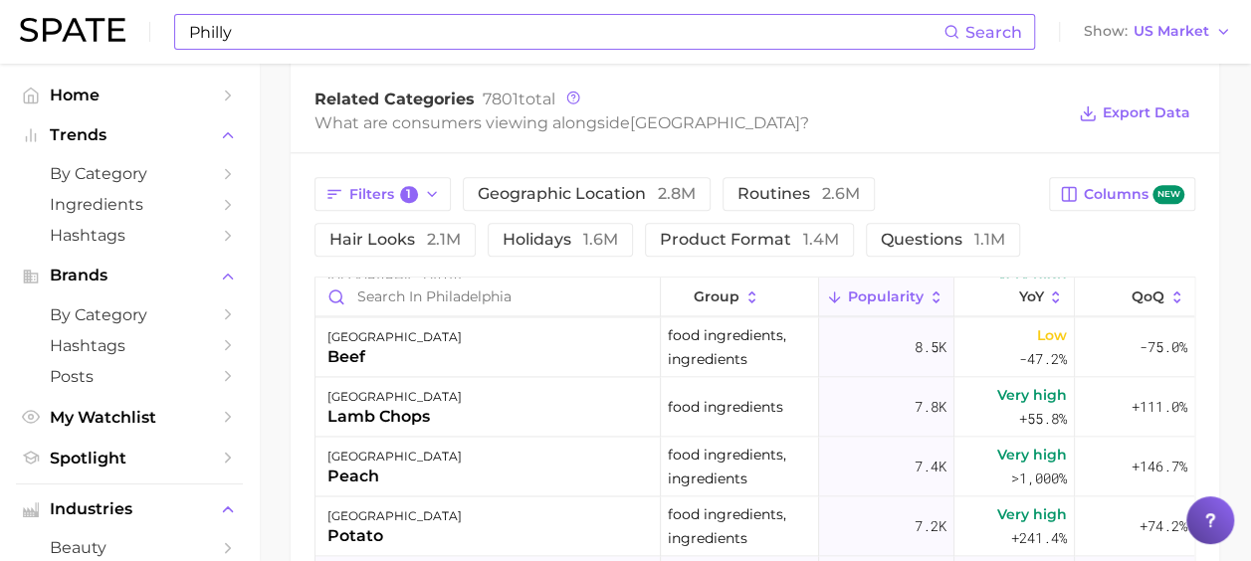
scroll to position [0, 0]
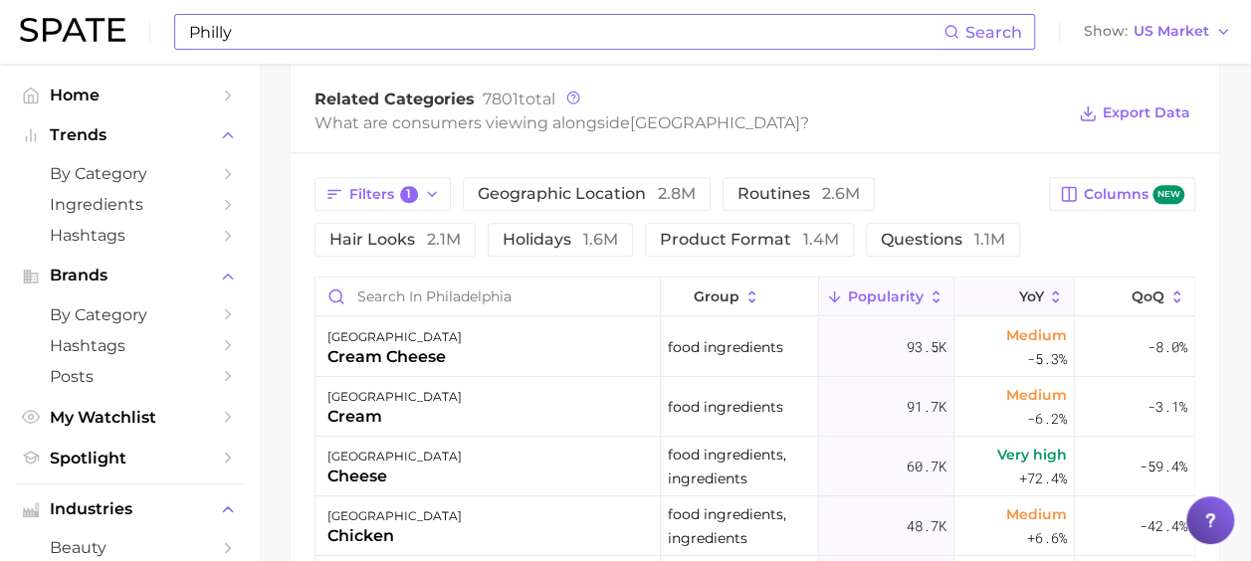
click at [1028, 289] on span "YoY" at bounding box center [1030, 297] width 25 height 16
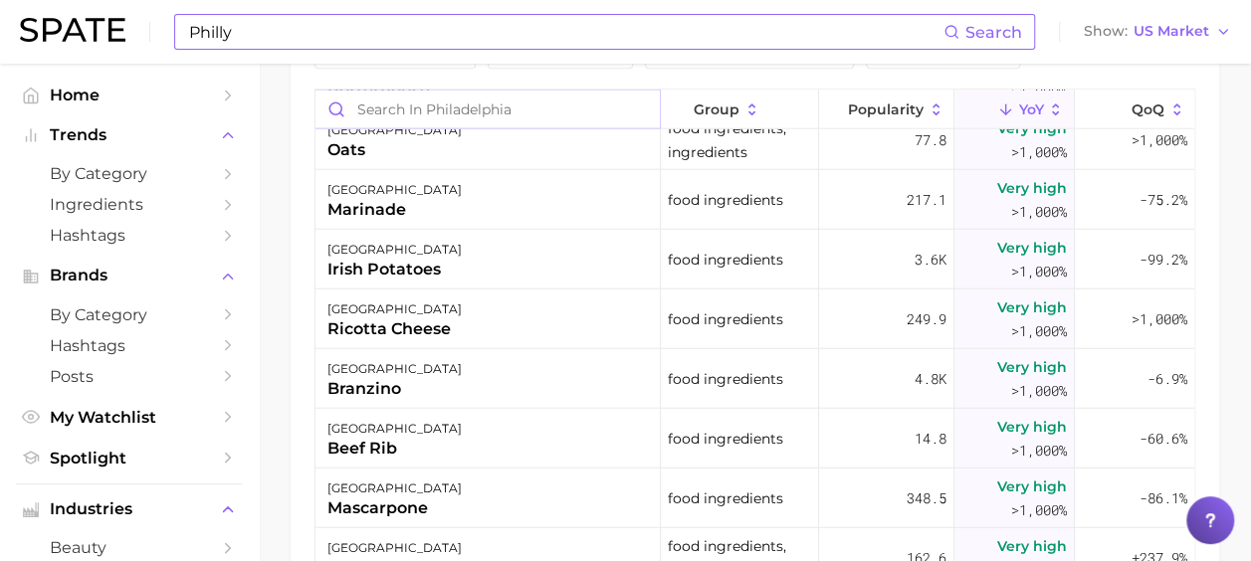
scroll to position [6367, 0]
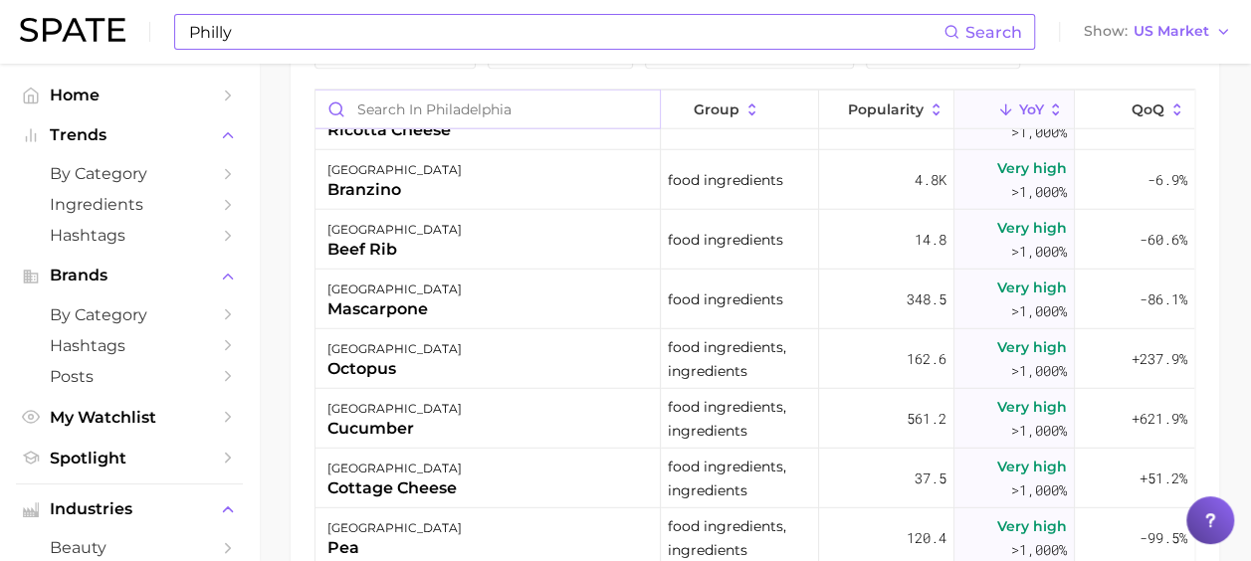
click at [507, 90] on input "Search in philadelphia" at bounding box center [487, 109] width 344 height 38
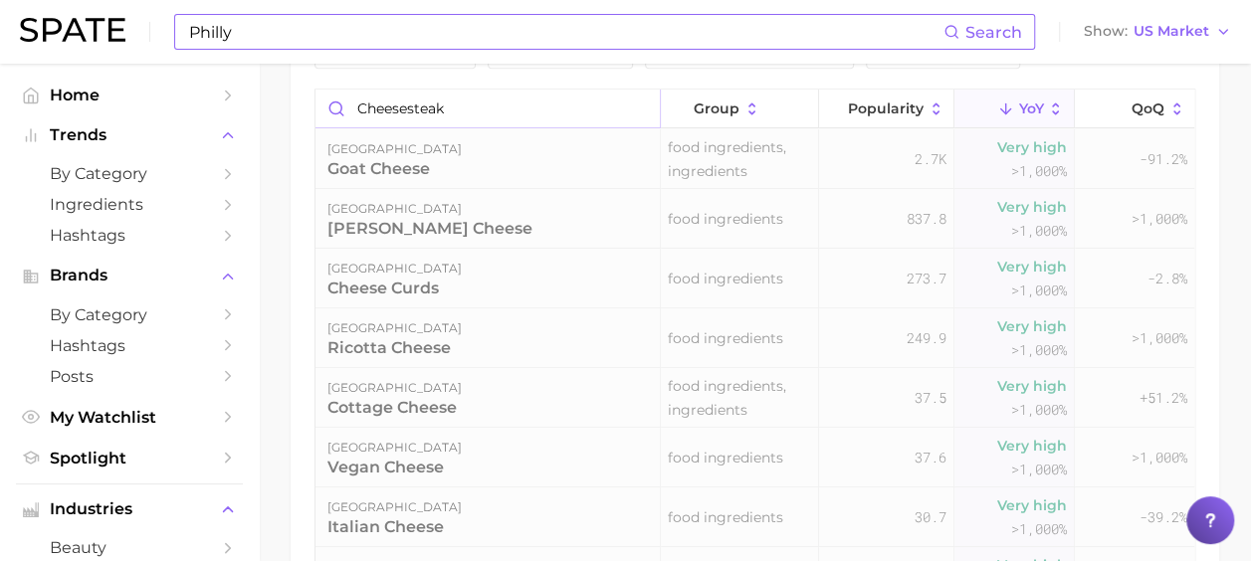
scroll to position [959, 0]
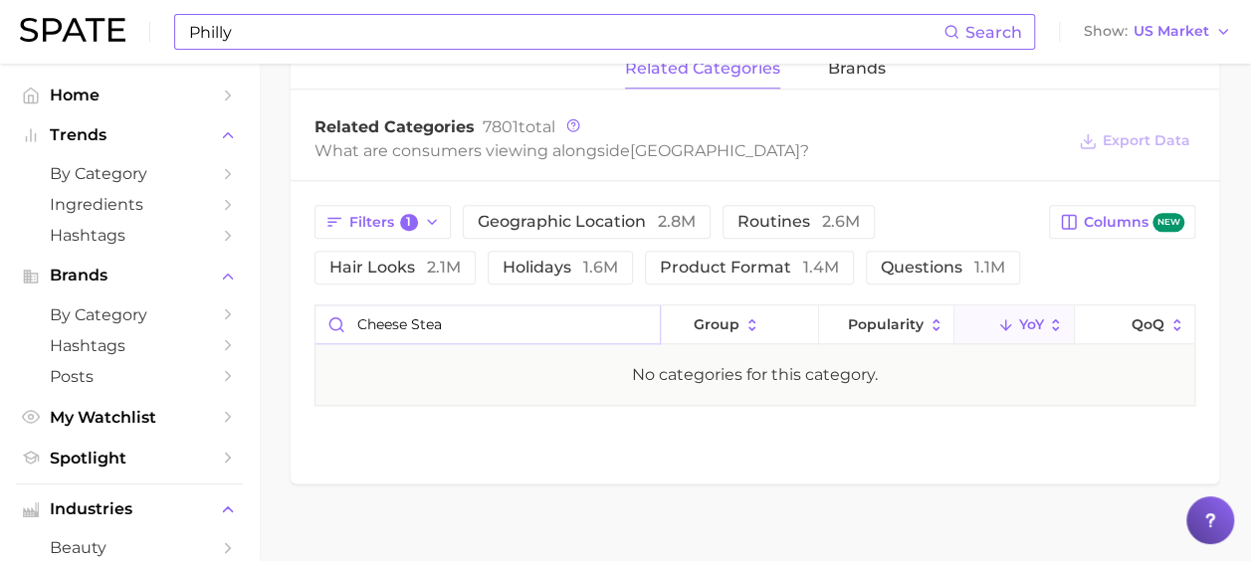
type input "cheese steak"
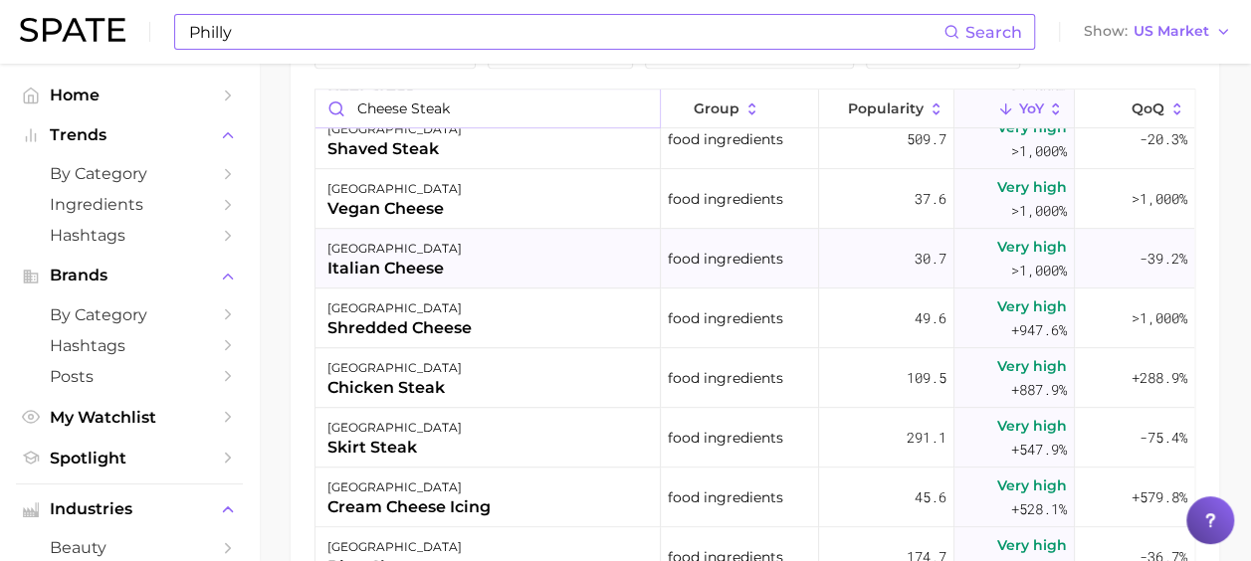
scroll to position [0, 0]
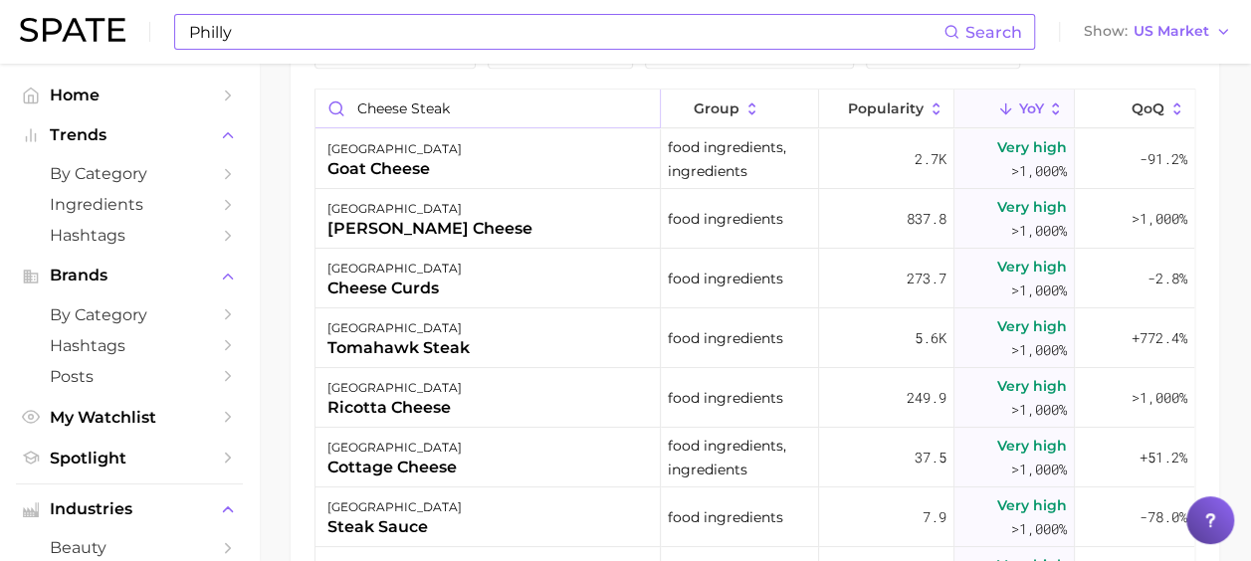
click at [633, 90] on input "cheese steak" at bounding box center [487, 109] width 344 height 38
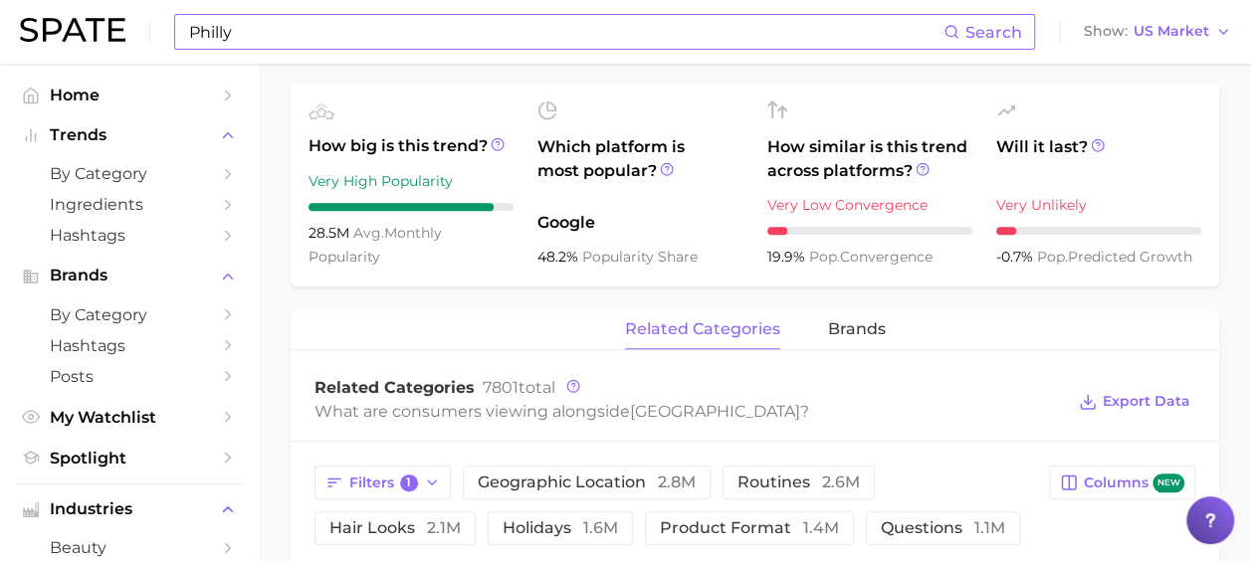
scroll to position [895, 0]
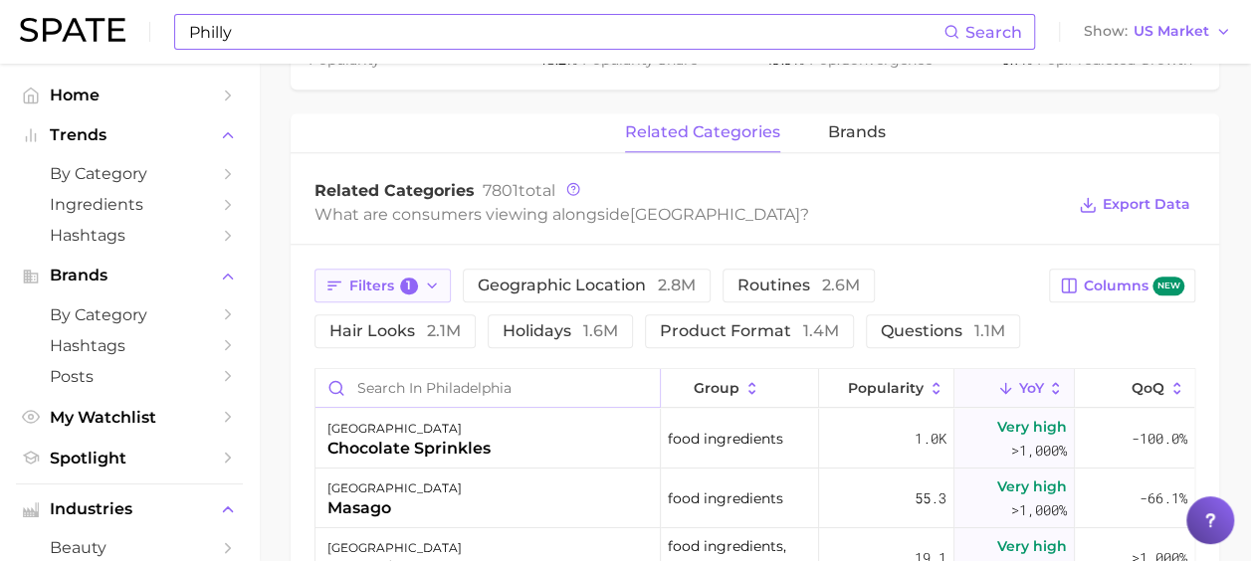
click at [428, 278] on icon "button" at bounding box center [432, 286] width 16 height 16
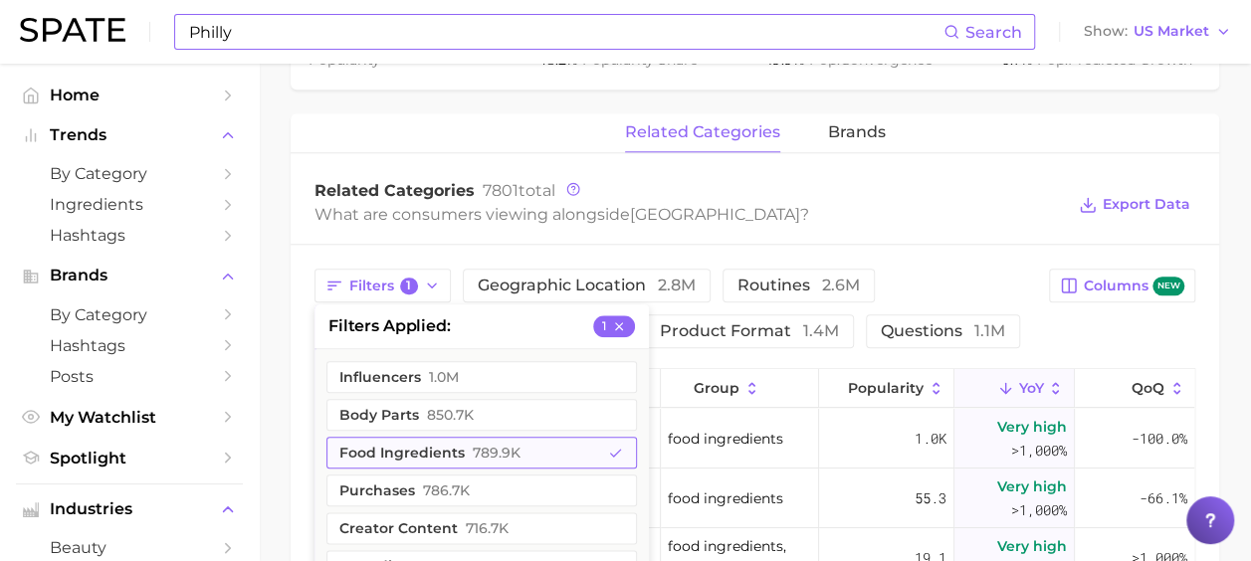
click at [457, 437] on button "food ingredients 789.9k" at bounding box center [481, 453] width 310 height 32
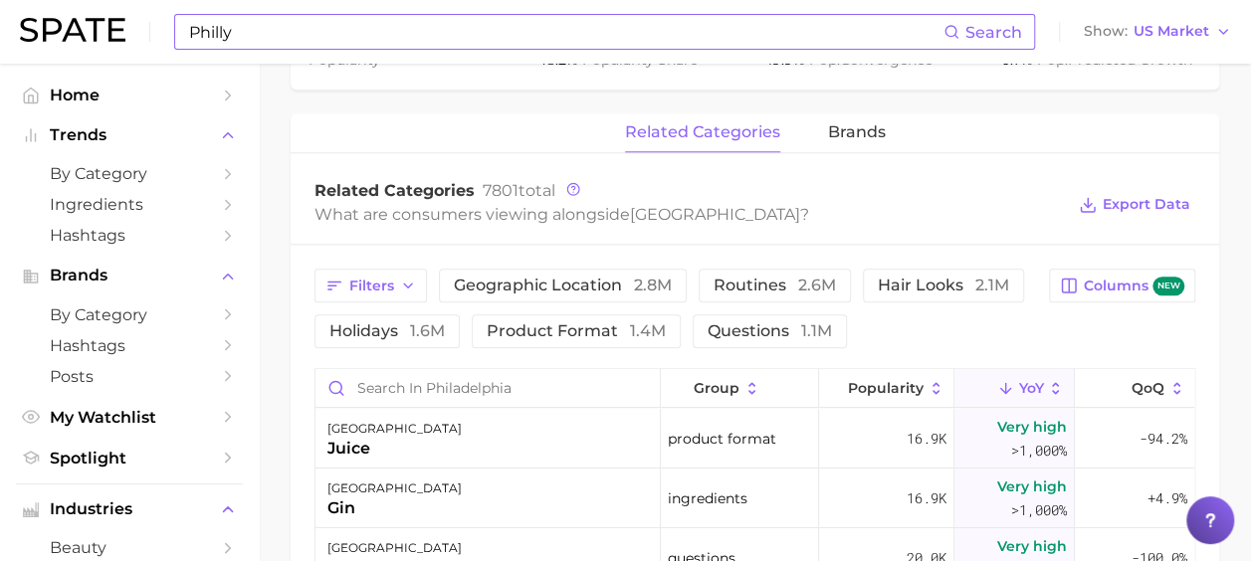
click at [501, 215] on div "Related Categories 7801 total What are consumers viewing alongside [GEOGRAPHIC_…" at bounding box center [754, 205] width 928 height 80
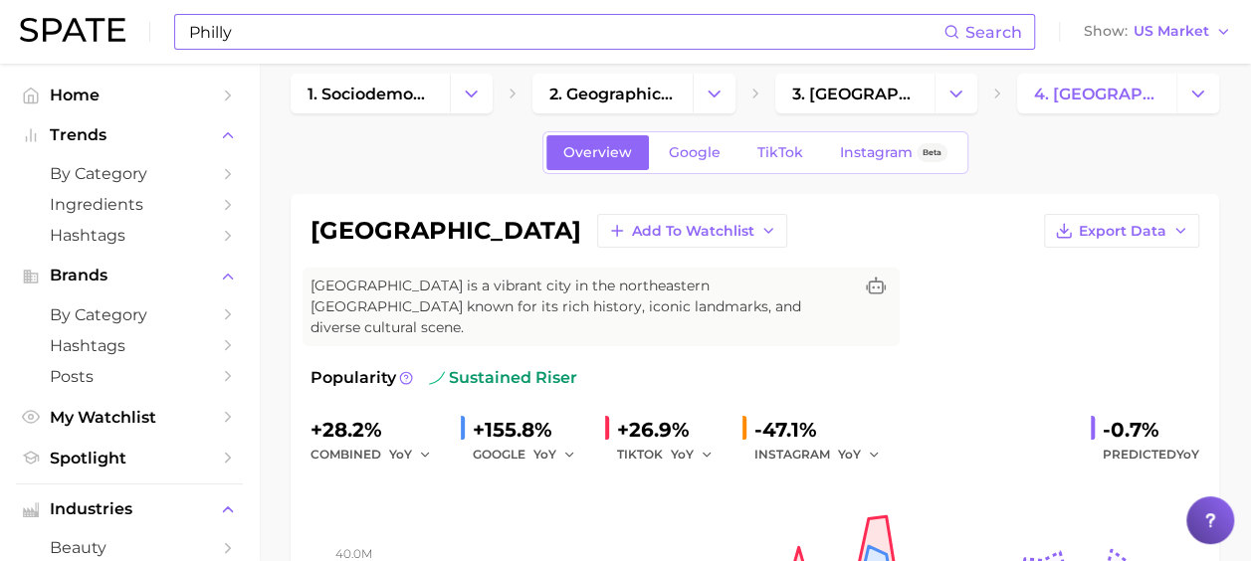
scroll to position [0, 0]
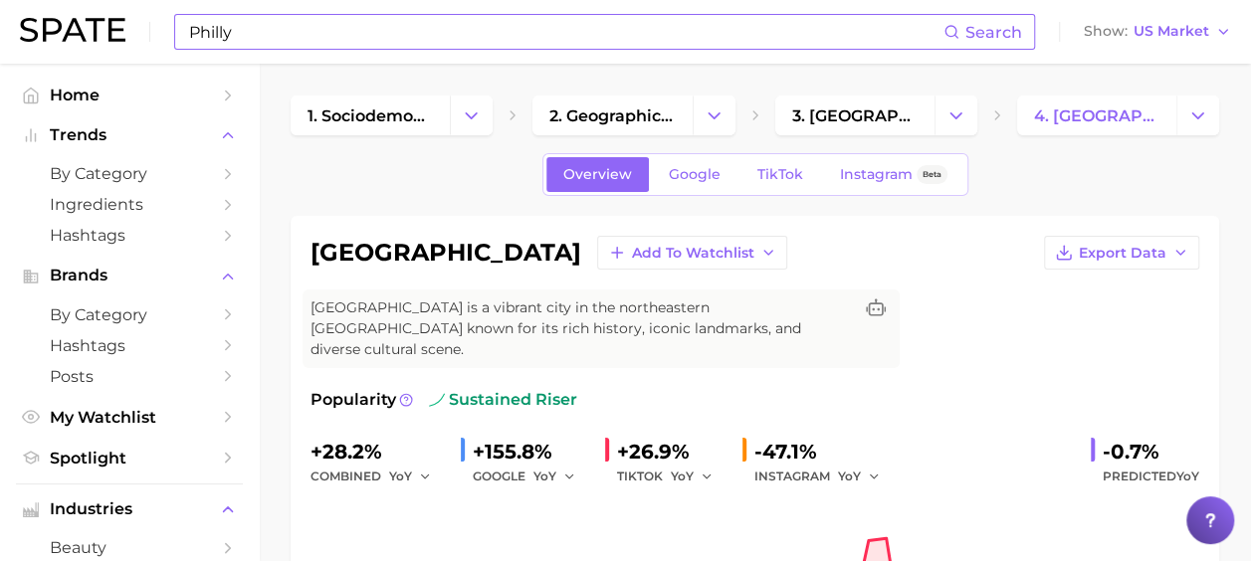
click at [345, 32] on input "Philly" at bounding box center [565, 32] width 756 height 34
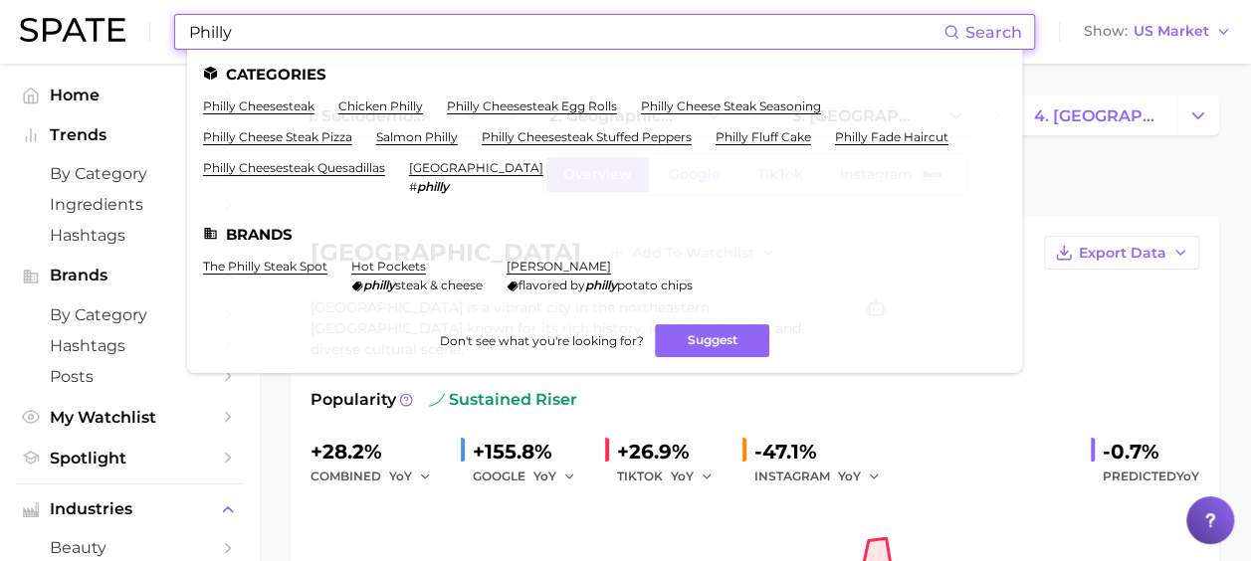
click at [345, 32] on input "Philly" at bounding box center [565, 32] width 756 height 34
click at [287, 110] on link "philly cheesesteak" at bounding box center [258, 105] width 111 height 15
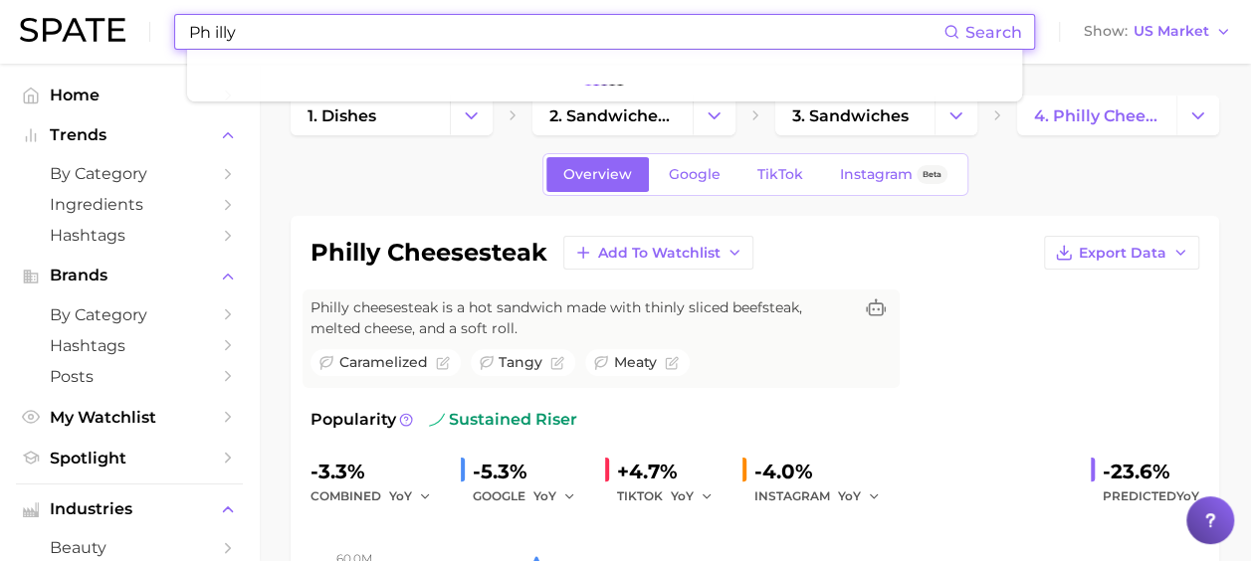
drag, startPoint x: 250, startPoint y: 39, endPoint x: 175, endPoint y: 36, distance: 74.7
click at [175, 36] on div "Ph illy Search" at bounding box center [604, 32] width 861 height 36
type input "p"
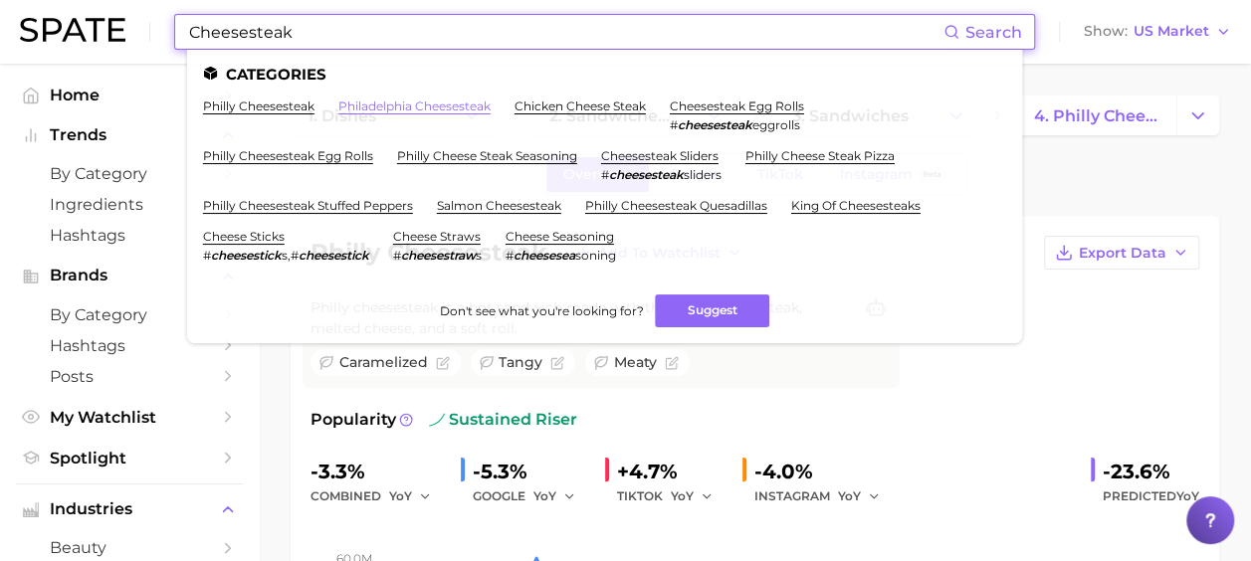
type input "Cheesesteak"
click at [404, 102] on link "philadelphia cheesesteak" at bounding box center [414, 105] width 152 height 15
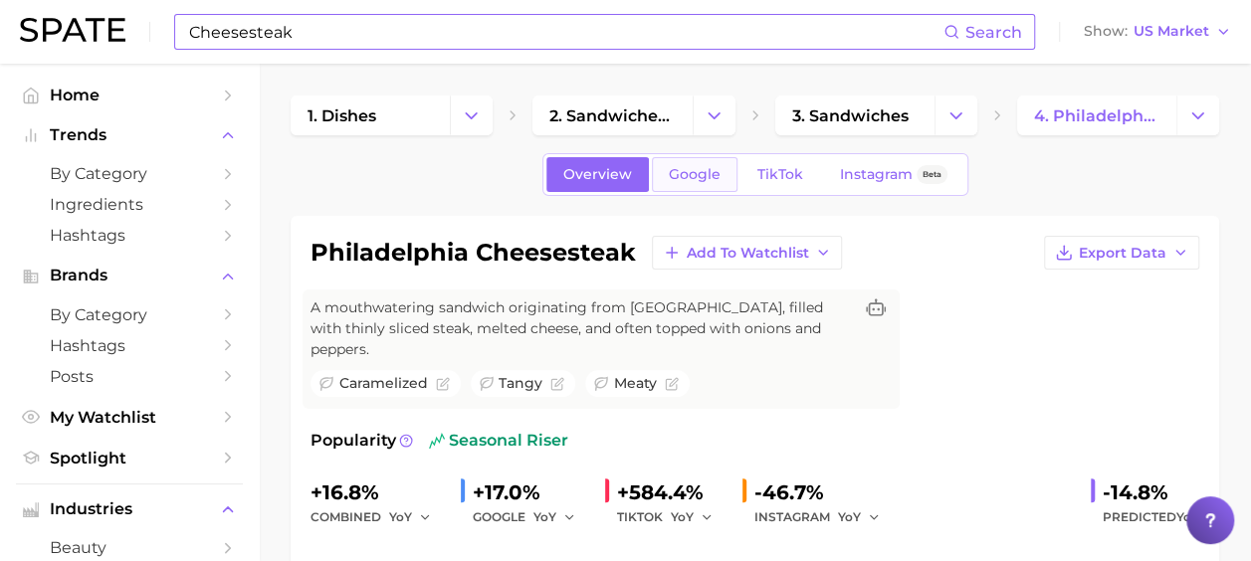
click at [671, 180] on span "Google" at bounding box center [695, 174] width 52 height 17
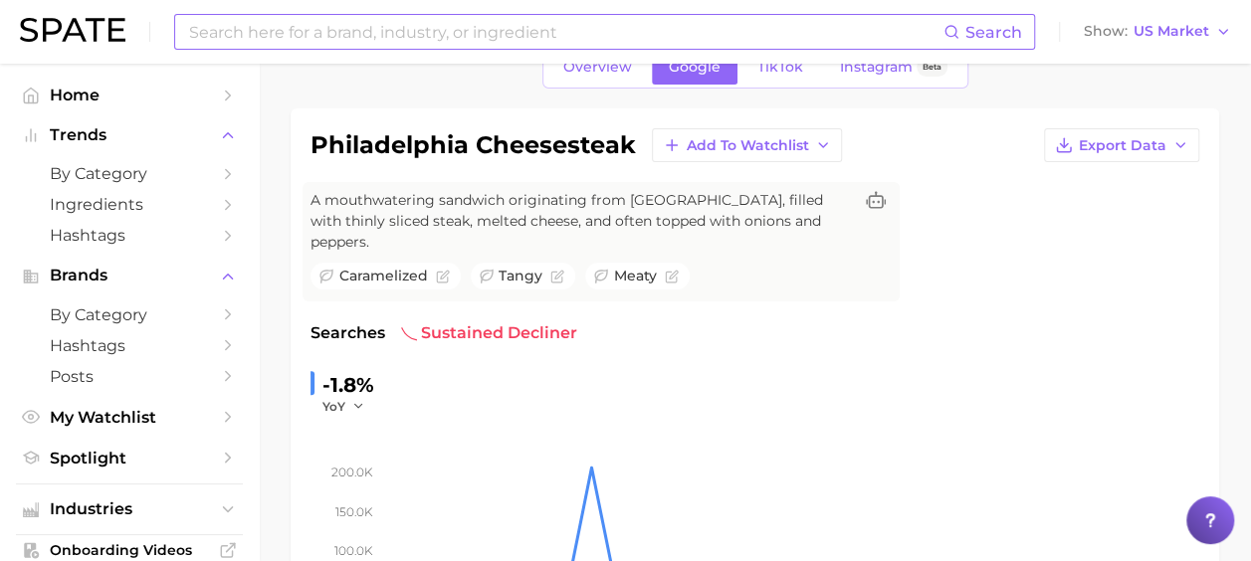
scroll to position [99, 0]
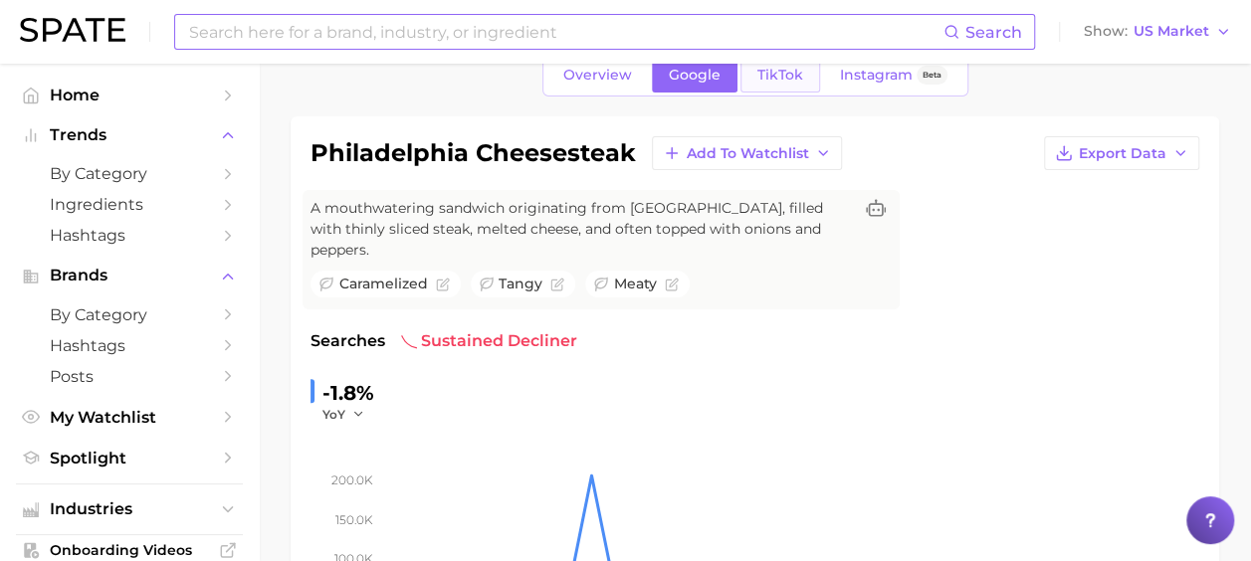
click at [790, 78] on span "TikTok" at bounding box center [780, 75] width 46 height 17
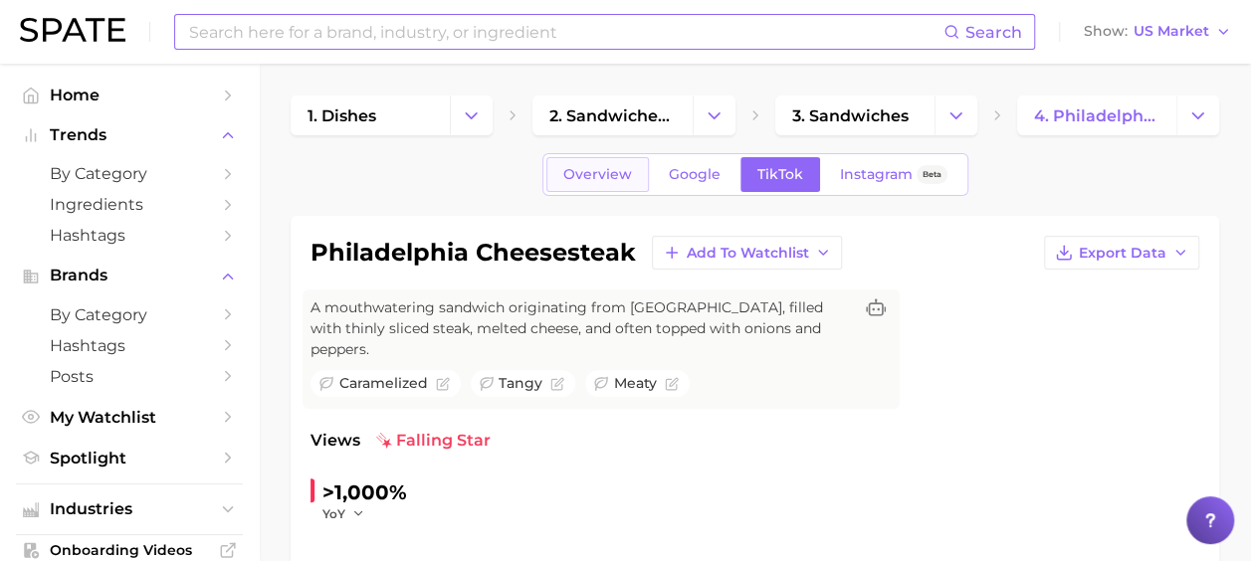
click at [601, 185] on link "Overview" at bounding box center [597, 174] width 102 height 35
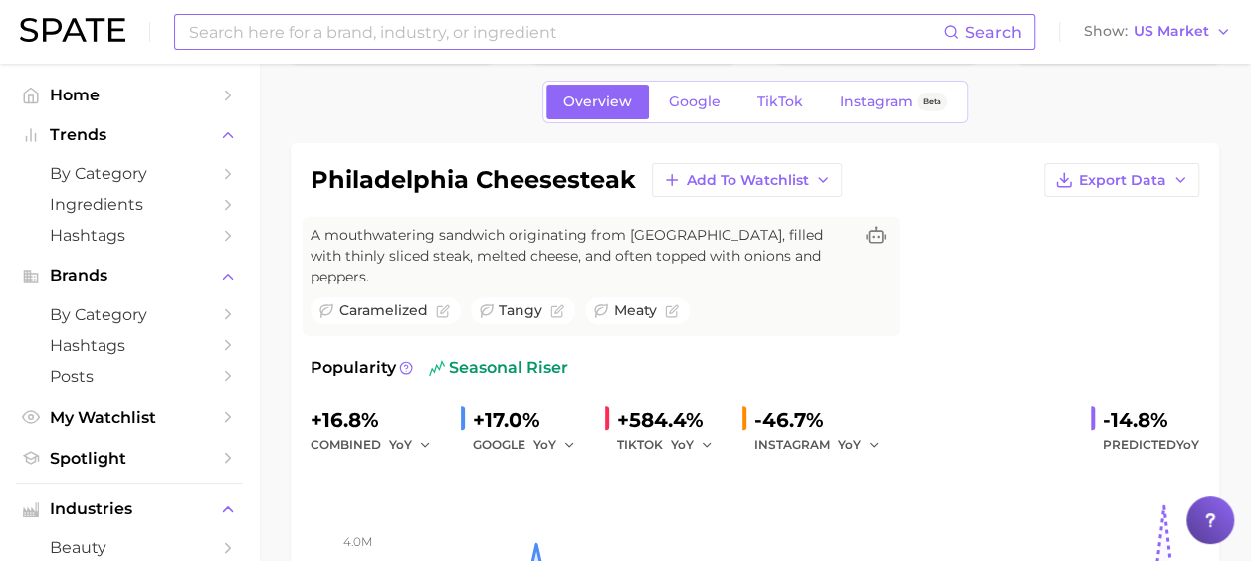
scroll to position [99, 0]
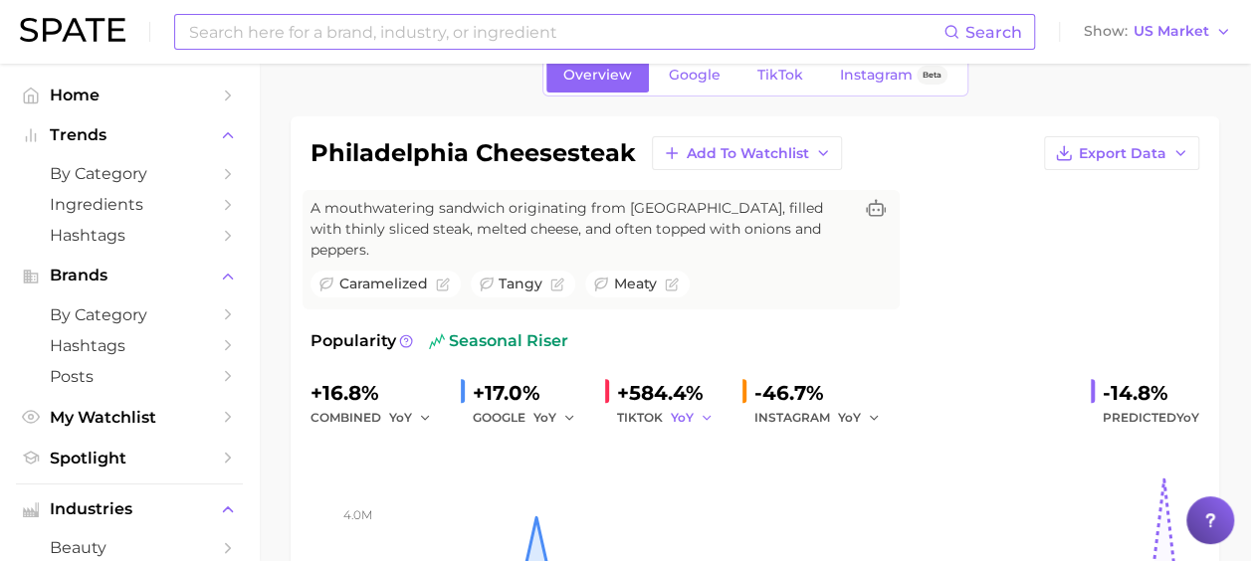
click at [691, 409] on span "YoY" at bounding box center [682, 417] width 23 height 17
click at [719, 505] on button "MoM" at bounding box center [780, 521] width 219 height 36
click at [531, 406] on div "GOOGLE YoY" at bounding box center [531, 418] width 116 height 24
click at [545, 409] on span "YoY" at bounding box center [544, 417] width 23 height 17
click at [578, 512] on span "MoM" at bounding box center [560, 520] width 35 height 17
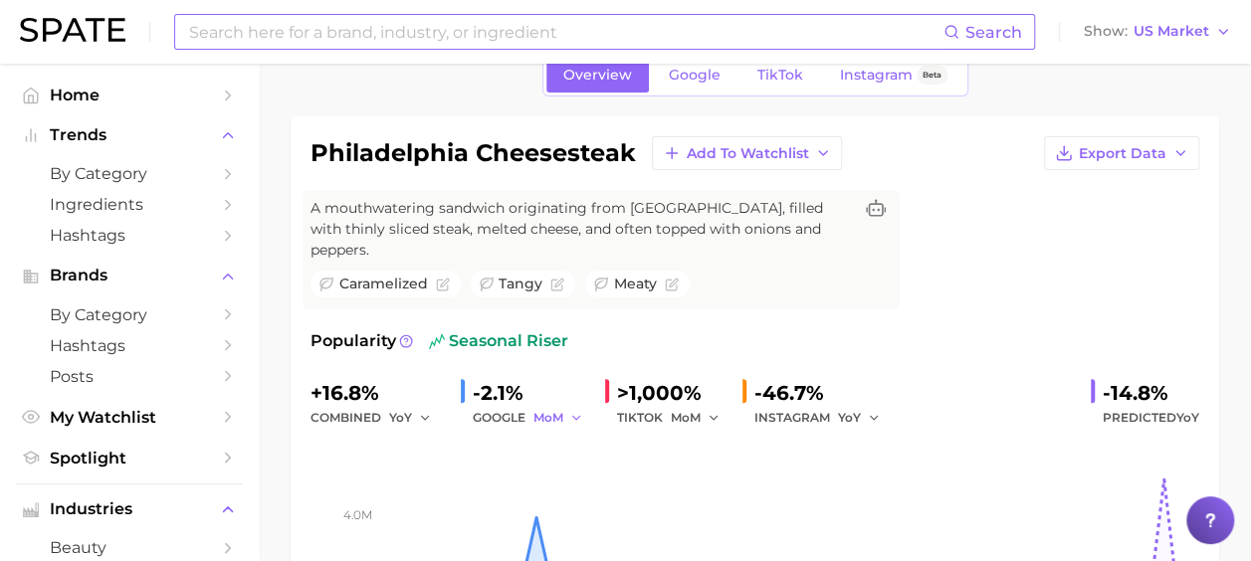
click at [550, 409] on span "MoM" at bounding box center [548, 417] width 30 height 17
click at [575, 477] on span "QoQ" at bounding box center [559, 485] width 33 height 17
click at [557, 409] on span "QoQ" at bounding box center [547, 417] width 28 height 17
click at [567, 441] on span "YoY" at bounding box center [555, 449] width 25 height 17
click at [685, 409] on span "MoM" at bounding box center [686, 417] width 30 height 17
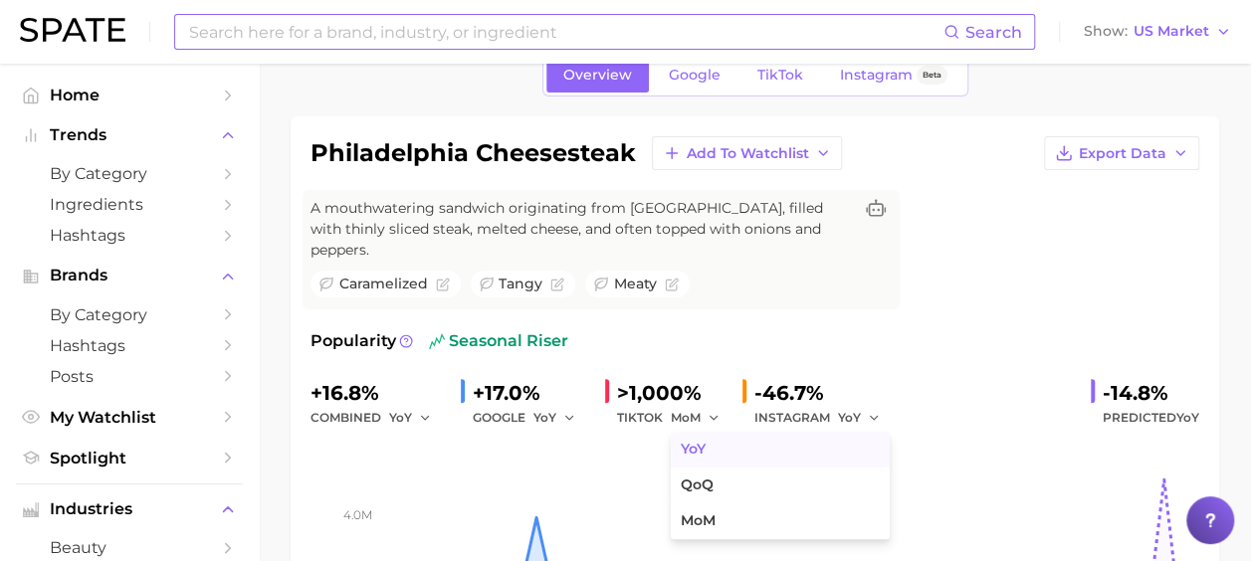
click at [693, 441] on span "YoY" at bounding box center [692, 449] width 25 height 17
click at [681, 409] on span "YoY" at bounding box center [682, 417] width 23 height 17
click at [702, 468] on button "QoQ" at bounding box center [780, 486] width 219 height 36
click at [694, 409] on span "QoQ" at bounding box center [685, 417] width 28 height 17
click at [706, 512] on span "MoM" at bounding box center [697, 520] width 35 height 17
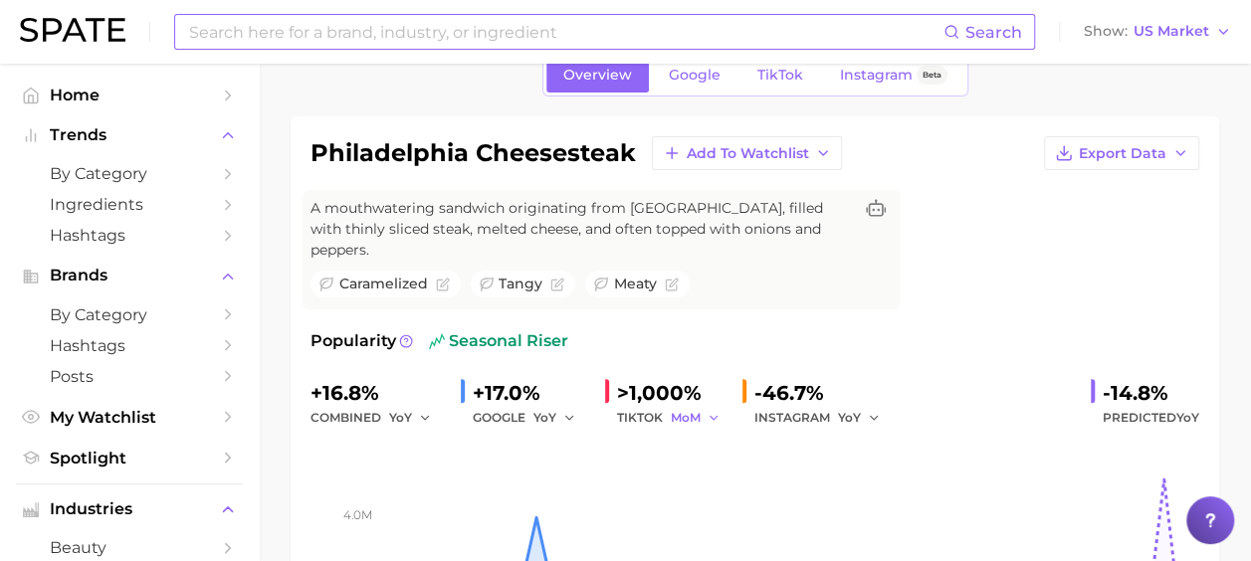
click at [698, 409] on span "MoM" at bounding box center [686, 417] width 30 height 17
click at [700, 432] on button "YoY" at bounding box center [780, 450] width 219 height 36
click at [828, 406] on div "INSTAGRAM YoY" at bounding box center [823, 418] width 139 height 24
click at [838, 409] on span "YoY" at bounding box center [849, 417] width 23 height 17
click at [871, 512] on span "MoM" at bounding box center [865, 520] width 35 height 17
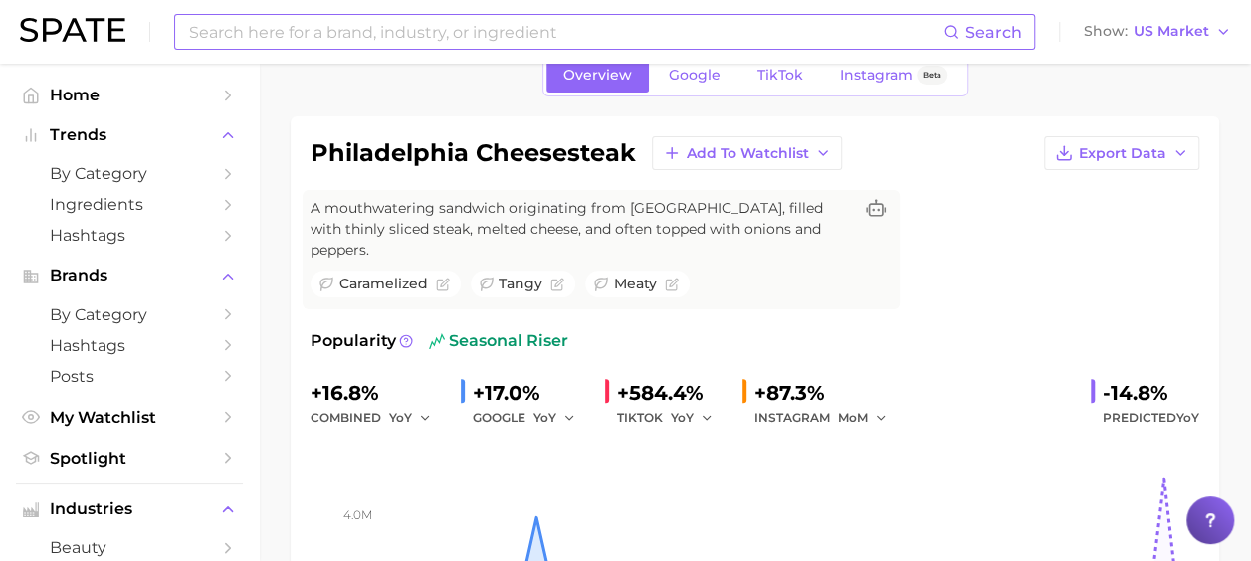
click at [834, 406] on div "INSTAGRAM MoM" at bounding box center [823, 418] width 139 height 24
click at [848, 409] on span "MoM" at bounding box center [853, 417] width 30 height 17
click at [870, 477] on span "QoQ" at bounding box center [864, 485] width 33 height 17
click at [846, 409] on span "QoQ" at bounding box center [852, 417] width 28 height 17
click at [856, 441] on span "YoY" at bounding box center [860, 449] width 25 height 17
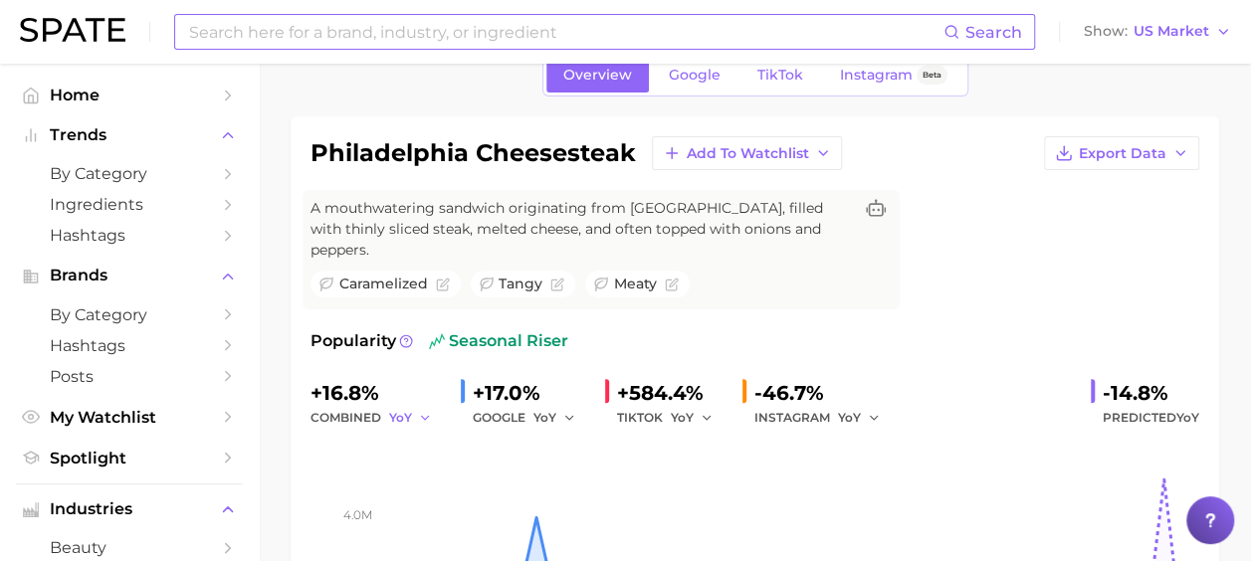
click at [425, 411] on icon "button" at bounding box center [425, 418] width 14 height 14
click at [442, 468] on button "QoQ" at bounding box center [498, 486] width 219 height 36
click at [414, 409] on span "QoQ" at bounding box center [403, 417] width 28 height 17
click at [427, 512] on span "MoM" at bounding box center [416, 520] width 35 height 17
click at [406, 409] on span "MoM" at bounding box center [404, 417] width 30 height 17
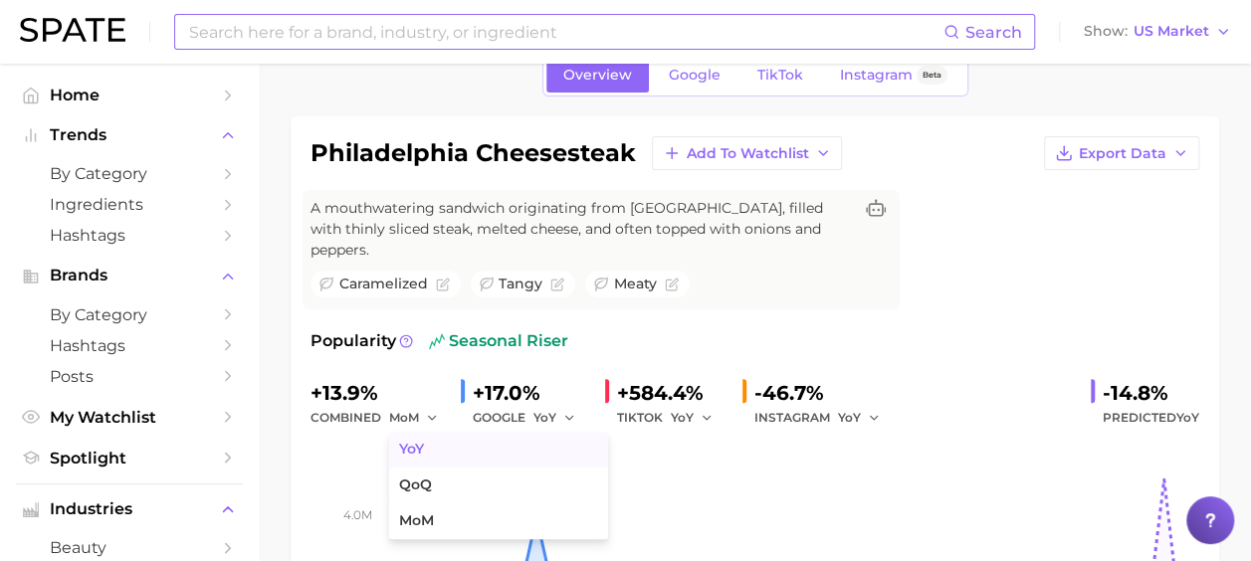
click at [424, 441] on span "YoY" at bounding box center [411, 449] width 25 height 17
click at [418, 411] on icon "button" at bounding box center [425, 418] width 14 height 14
click at [425, 477] on span "QoQ" at bounding box center [415, 485] width 33 height 17
click at [404, 409] on span "QoQ" at bounding box center [403, 417] width 28 height 17
click at [418, 432] on button "YoY" at bounding box center [498, 450] width 219 height 36
